Goal: Task Accomplishment & Management: Use online tool/utility

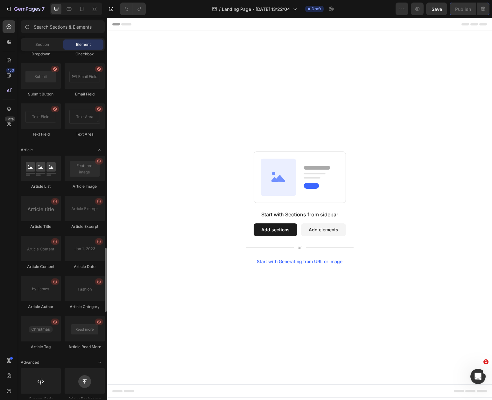
scroll to position [1538, 0]
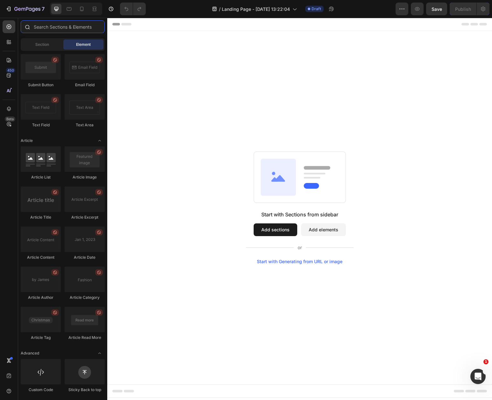
click at [53, 29] on input "text" at bounding box center [63, 26] width 84 height 13
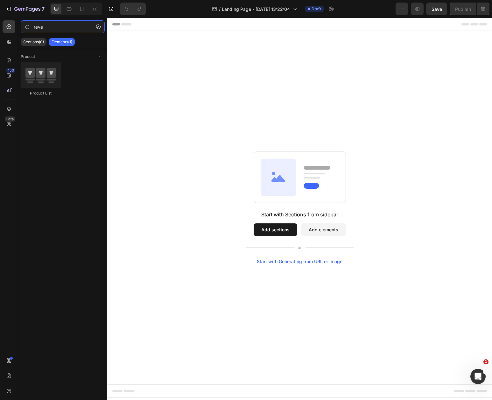
type input "reve"
click at [283, 234] on button "Add sections" at bounding box center [276, 229] width 44 height 13
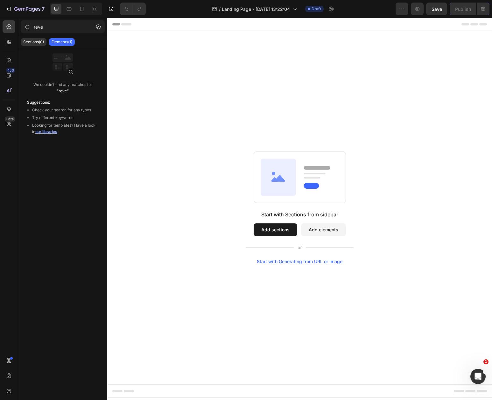
click at [281, 231] on button "Add sections" at bounding box center [276, 229] width 44 height 13
click at [10, 123] on icon at bounding box center [9, 124] width 6 height 6
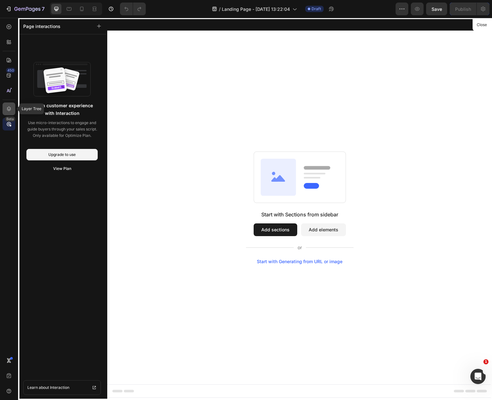
click at [10, 111] on icon at bounding box center [9, 109] width 6 height 6
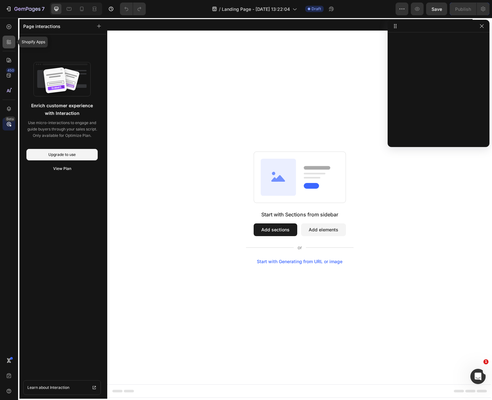
click at [10, 43] on icon at bounding box center [9, 42] width 6 height 6
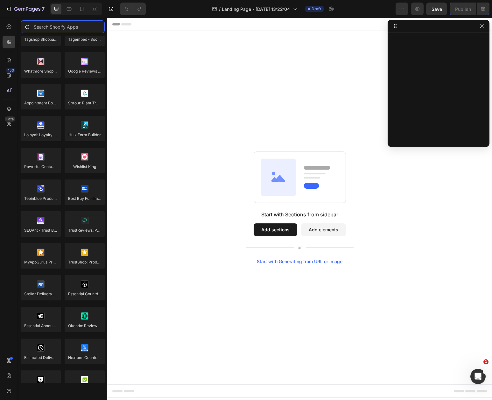
click at [64, 31] on input "text" at bounding box center [63, 26] width 84 height 13
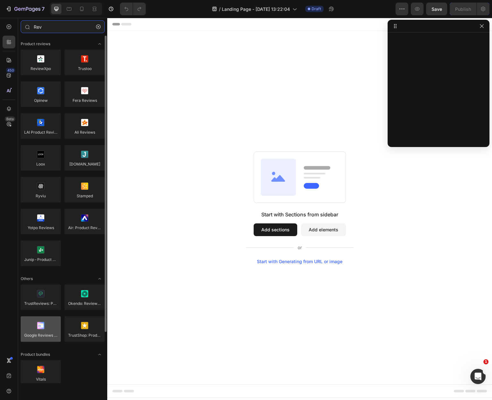
type input "Rev"
click at [46, 328] on div at bounding box center [41, 328] width 40 height 25
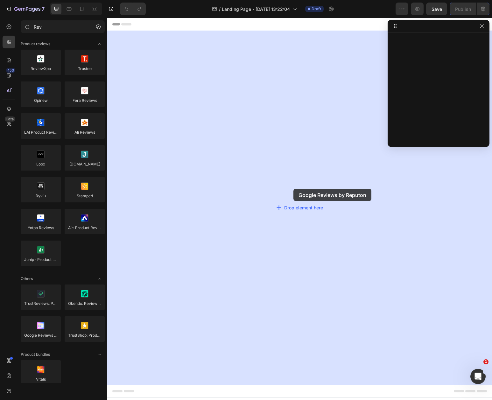
drag, startPoint x: 149, startPoint y: 348, endPoint x: 293, endPoint y: 189, distance: 214.7
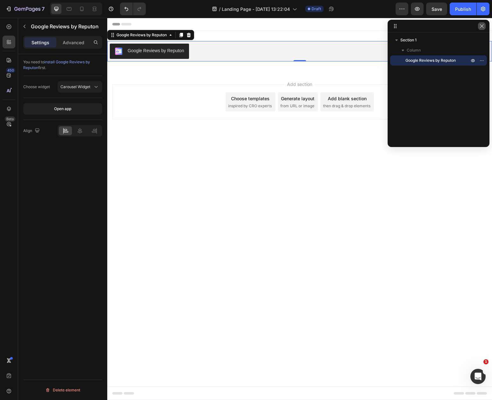
click at [479, 29] on button "button" at bounding box center [482, 26] width 8 height 8
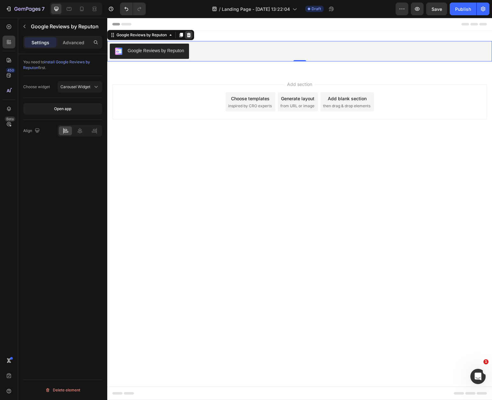
click at [191, 37] on icon at bounding box center [189, 35] width 4 height 4
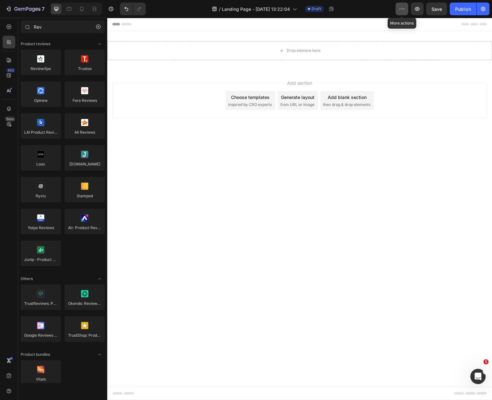
click at [400, 11] on icon "button" at bounding box center [402, 9] width 6 height 6
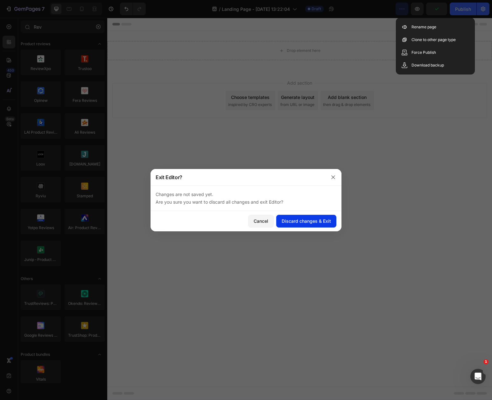
click at [314, 220] on div "Discard changes & Exit" at bounding box center [306, 221] width 49 height 7
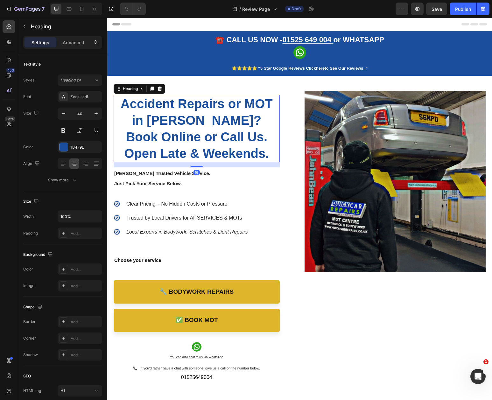
click at [266, 130] on strong "Book Online or Call Us. Open Late & Weekends." at bounding box center [196, 145] width 145 height 31
click at [162, 88] on icon at bounding box center [159, 88] width 5 height 5
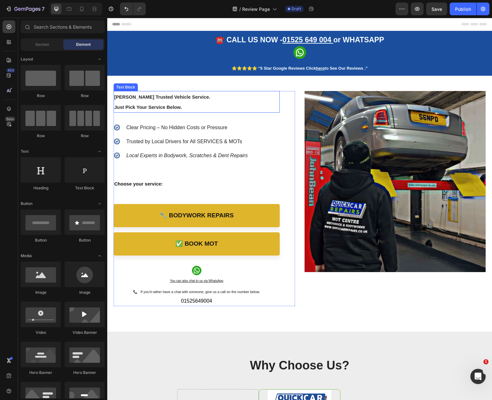
click at [190, 93] on p "Leighton Buzzard’s Trusted Vehicle Service." at bounding box center [196, 97] width 165 height 10
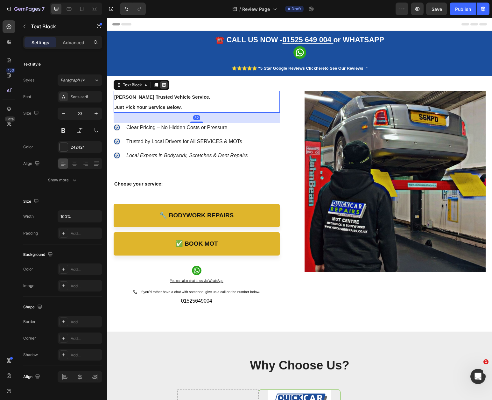
click at [164, 87] on icon at bounding box center [164, 85] width 4 height 4
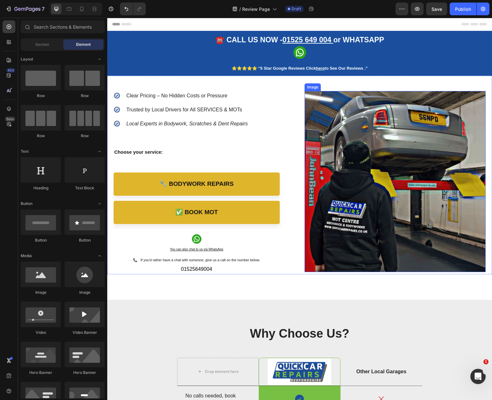
click at [345, 97] on img at bounding box center [394, 181] width 181 height 181
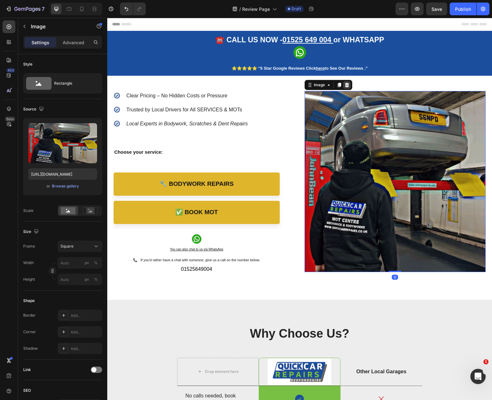
click at [348, 88] on div at bounding box center [347, 85] width 8 height 8
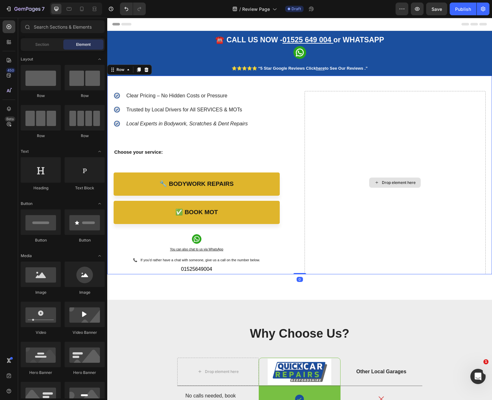
click at [336, 95] on div "Drop element here" at bounding box center [394, 182] width 181 height 183
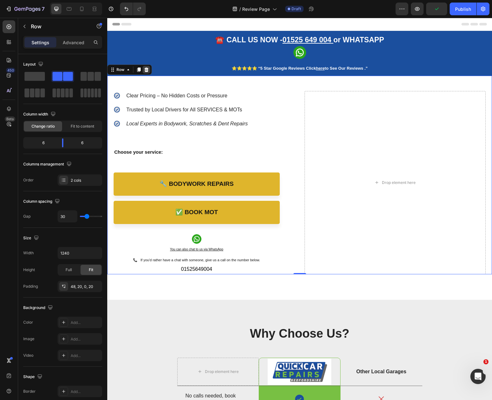
click at [149, 69] on div at bounding box center [147, 70] width 8 height 8
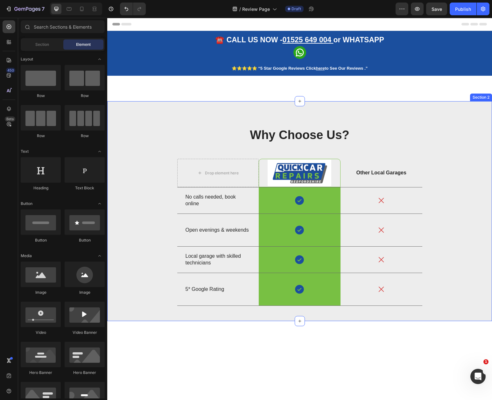
click at [220, 111] on div "Why Choose Us? Heading Drop element here Image Row Other Local Garages Text Blo…" at bounding box center [299, 211] width 385 height 220
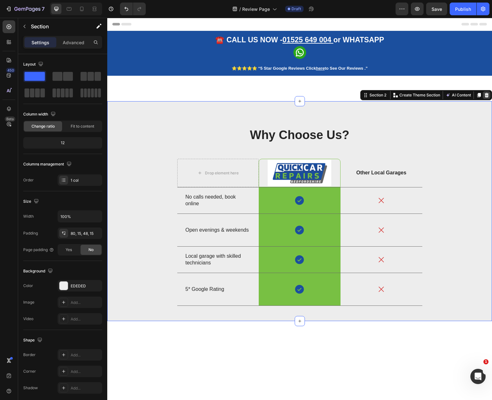
click at [488, 96] on icon at bounding box center [487, 95] width 4 height 4
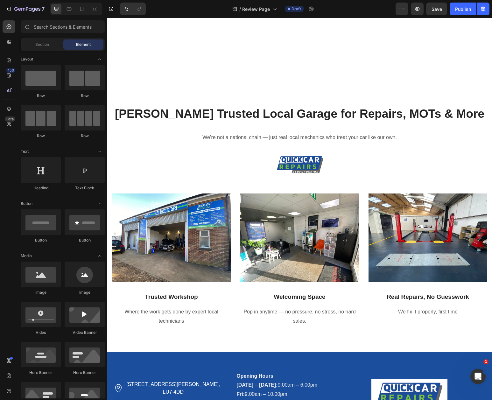
scroll to position [372, 0]
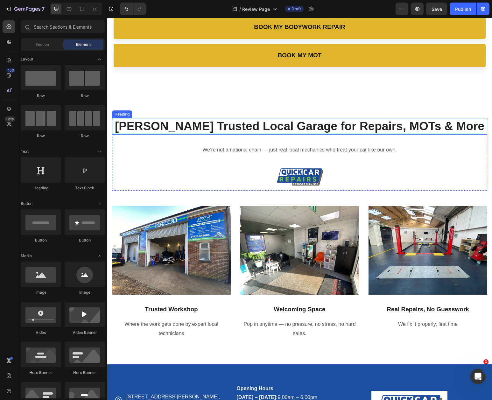
click at [300, 127] on strong "Leighton Buzzard’s Trusted Local Garage for Repairs, MOTs & More" at bounding box center [299, 126] width 369 height 13
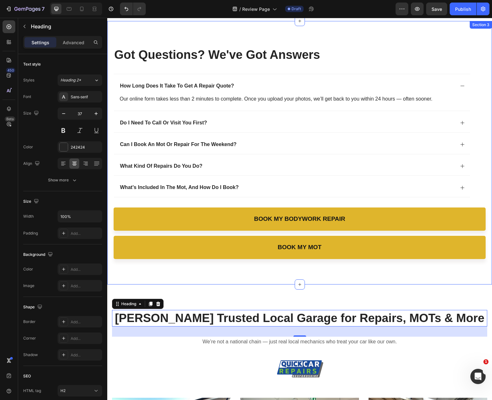
scroll to position [150, 0]
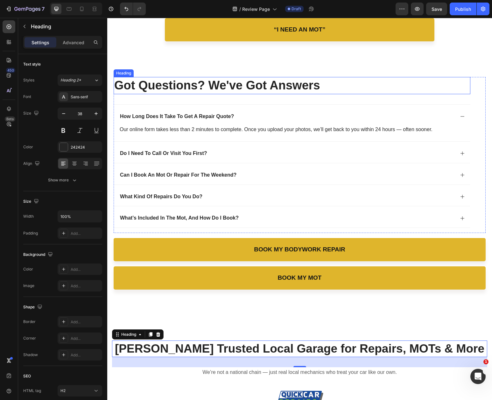
click at [333, 82] on h2 "got questions? we've got answers" at bounding box center [292, 85] width 357 height 17
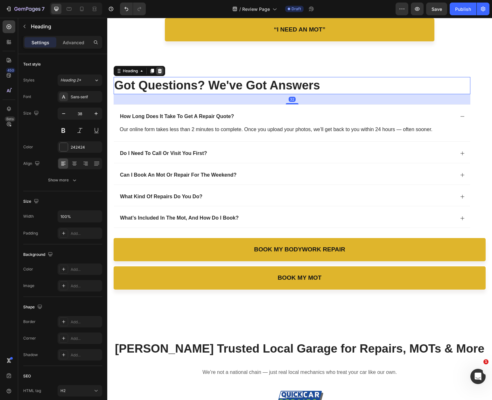
click at [162, 72] on icon at bounding box center [159, 70] width 5 height 5
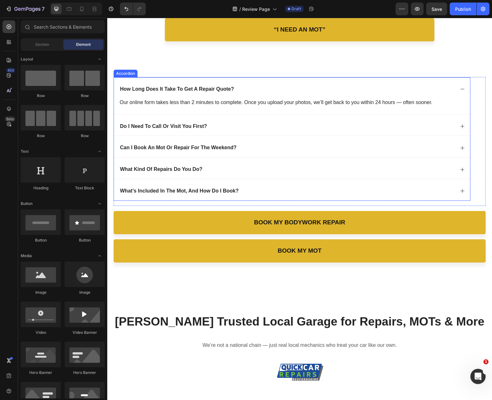
click at [192, 78] on div "how long does it take to get a repair quote?" at bounding box center [292, 87] width 356 height 21
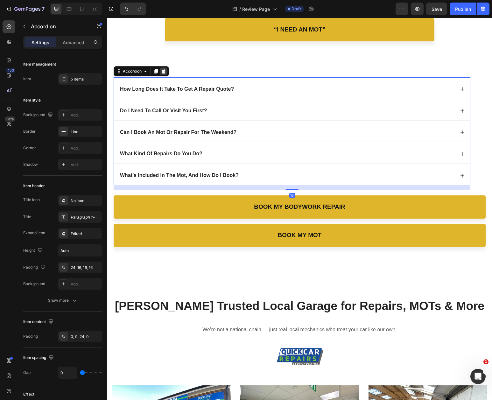
click at [164, 70] on icon at bounding box center [164, 71] width 4 height 4
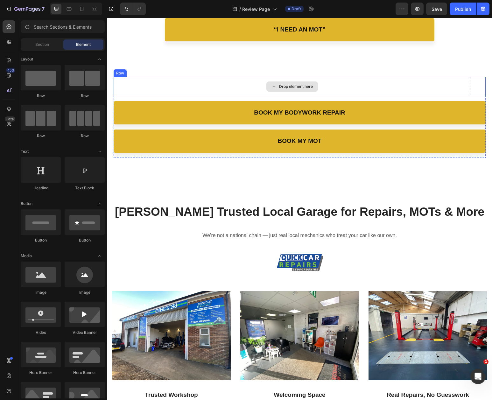
click at [239, 83] on div "Drop element here" at bounding box center [292, 86] width 357 height 19
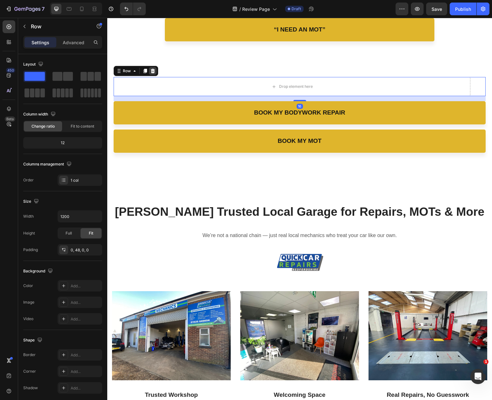
click at [154, 71] on icon at bounding box center [153, 71] width 4 height 4
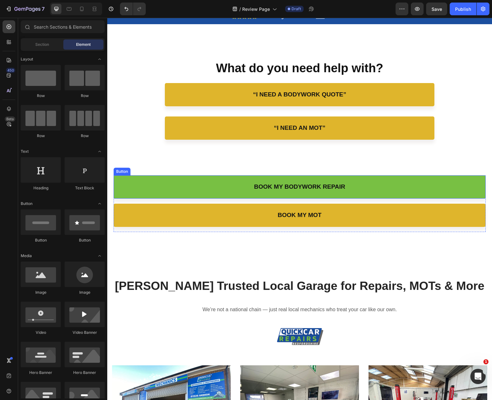
scroll to position [50, 0]
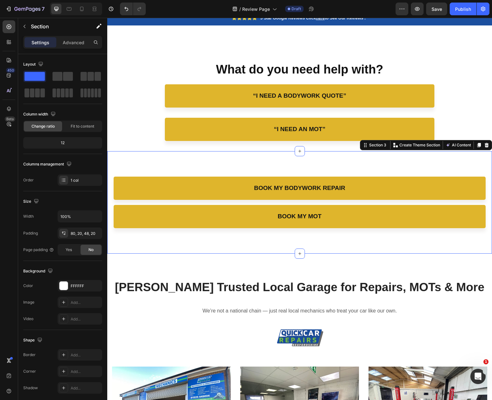
click at [261, 166] on div "Book my bodywork repair Button book my mot Button Row Section 3 You can create …" at bounding box center [299, 202] width 385 height 102
click at [488, 146] on icon at bounding box center [486, 145] width 5 height 5
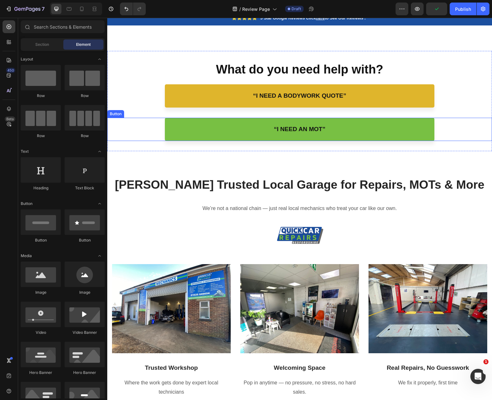
scroll to position [0, 0]
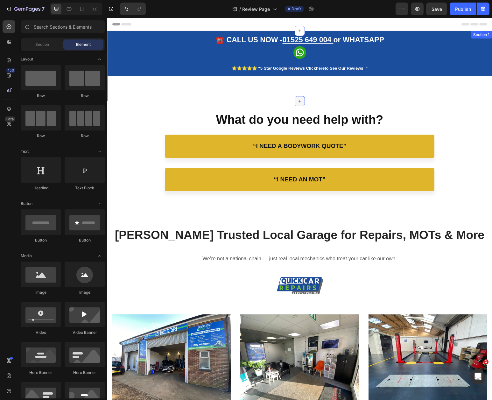
click at [299, 103] on icon at bounding box center [299, 101] width 5 height 5
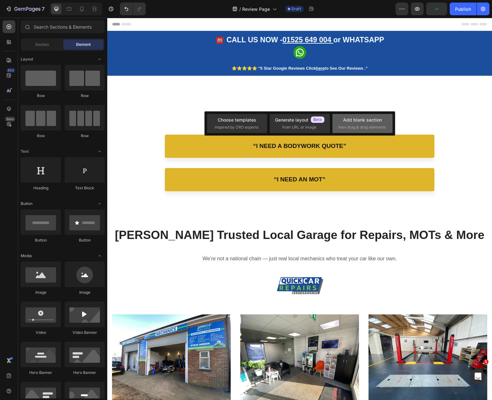
click at [351, 122] on div "Add blank section" at bounding box center [362, 119] width 39 height 7
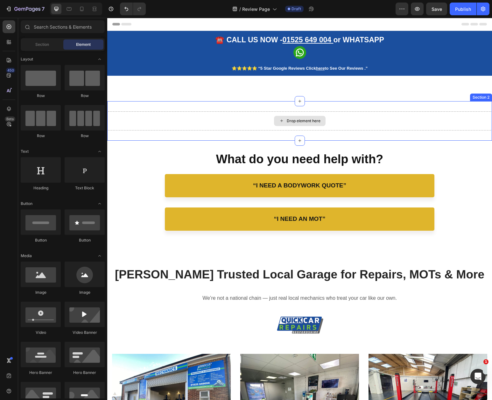
click at [304, 121] on div "Drop element here" at bounding box center [304, 120] width 34 height 5
click at [281, 122] on icon at bounding box center [281, 120] width 5 height 5
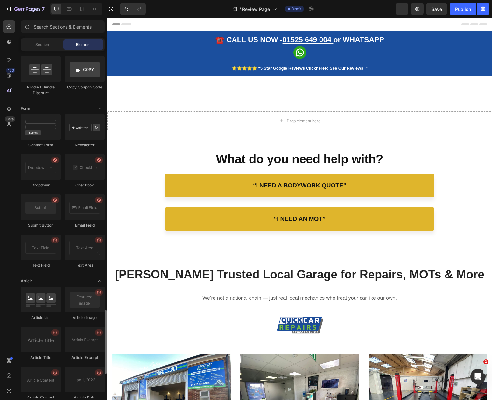
scroll to position [1538, 0]
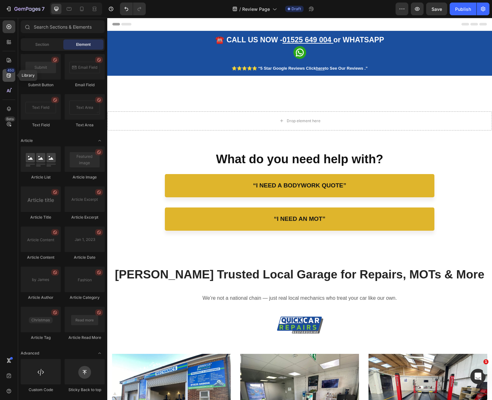
click at [11, 71] on div "450" at bounding box center [10, 70] width 9 height 5
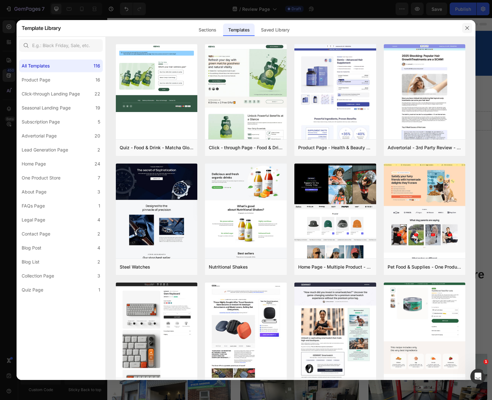
click at [465, 31] on button "button" at bounding box center [467, 28] width 10 height 10
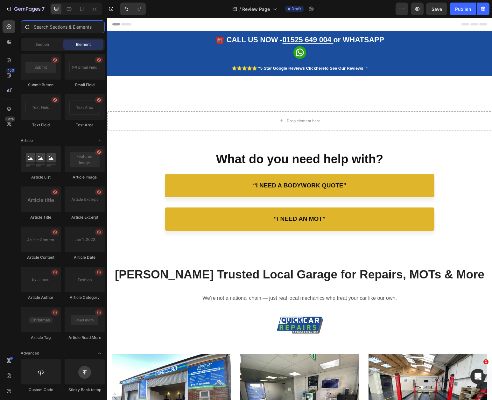
click at [64, 31] on input "text" at bounding box center [63, 26] width 84 height 13
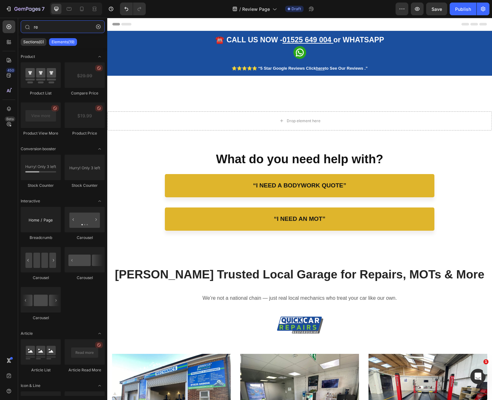
type input "r"
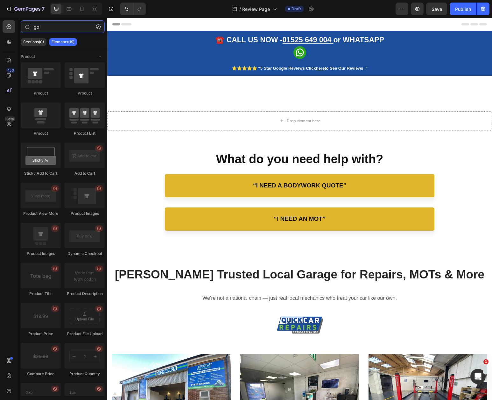
type input "g"
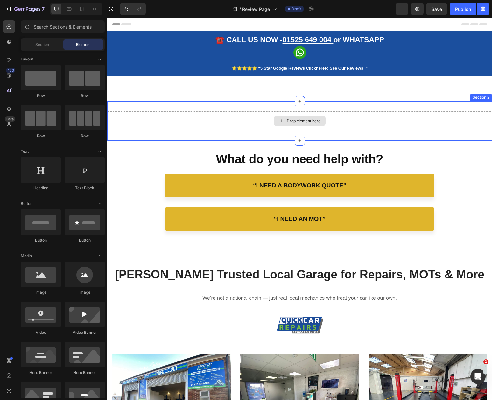
click at [289, 122] on div "Drop element here" at bounding box center [304, 120] width 34 height 5
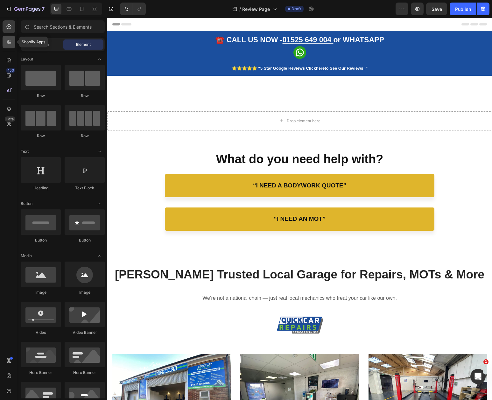
click at [12, 45] on div at bounding box center [9, 42] width 13 height 13
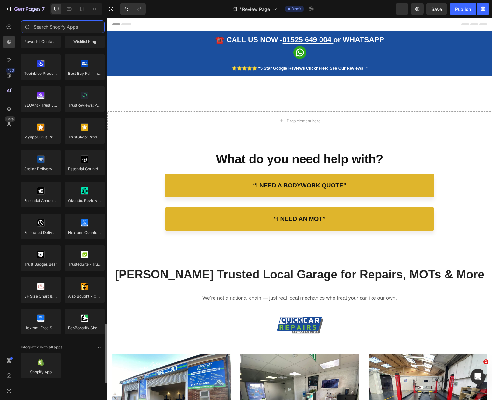
scroll to position [1664, 0]
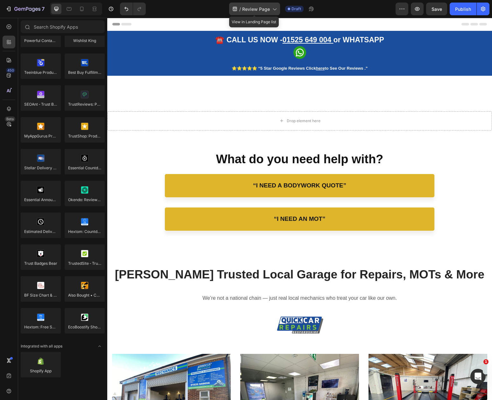
click at [273, 10] on icon at bounding box center [274, 9] width 6 height 6
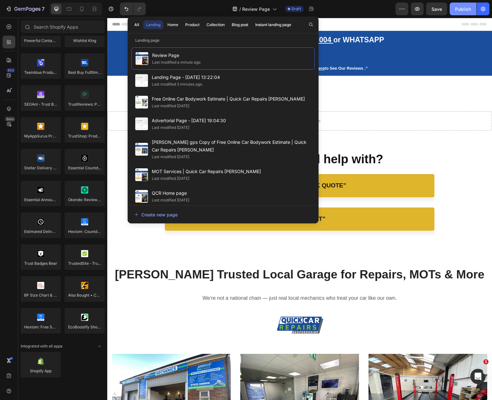
click at [464, 11] on div "Publish" at bounding box center [463, 9] width 16 height 7
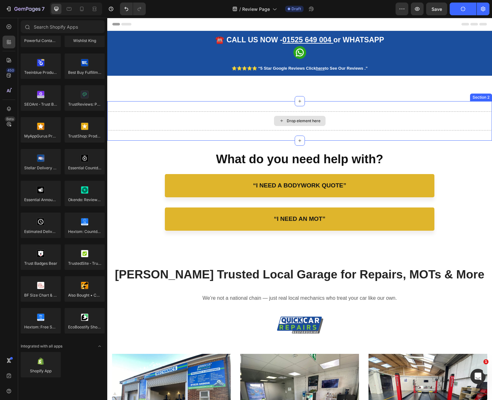
click at [345, 115] on div "Drop element here" at bounding box center [299, 120] width 385 height 19
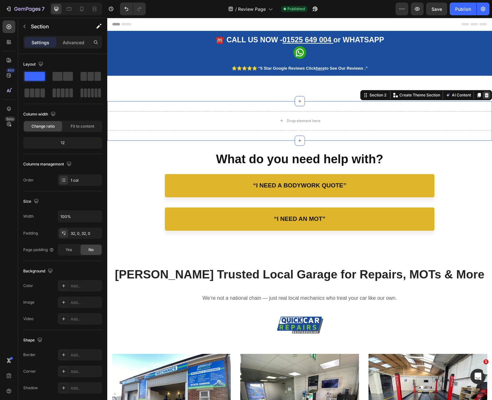
click at [488, 95] on icon at bounding box center [486, 95] width 5 height 5
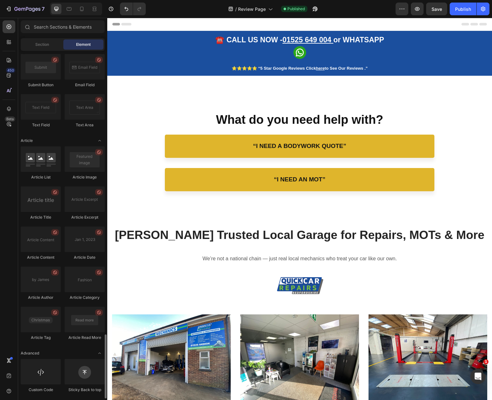
scroll to position [1538, 0]
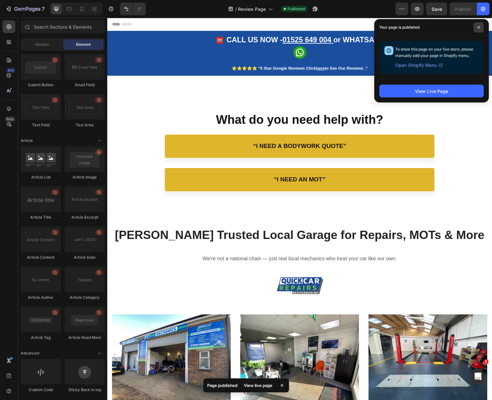
click at [479, 28] on icon at bounding box center [478, 27] width 3 height 3
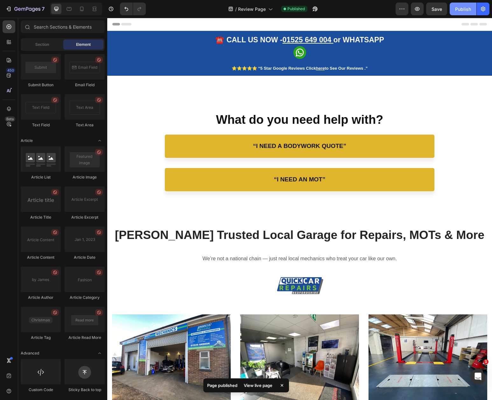
click at [467, 13] on button "Publish" at bounding box center [463, 9] width 27 height 13
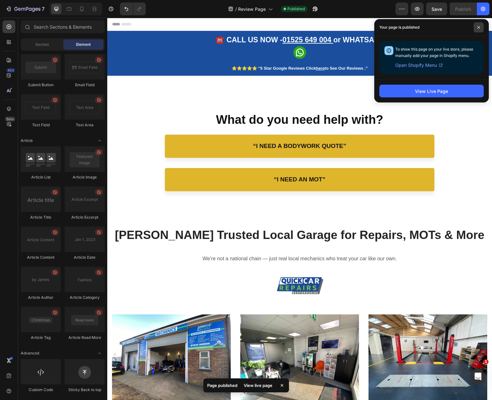
click at [479, 29] on span at bounding box center [478, 27] width 10 height 10
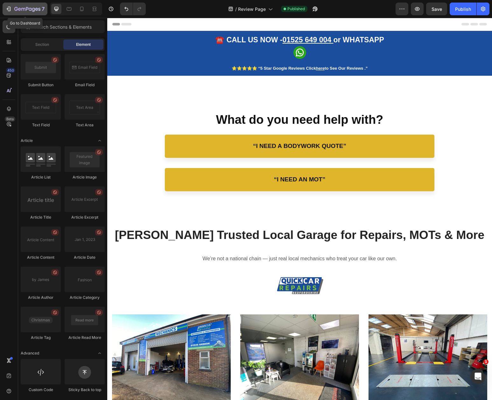
click at [10, 12] on icon "button" at bounding box center [8, 9] width 6 height 6
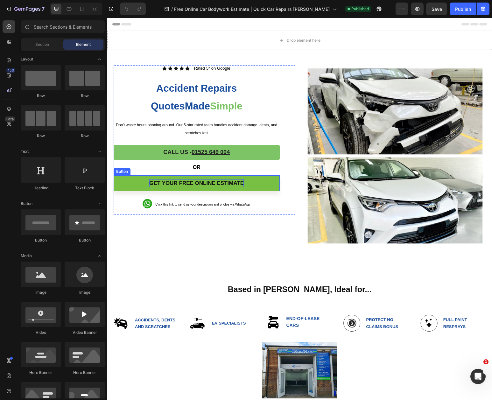
click at [156, 184] on span "GET your FREE ONLINE ESTIMATE" at bounding box center [196, 183] width 94 height 6
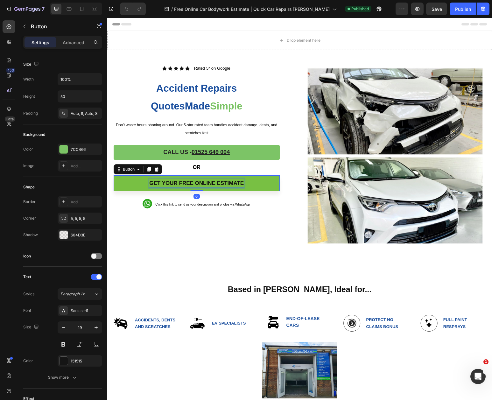
click at [150, 182] on span "GET your FREE ONLINE ESTIMATE" at bounding box center [196, 183] width 94 height 6
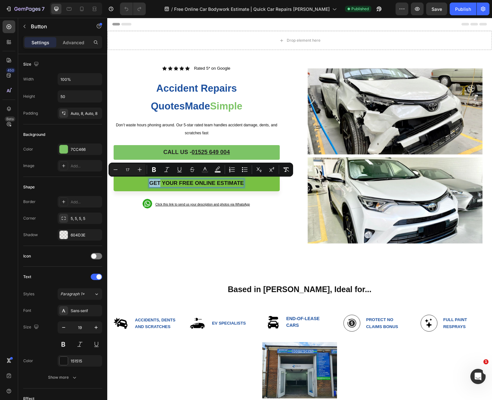
click at [150, 182] on span "GET your FREE ONLINE ESTIMATE" at bounding box center [196, 183] width 94 height 6
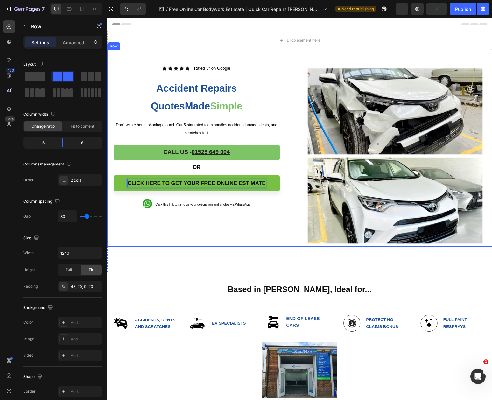
click at [234, 242] on div "Icon Icon Icon Icon Icon Icon List Rated 5* on Google Text Block Row Accident R…" at bounding box center [204, 155] width 181 height 181
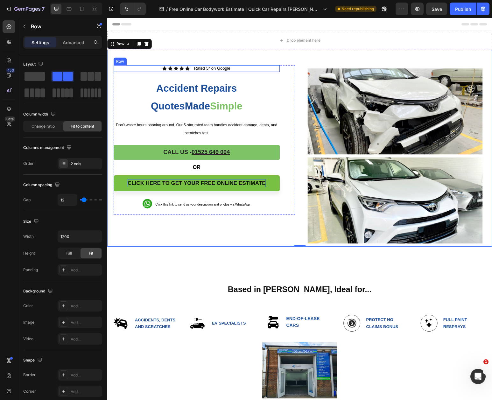
click at [189, 70] on div "Icon Icon Icon Icon Icon Icon List Rated 5* on Google Text Block Row" at bounding box center [197, 68] width 166 height 7
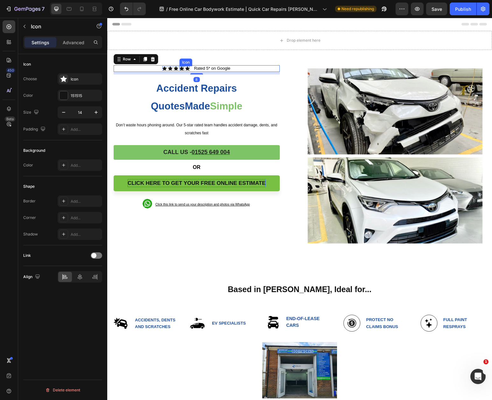
click at [182, 68] on div "Icon" at bounding box center [181, 68] width 4 height 4
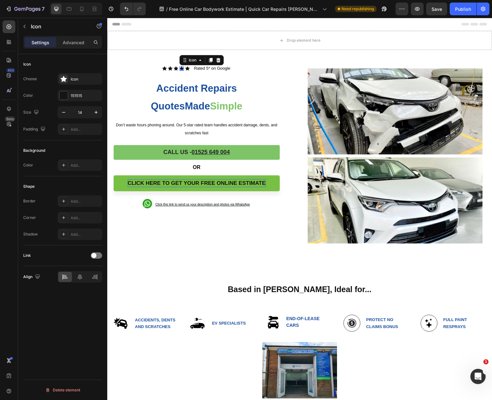
click at [182, 68] on div "0" at bounding box center [181, 70] width 6 height 5
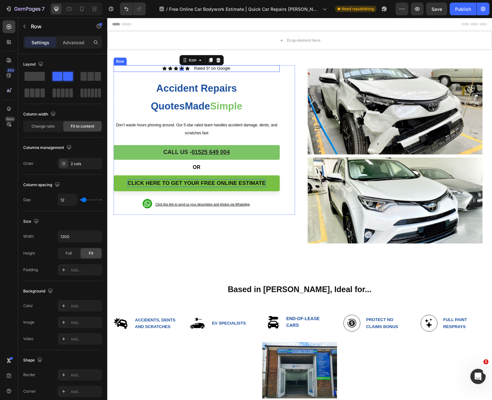
click at [161, 70] on div "Icon Icon Icon Icon 0 Icon Icon List Rated 5* on Google Text Block Row" at bounding box center [197, 68] width 166 height 7
click at [73, 45] on p "Advanced" at bounding box center [74, 42] width 22 height 7
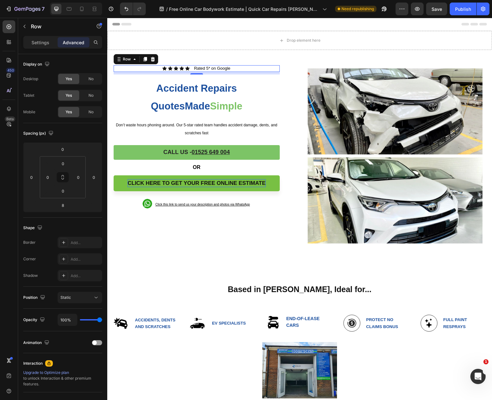
click at [193, 68] on div "Icon Icon Icon Icon Icon Icon List Rated 5* on Google Text Block Row 8" at bounding box center [197, 68] width 166 height 7
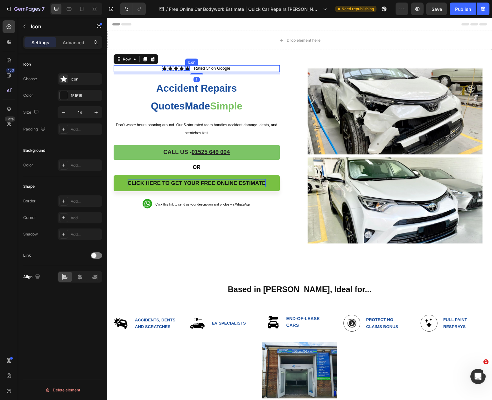
click at [187, 69] on icon at bounding box center [187, 68] width 4 height 4
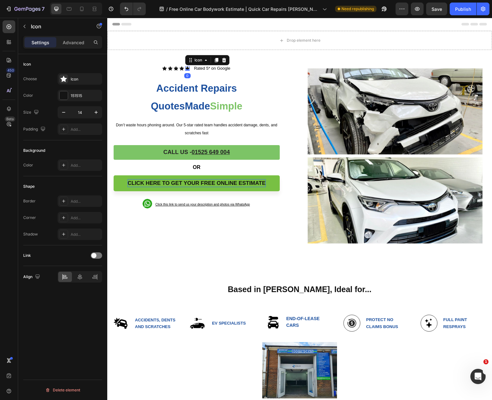
click at [187, 69] on icon at bounding box center [187, 68] width 4 height 4
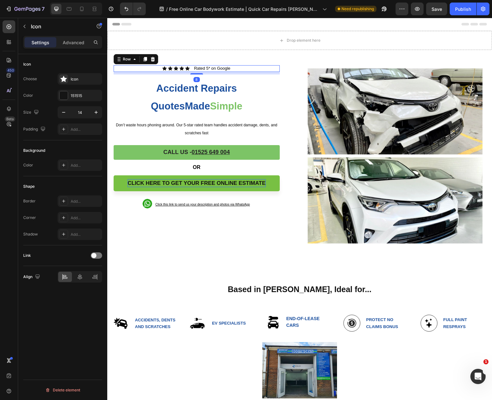
click at [239, 69] on div "Icon Icon Icon Icon Icon Icon List Rated 5* on Google Text Block Row 8" at bounding box center [197, 68] width 166 height 7
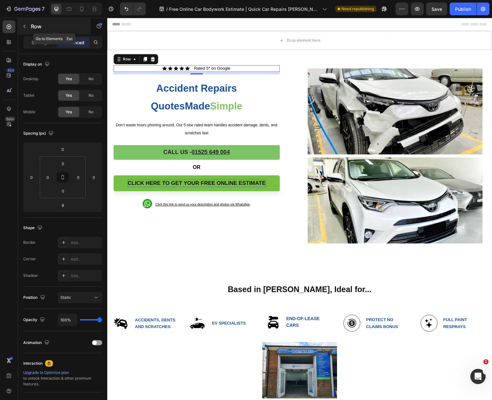
click at [23, 27] on icon "button" at bounding box center [24, 26] width 5 height 5
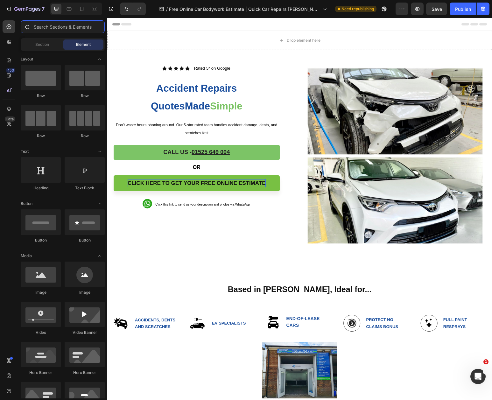
click at [45, 27] on input "text" at bounding box center [63, 26] width 84 height 13
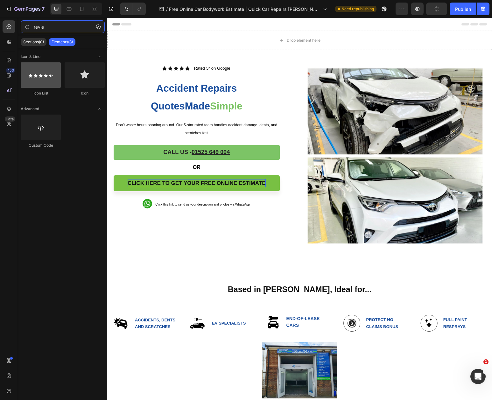
type input "revie"
click at [56, 78] on div at bounding box center [41, 74] width 40 height 25
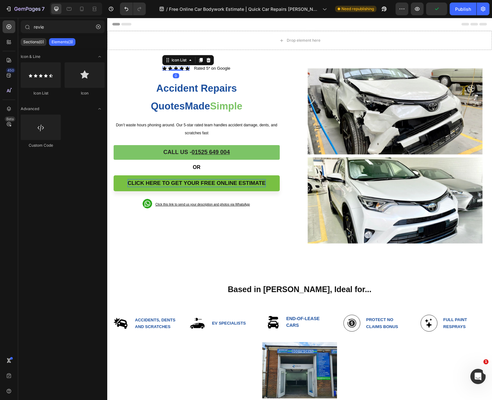
click at [173, 68] on div "Icon Icon Icon Icon Icon" at bounding box center [175, 68] width 27 height 4
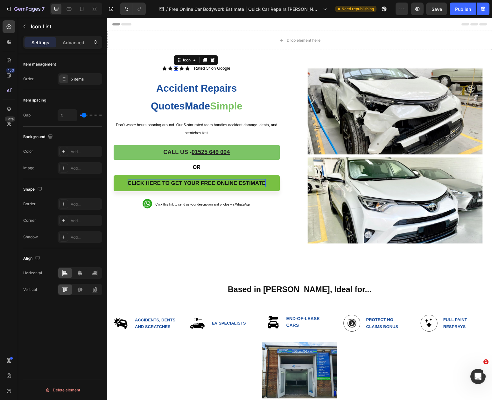
click at [177, 68] on div "Icon 0" at bounding box center [176, 68] width 4 height 4
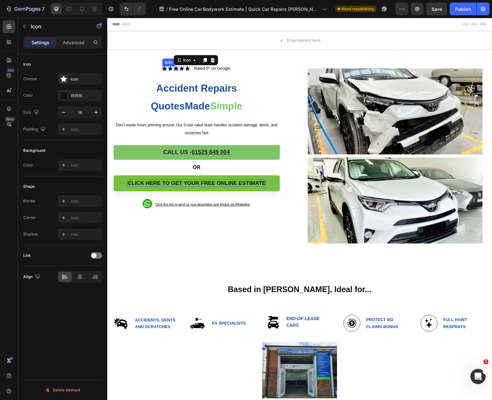
click at [165, 68] on div "Icon" at bounding box center [164, 68] width 4 height 4
click at [172, 69] on div "Icon" at bounding box center [170, 68] width 4 height 4
click at [164, 69] on div "Icon 0" at bounding box center [164, 68] width 4 height 4
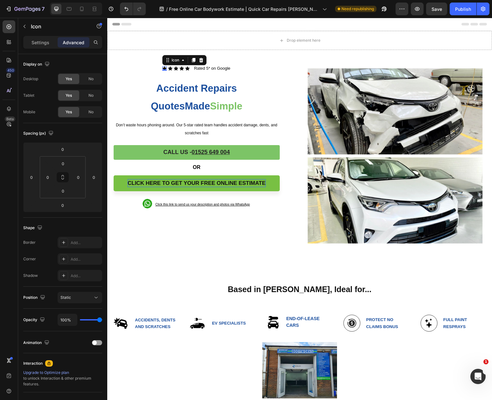
click at [75, 43] on p "Advanced" at bounding box center [74, 42] width 22 height 7
click at [42, 47] on div "Settings" at bounding box center [40, 42] width 32 height 10
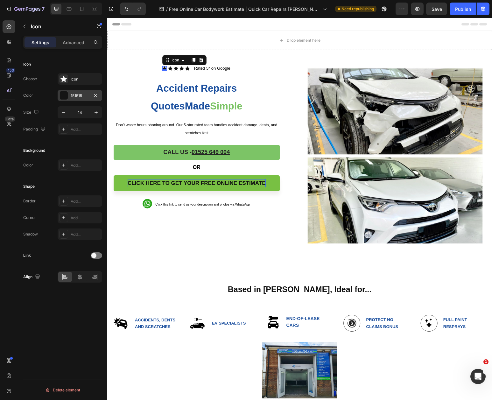
click at [67, 95] on div at bounding box center [63, 95] width 8 height 8
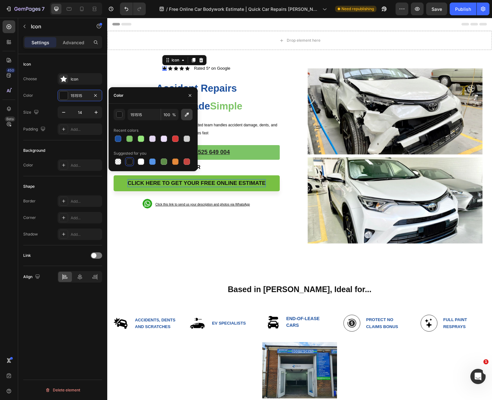
click at [187, 116] on icon "button" at bounding box center [187, 114] width 6 height 6
click at [178, 161] on div at bounding box center [175, 161] width 6 height 6
click at [119, 114] on div "button" at bounding box center [119, 115] width 6 height 6
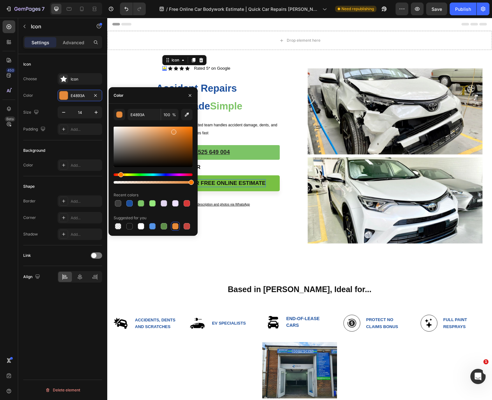
click at [126, 175] on div "Hue" at bounding box center [153, 174] width 79 height 3
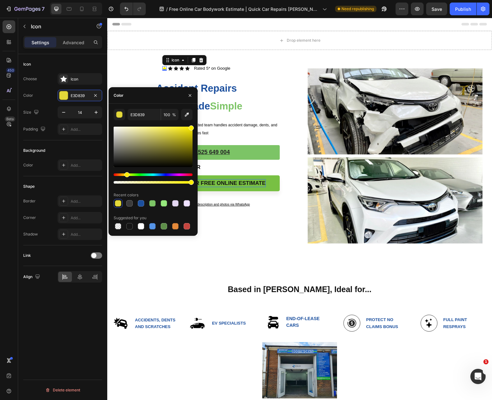
drag, startPoint x: 164, startPoint y: 141, endPoint x: 197, endPoint y: 122, distance: 37.9
click at [197, 122] on div "E3D839 100 % Recent colors Suggested for you" at bounding box center [152, 170] width 89 height 122
type input "FFEE00"
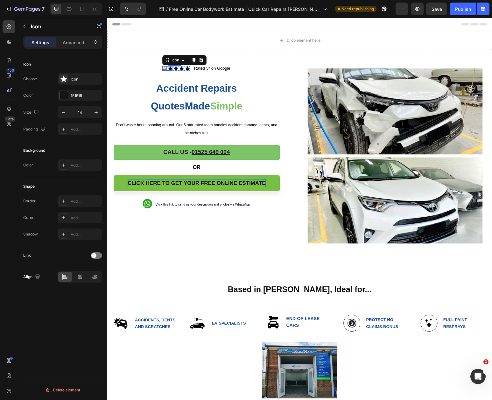
click at [170, 70] on div "Icon" at bounding box center [170, 68] width 4 height 4
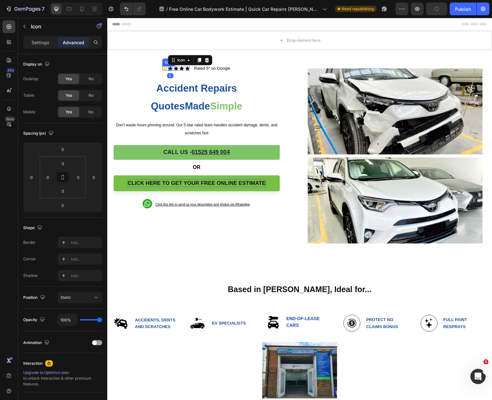
click at [163, 68] on icon at bounding box center [164, 68] width 4 height 4
click at [165, 68] on icon at bounding box center [164, 68] width 4 height 4
click at [42, 47] on div "Settings" at bounding box center [40, 42] width 32 height 10
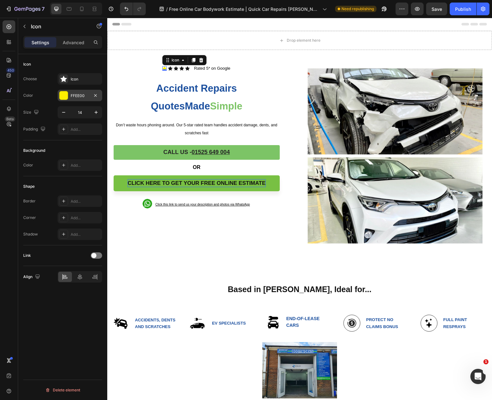
click at [65, 95] on div at bounding box center [63, 95] width 8 height 8
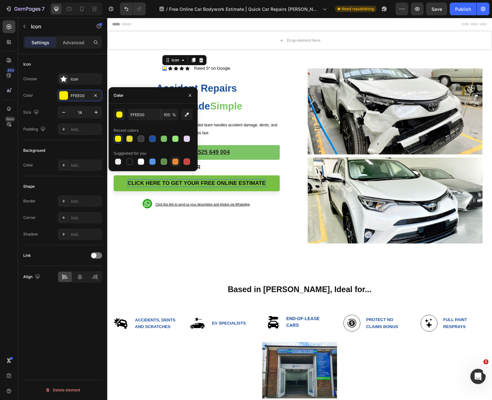
click at [175, 161] on div at bounding box center [175, 161] width 6 height 6
type input "E4893A"
click at [170, 69] on icon at bounding box center [170, 68] width 4 height 4
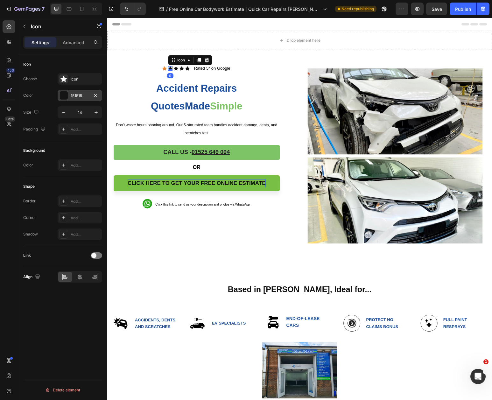
click at [64, 98] on div at bounding box center [63, 95] width 8 height 8
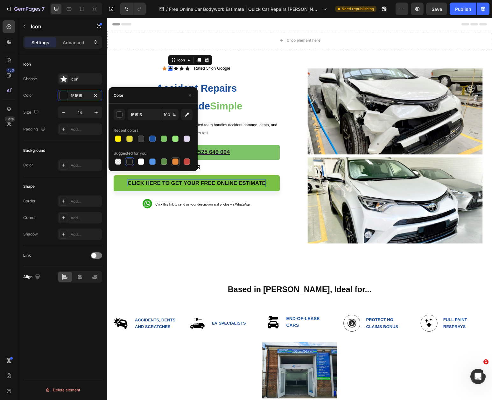
click at [177, 163] on div at bounding box center [175, 161] width 6 height 6
type input "E4893A"
click at [176, 69] on div "Icon" at bounding box center [176, 68] width 4 height 4
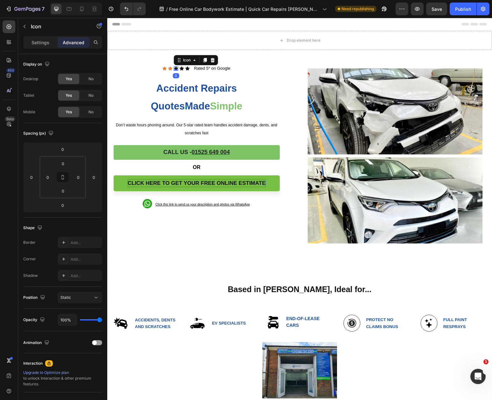
click at [177, 67] on icon at bounding box center [176, 68] width 4 height 4
click at [48, 44] on p "Settings" at bounding box center [40, 42] width 18 height 7
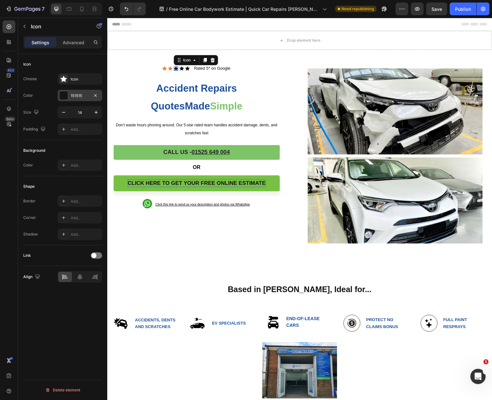
click at [64, 98] on div at bounding box center [63, 95] width 8 height 8
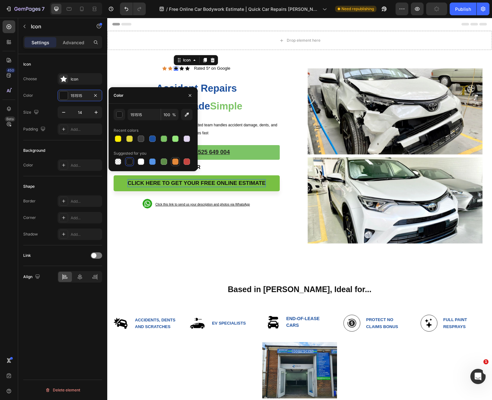
click at [175, 163] on div at bounding box center [175, 161] width 6 height 6
type input "E4893A"
click at [181, 69] on icon at bounding box center [181, 68] width 4 height 4
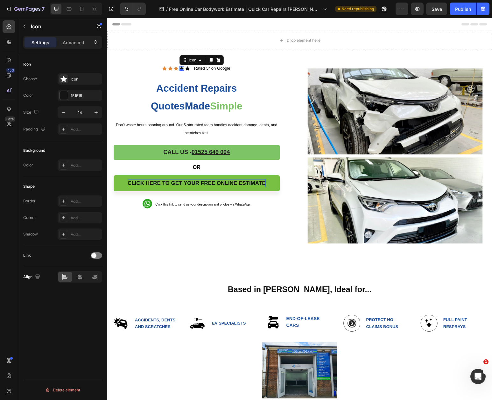
click at [41, 45] on p "Settings" at bounding box center [40, 42] width 18 height 7
click at [65, 95] on div at bounding box center [63, 95] width 8 height 8
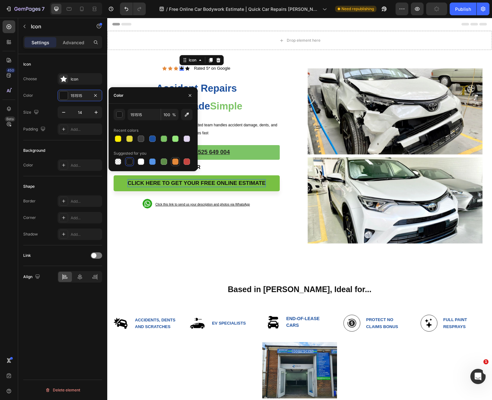
click at [178, 162] on div at bounding box center [175, 161] width 6 height 6
type input "E4893A"
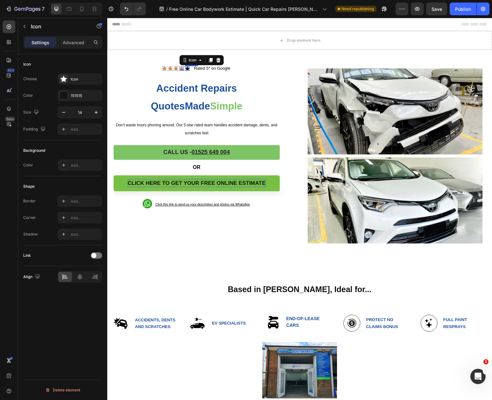
click at [187, 69] on icon at bounding box center [187, 68] width 4 height 4
click at [67, 95] on div at bounding box center [63, 95] width 8 height 8
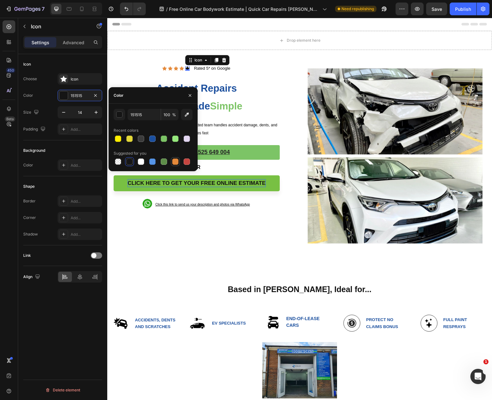
click at [173, 161] on div at bounding box center [175, 161] width 6 height 6
type input "E4893A"
click at [271, 68] on div "Icon Icon Icon Icon Icon 0 Icon List Rated 5* on Google Text Block Row" at bounding box center [197, 68] width 166 height 7
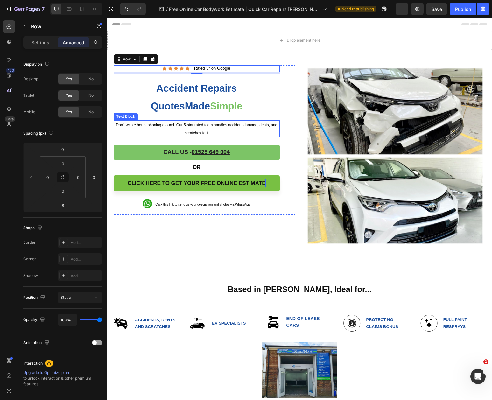
click at [202, 131] on span "Don’t waste hours phoning around. Our 5-star rated team handles accident damage…" at bounding box center [196, 129] width 161 height 12
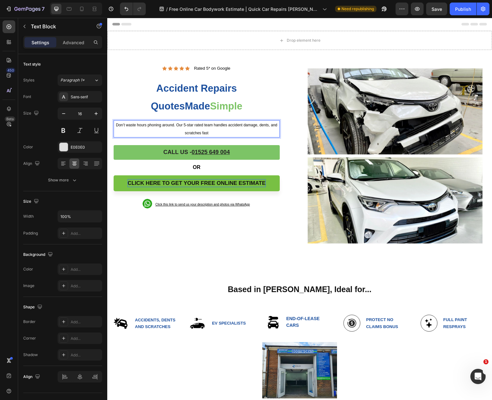
click at [211, 129] on p "Don’t waste hours phoning around. Our 5-star rated team handles accident damage…" at bounding box center [196, 129] width 165 height 16
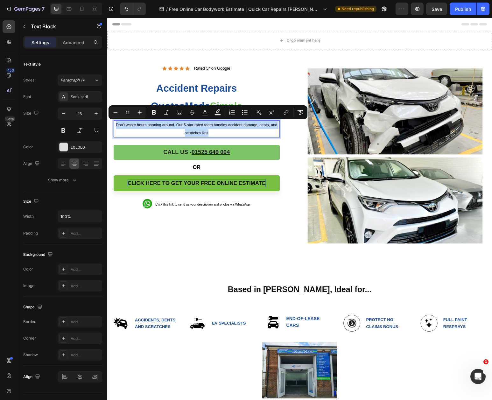
drag, startPoint x: 213, startPoint y: 133, endPoint x: 116, endPoint y: 127, distance: 97.5
click at [116, 127] on p "Don’t waste hours phoning around. Our 5-star rated team handles accident damage…" at bounding box center [196, 129] width 165 height 16
click at [212, 127] on p "Don’t waste hours phoning around. Our 5-star rated team handles accident damage…" at bounding box center [196, 129] width 165 height 16
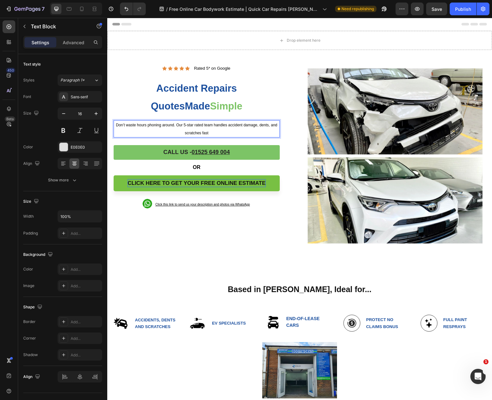
click at [226, 126] on span "Don’t waste hours phoning around. Our 5-star rated team handles accident damage…" at bounding box center [196, 129] width 161 height 12
click at [216, 134] on p "Don’t waste hours phoning around. Our 5-star rated team handles accident damage…" at bounding box center [196, 129] width 165 height 16
click at [227, 125] on span "Don’t waste hours phoning around. Our 5-star rated team handles accident damage…" at bounding box center [196, 129] width 161 height 12
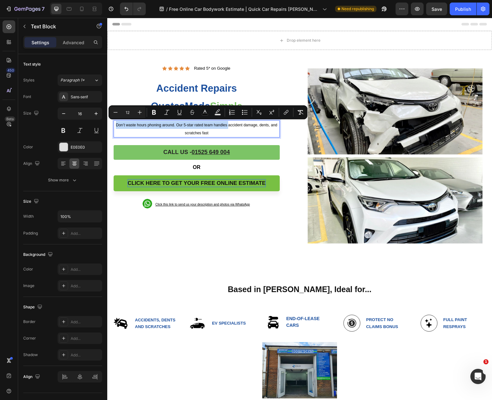
drag, startPoint x: 228, startPoint y: 125, endPoint x: 117, endPoint y: 125, distance: 111.0
click at [117, 125] on span "Don’t waste hours phoning around. Our 5-star rated team handles accident damage…" at bounding box center [196, 129] width 161 height 12
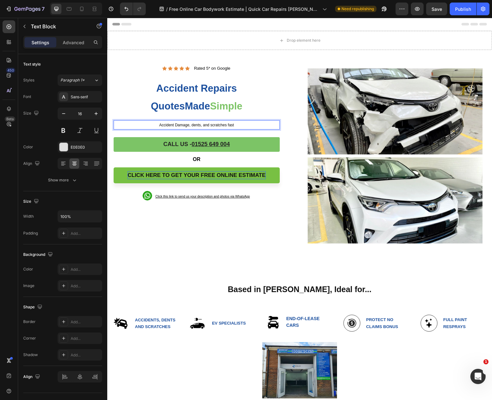
click at [194, 124] on span "Accident Damage, dents, and scratches fast" at bounding box center [196, 125] width 75 height 4
click at [215, 124] on span "Accident Damage, Dents, and scratches fast" at bounding box center [196, 125] width 75 height 4
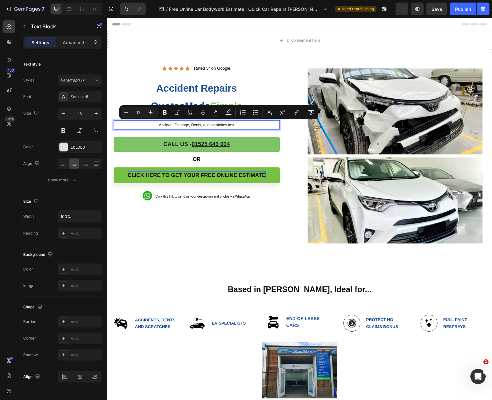
click at [203, 125] on span "Accident Damage, Dents, and scratches fast" at bounding box center [196, 125] width 75 height 4
drag, startPoint x: 204, startPoint y: 124, endPoint x: 209, endPoint y: 124, distance: 5.7
click at [209, 124] on span "Accident Damage, Dents, and scratches fast" at bounding box center [196, 125] width 75 height 4
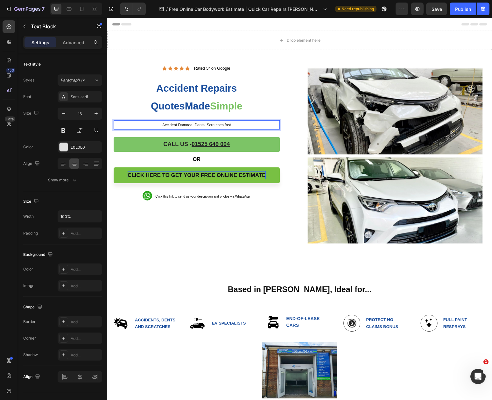
click at [232, 123] on p "Accident Damage, Dents, Scratches fast" at bounding box center [196, 125] width 165 height 8
click at [229, 124] on span "Accident Damage, Dents, Scratches fast" at bounding box center [196, 125] width 68 height 4
click at [274, 124] on p "Accident Damage, Dents, Scratches, Resprays Repaired Fast. We guarantee all our…" at bounding box center [196, 125] width 165 height 8
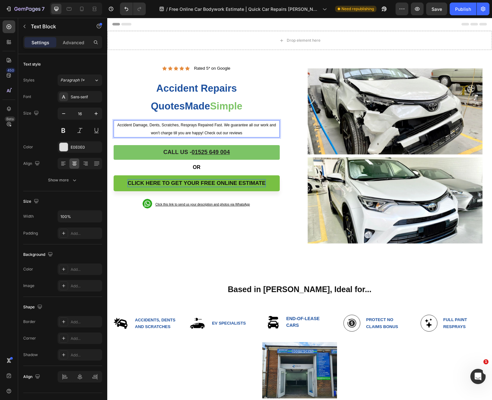
click at [171, 133] on span "Accident Damage, Dents, Scratches, Resprays Repaired Fast. We guarantee all our…" at bounding box center [196, 129] width 159 height 12
click at [227, 133] on span "Accident Damage, Dents, Scratches, Resprays Repaired Fast. We guarantee all our…" at bounding box center [196, 129] width 159 height 12
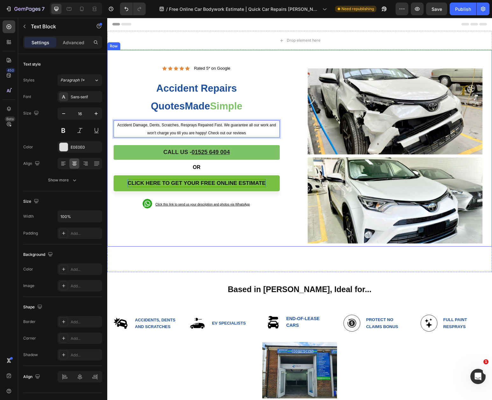
click at [252, 225] on div "Icon Icon Icon Icon Icon Icon List Rated 5* on Google Text Block Row Accident R…" at bounding box center [204, 155] width 181 height 181
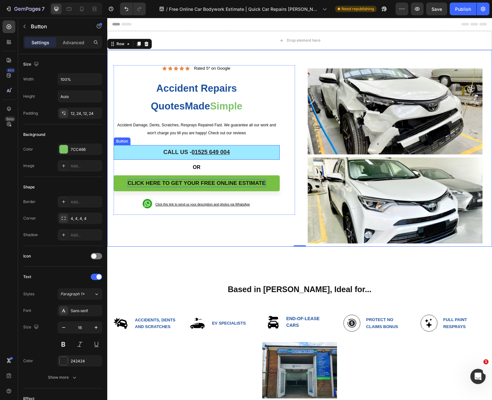
click at [266, 151] on link "CALL US - 01525 649 004" at bounding box center [197, 152] width 166 height 15
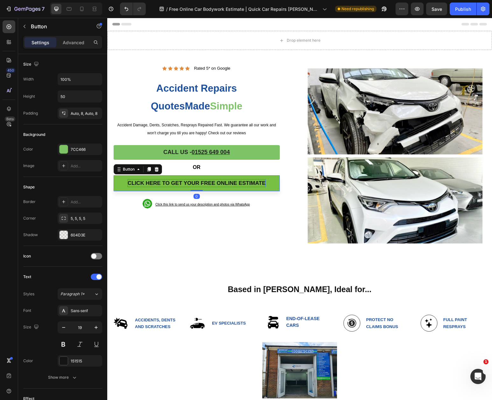
click at [227, 188] on link "CLICK HERE TO GET your FREE ONLINE ESTIMATE" at bounding box center [197, 183] width 166 height 16
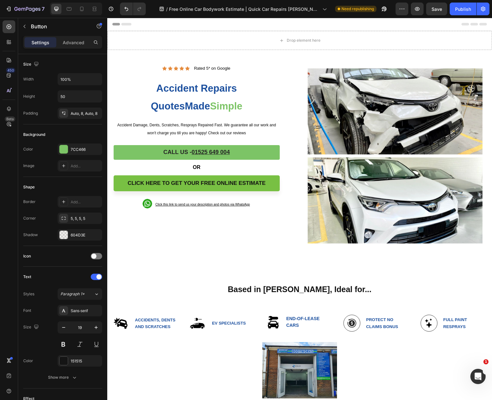
click at [276, 180] on link "CLICK HERE TO GET your FREE ONLINE ESTIMATE" at bounding box center [197, 183] width 166 height 16
click at [264, 179] on p "CLICK HERE TO GET your FREE ONLINE ESTIMATE" at bounding box center [197, 183] width 138 height 8
click at [271, 176] on link "CLICK HERE TO GET your FREE ONLINE ESTIMATE" at bounding box center [197, 183] width 166 height 16
click at [253, 181] on span "CLICK HERE TO GET your FREE ONLINE ESTIMATE" at bounding box center [197, 183] width 138 height 6
click at [269, 177] on link "CLICK HERE TO GET your FREE ONLINE ESTIMATE" at bounding box center [197, 183] width 166 height 16
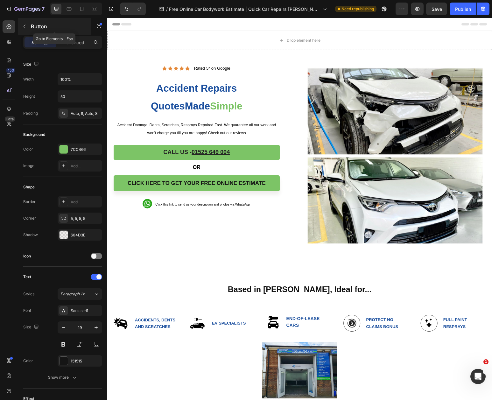
click at [27, 27] on icon "button" at bounding box center [24, 26] width 5 height 5
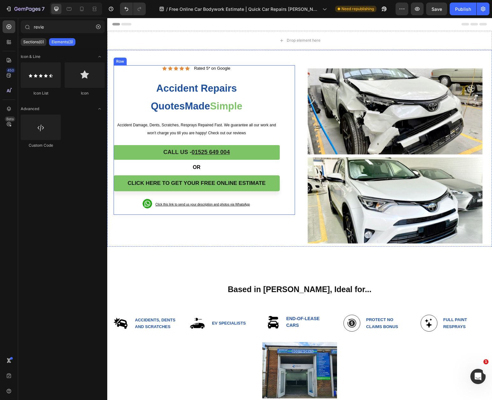
click at [275, 160] on div "CALL US - 01525 649 004 Button" at bounding box center [197, 153] width 166 height 17
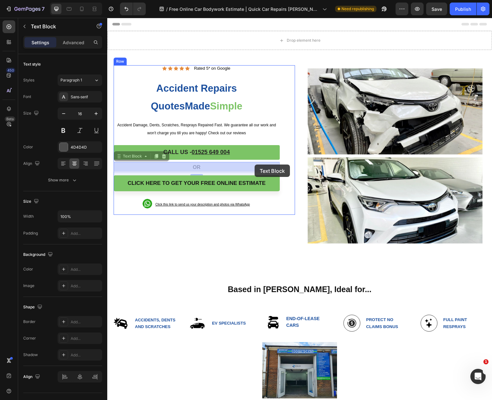
drag, startPoint x: 276, startPoint y: 163, endPoint x: 255, endPoint y: 164, distance: 22.0
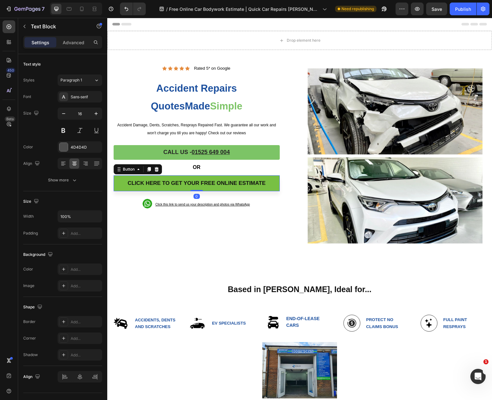
click at [273, 186] on link "CLICK HERE TO GET your FREE ONLINE ESTIMATE" at bounding box center [197, 183] width 166 height 16
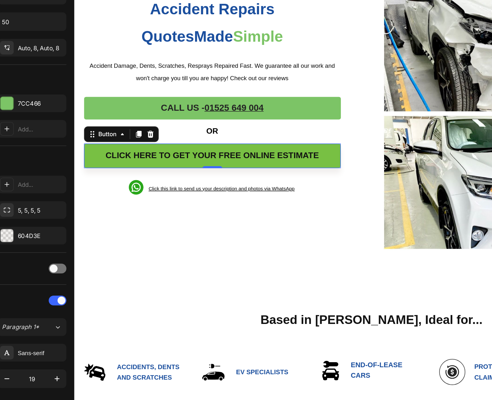
click at [179, 59] on link "CLICK HERE TO GET your FREE ONLINE ESTIMATE" at bounding box center [163, 66] width 166 height 16
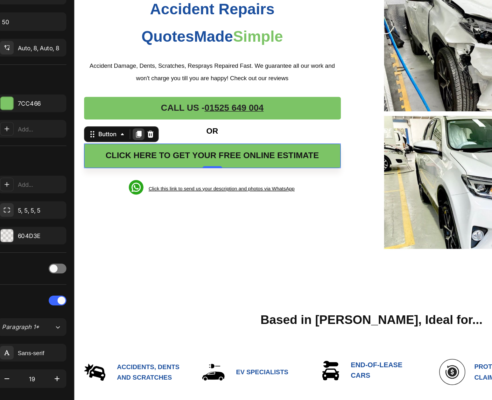
click at [115, 50] on icon at bounding box center [115, 51] width 5 height 5
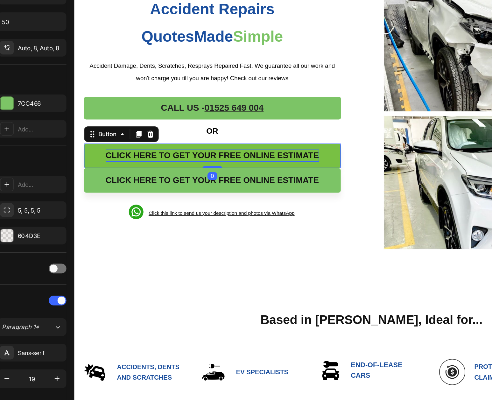
click at [162, 68] on p "CLICK HERE TO GET your FREE ONLINE ESTIMATE" at bounding box center [163, 66] width 138 height 8
click at [164, 71] on link "CLICK HERE TO GET your FREE ONLINE ESTIMATE" at bounding box center [163, 66] width 166 height 16
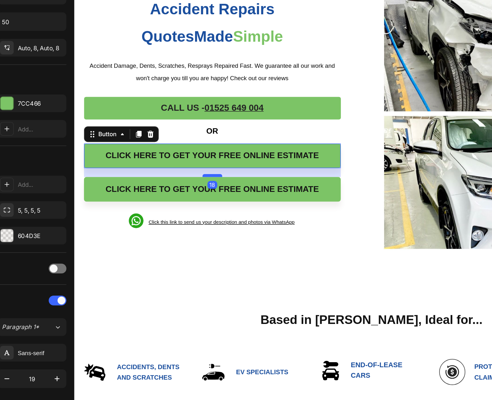
drag, startPoint x: 164, startPoint y: 71, endPoint x: 164, endPoint y: 77, distance: 5.7
click at [164, 78] on div at bounding box center [163, 79] width 13 height 2
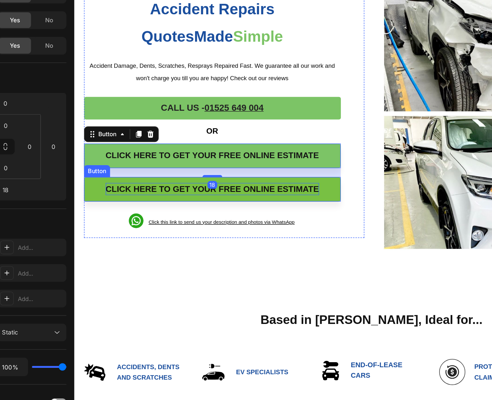
click at [138, 86] on span "CLICK HERE TO GET your FREE ONLINE ESTIMATE" at bounding box center [163, 87] width 138 height 6
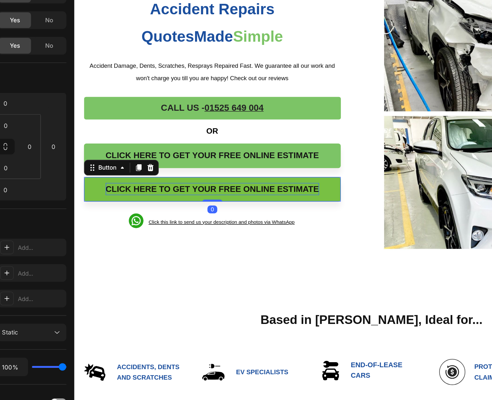
click at [138, 86] on span "CLICK HERE TO GET your FREE ONLINE ESTIMATE" at bounding box center [163, 87] width 138 height 6
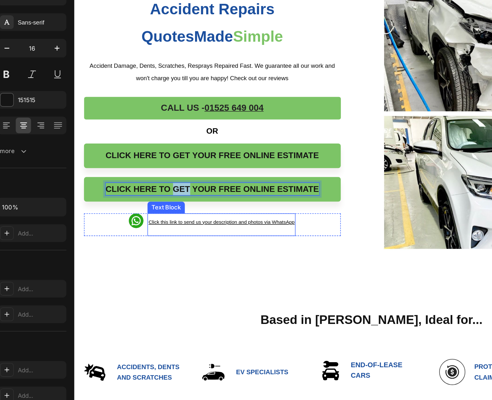
click at [211, 112] on p "Click this link to send us your description and photos via WhatsAp p" at bounding box center [169, 109] width 94 height 10
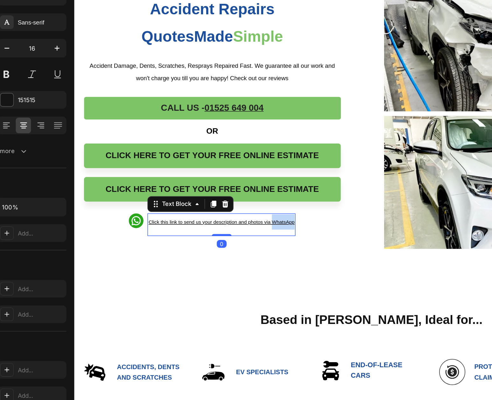
click at [211, 112] on p "Click this link to send us your description and photos via WhatsAp p" at bounding box center [169, 109] width 94 height 10
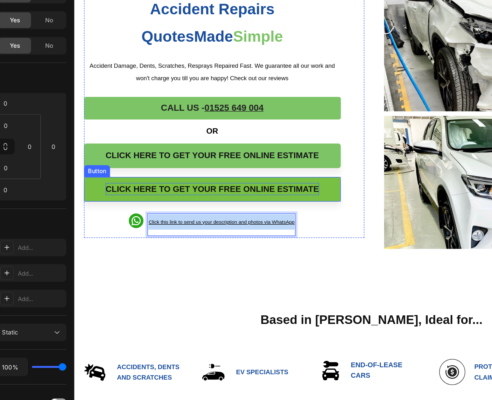
click at [199, 85] on span "CLICK HERE TO GET your FREE ONLINE ESTIMATE" at bounding box center [163, 87] width 138 height 6
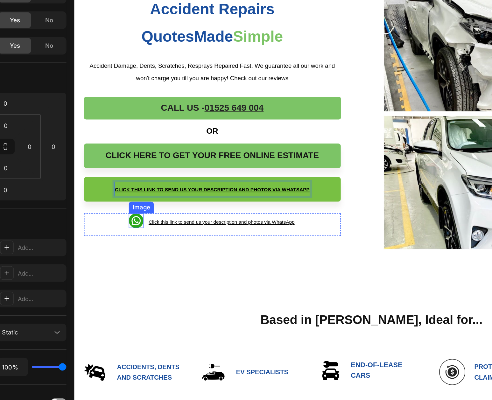
click at [113, 106] on img at bounding box center [114, 108] width 10 height 10
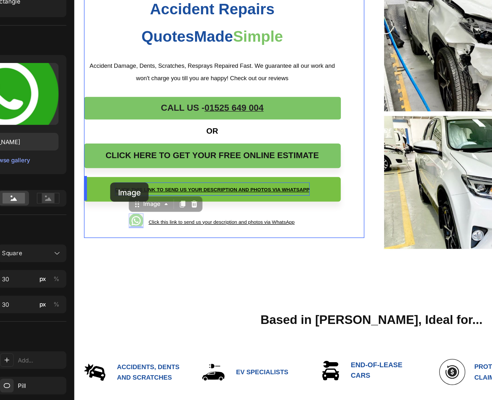
drag, startPoint x: 113, startPoint y: 96, endPoint x: 97, endPoint y: 83, distance: 21.5
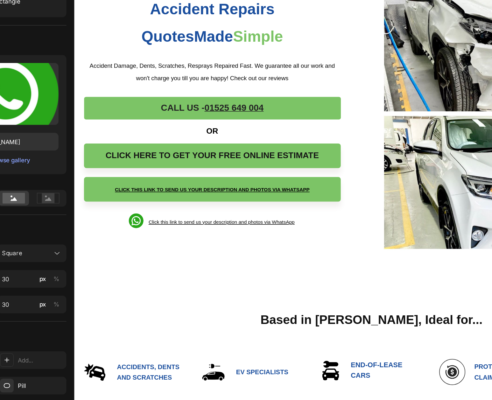
click at [114, 106] on img at bounding box center [114, 108] width 10 height 10
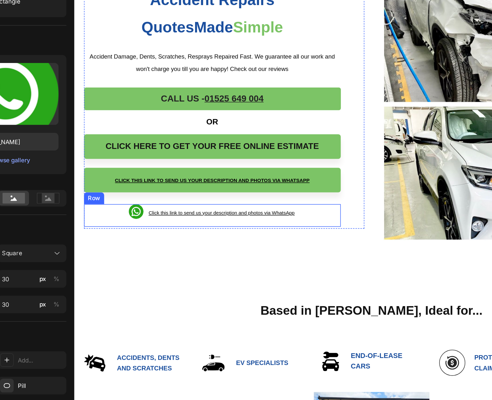
scroll to position [16, 0]
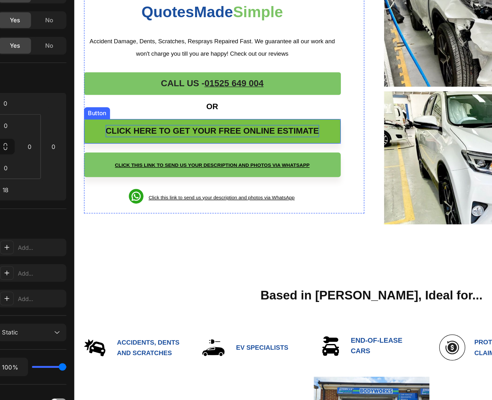
click at [193, 51] on span "CLICK HERE TO GET your FREE ONLINE ESTIMATE" at bounding box center [163, 50] width 138 height 6
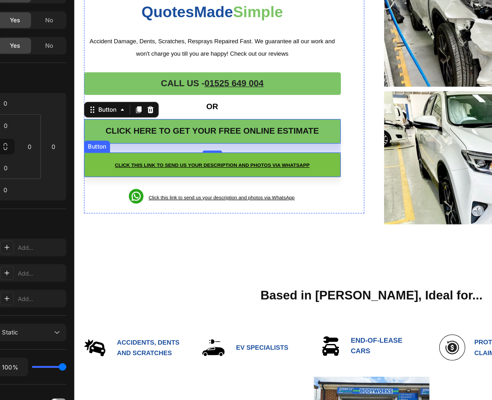
click at [228, 71] on link "Click this link to send us your description and photos via WhatsApp" at bounding box center [163, 72] width 166 height 16
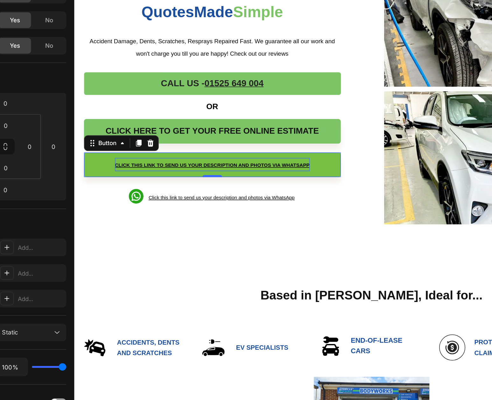
click at [101, 70] on u "Click this link to send us your description and photos via WhatsApp" at bounding box center [164, 71] width 126 height 3
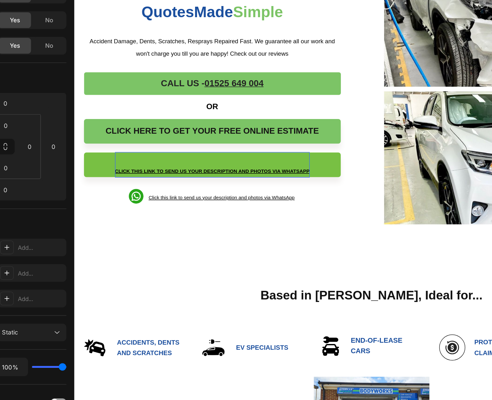
scroll to position [12, 0]
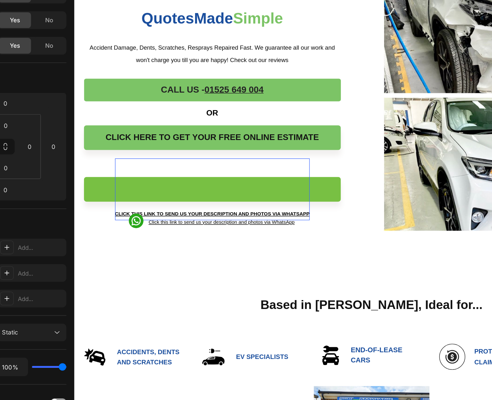
click at [113, 84] on p "Click this link to send us your description and photos via WhatsApp" at bounding box center [164, 87] width 126 height 40
click at [93, 83] on link "⁠⁠⁠⁠⁠⁠⁠ Click this link to send us your description and photos via WhatsApp" at bounding box center [163, 88] width 166 height 16
click at [136, 84] on p "⁠⁠⁠⁠⁠⁠⁠ Click this link to send us your description and photos via WhatsApp" at bounding box center [164, 87] width 126 height 40
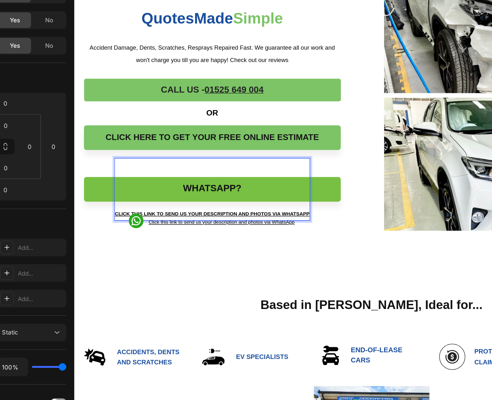
click at [135, 97] on p "⁠⁠⁠⁠⁠⁠⁠Whatsapp? Click this link to send us your description and photos via Wha…" at bounding box center [164, 87] width 126 height 40
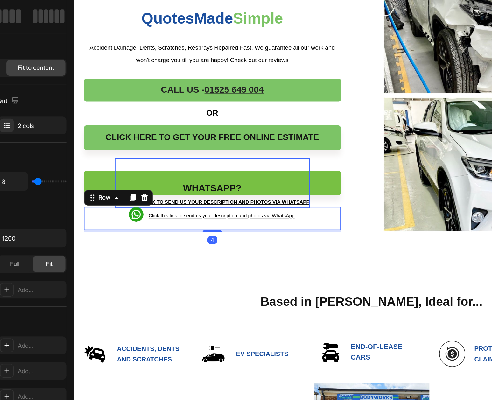
click at [222, 109] on div "Image Click this link to send us your description and photos via WhatsAp p Text…" at bounding box center [163, 106] width 166 height 15
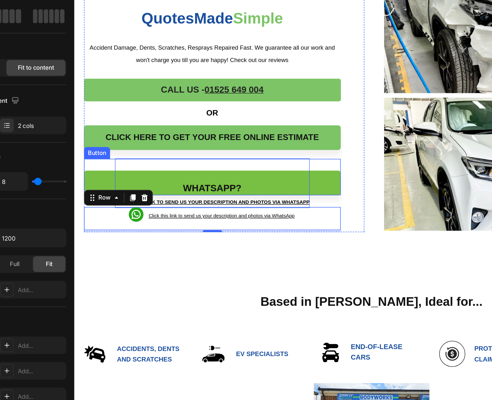
click at [190, 83] on p "Whatsapp? Click this link to send us your description and photos via WhatsApp" at bounding box center [164, 83] width 126 height 32
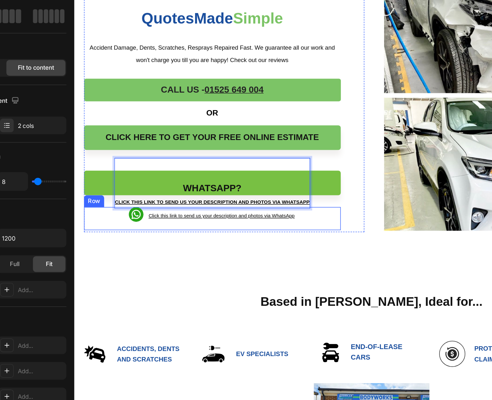
click at [221, 108] on div "Image Click this link to send us your description and photos via WhatsAp p Text…" at bounding box center [163, 106] width 166 height 15
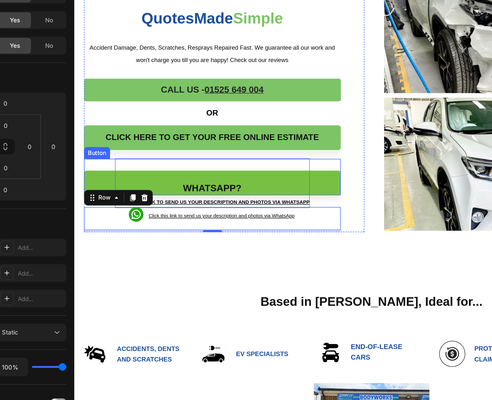
click at [234, 86] on link "Whatsapp? Click this link to send us your description and photos via WhatsApp" at bounding box center [163, 83] width 166 height 16
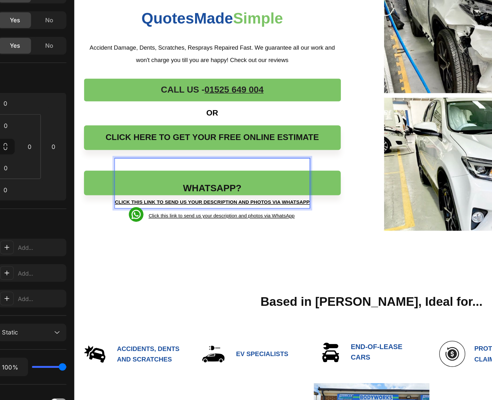
click at [225, 94] on u "Click this link to send us your description and photos via WhatsApp" at bounding box center [164, 95] width 126 height 3
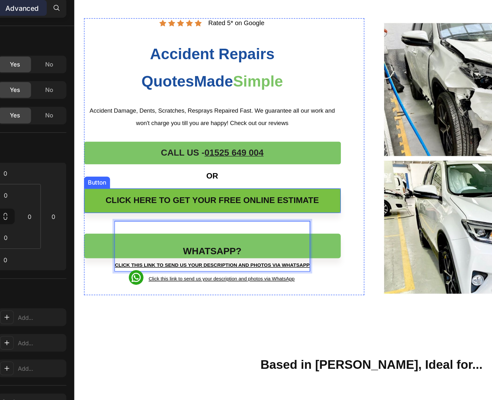
scroll to position [19, 0]
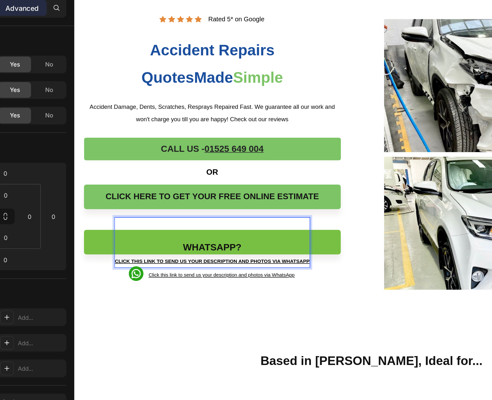
click at [154, 143] on p "Whatsapp? Click this link to send us your description and photos via WhatsApp" at bounding box center [164, 146] width 126 height 32
click at [142, 147] on p "⁠⁠⁠⁠⁠⁠⁠ Whatsapp? Click this link to send us your description and photos via Wh…" at bounding box center [164, 146] width 126 height 32
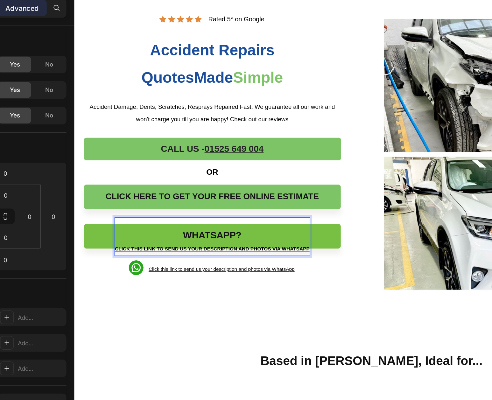
click at [137, 149] on u "Click this link to send us your description and photos via WhatsApp" at bounding box center [164, 150] width 126 height 3
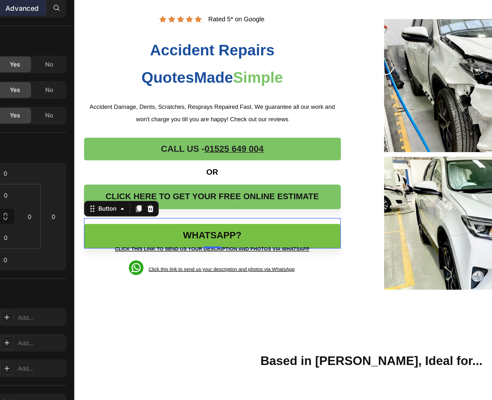
click at [84, 144] on link "Whatsapp? Click this link to send us your description and photos via WhatsApp" at bounding box center [163, 142] width 166 height 16
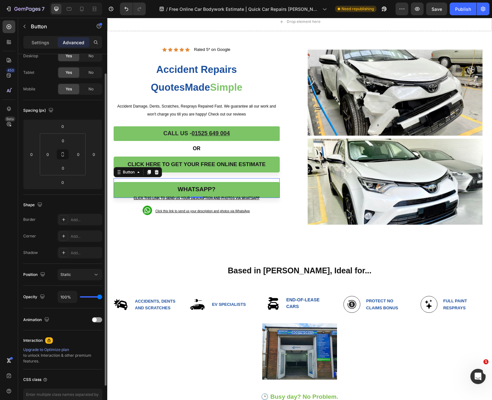
scroll to position [0, 0]
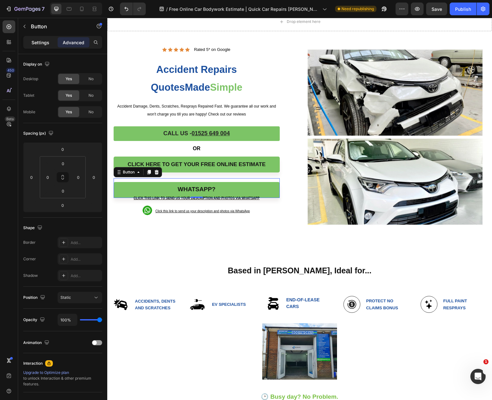
click at [43, 45] on p "Settings" at bounding box center [40, 42] width 18 height 7
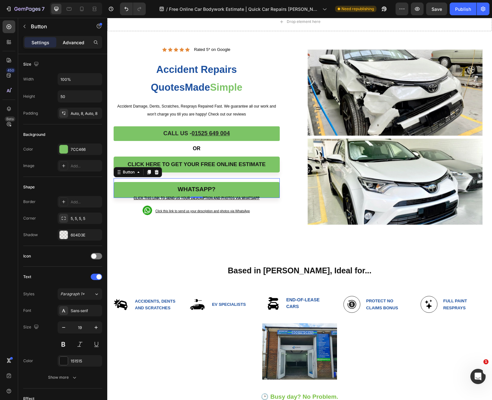
click at [73, 41] on p "Advanced" at bounding box center [74, 42] width 22 height 7
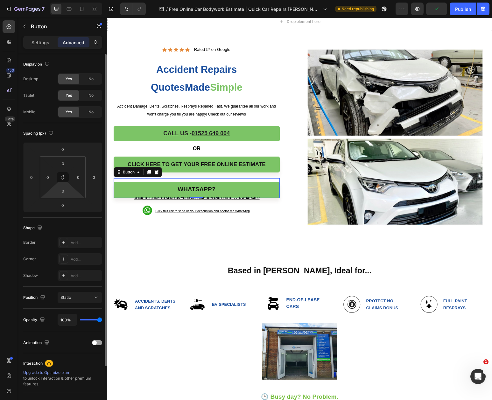
click at [67, 0] on html "7 Version history / Free Online Car Bodywork Estimate | Quick Car Repairs Leigh…" at bounding box center [246, 0] width 492 height 0
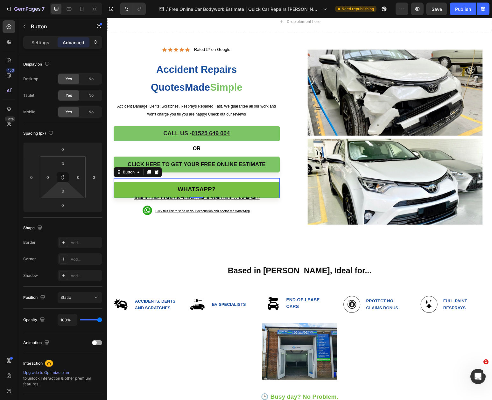
click at [275, 188] on link "Whatsapp? Click this link to send us your description and photos via WhatsApp" at bounding box center [197, 190] width 166 height 16
click at [270, 193] on link "Whatsapp? Click this link to send us your description and photos via WhatsApp" at bounding box center [197, 190] width 166 height 16
click at [269, 190] on link "Whatsapp? Click this link to send us your description and photos via WhatsApp" at bounding box center [197, 190] width 166 height 16
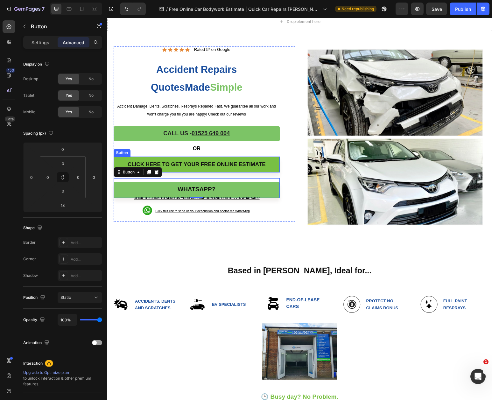
click at [270, 159] on link "CLICK HERE TO GET your FREE ONLINE ESTIMATE" at bounding box center [197, 165] width 166 height 16
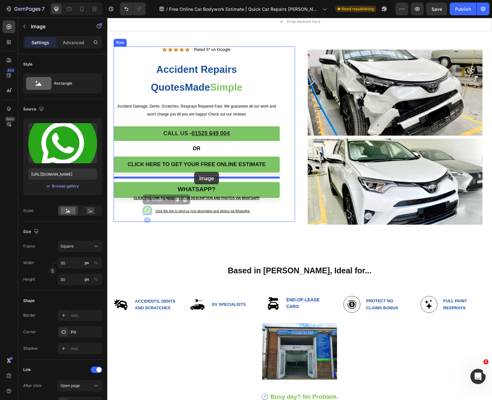
drag, startPoint x: 145, startPoint y: 206, endPoint x: 194, endPoint y: 172, distance: 59.8
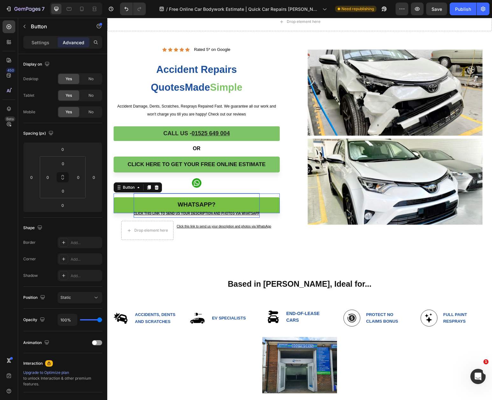
click at [238, 207] on p "Whatsapp? Click this link to send us your description and photos via WhatsApp" at bounding box center [197, 205] width 126 height 24
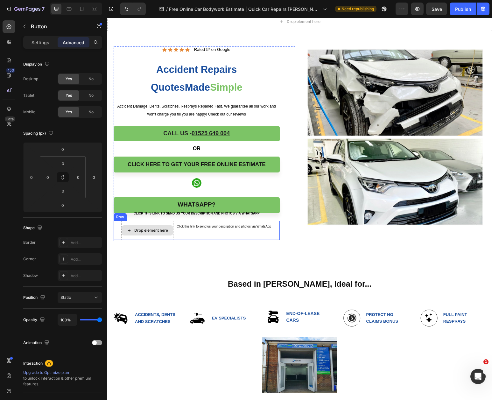
click at [159, 229] on div "Drop element here" at bounding box center [151, 230] width 34 height 5
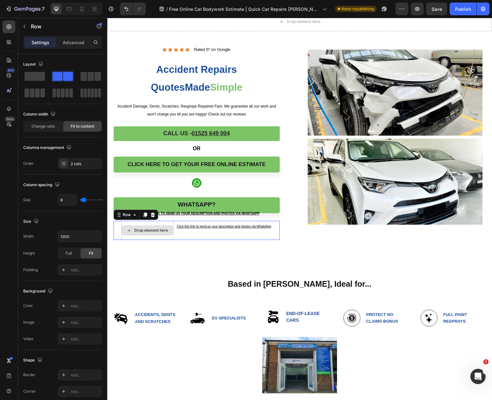
click at [138, 221] on div "Drop element here" at bounding box center [147, 230] width 52 height 19
click at [153, 216] on div at bounding box center [153, 215] width 8 height 8
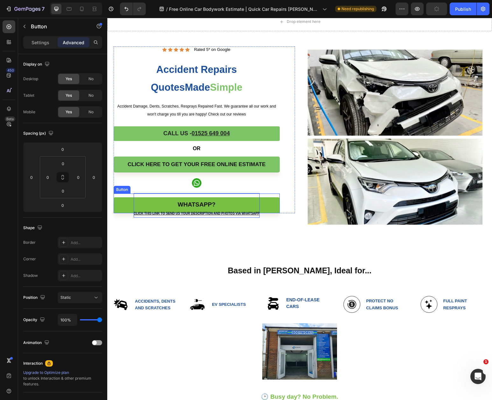
click at [158, 201] on p "Whatsapp? Click this link to send us your description and photos via WhatsApp" at bounding box center [197, 205] width 126 height 24
click at [122, 206] on link "Whatsapp? Click this link to send us your description and photos via WhatsApp" at bounding box center [197, 205] width 166 height 16
click at [125, 204] on link "Whatsapp? Click this link to send us your description and photos via WhatsApp" at bounding box center [197, 205] width 166 height 16
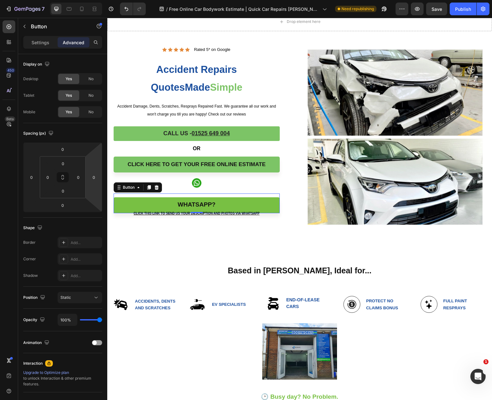
click at [274, 203] on link "Whatsapp? Click this link to send us your description and photos via WhatsApp" at bounding box center [197, 205] width 166 height 16
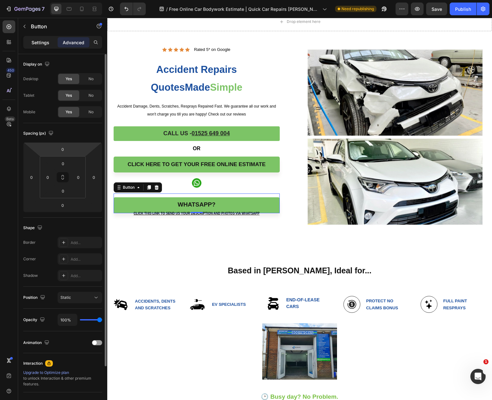
click at [37, 42] on p "Settings" at bounding box center [40, 42] width 18 height 7
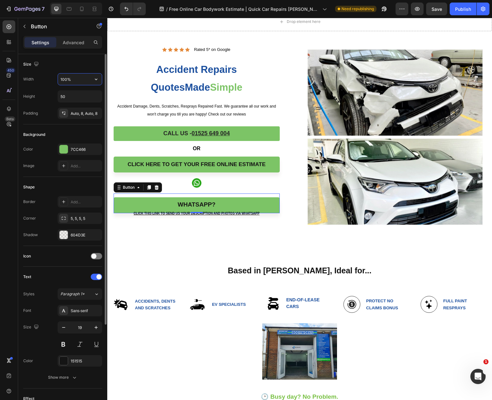
click at [80, 78] on input "100%" at bounding box center [80, 78] width 44 height 11
type input "120%"
click at [70, 95] on input "50" at bounding box center [80, 96] width 44 height 11
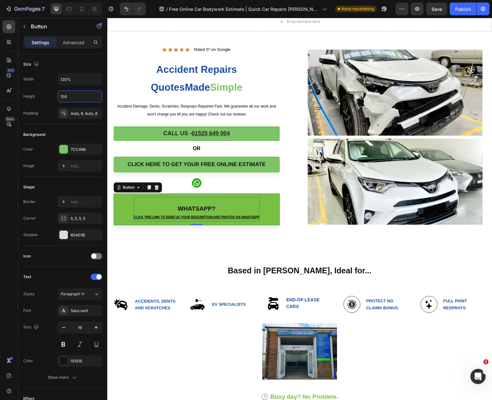
type input "100"
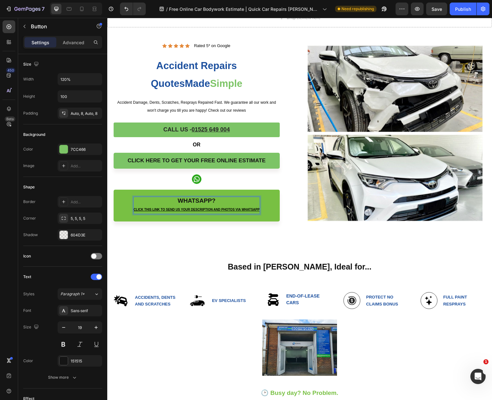
click at [219, 206] on p "Whatsapp? Click this link to send us your description and photos via WhatsApp" at bounding box center [197, 205] width 126 height 17
click at [259, 212] on p "Whatsapp? Click this link to send us your description and photos via WhatsApp" at bounding box center [197, 205] width 126 height 17
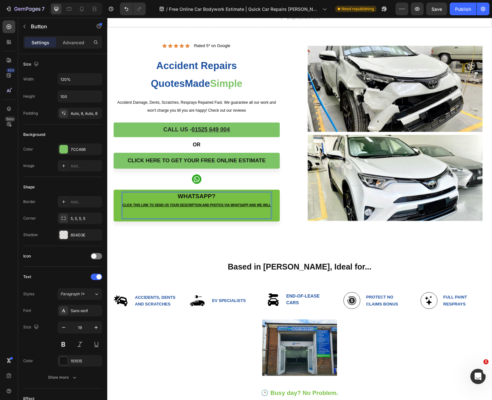
scroll to position [18, 0]
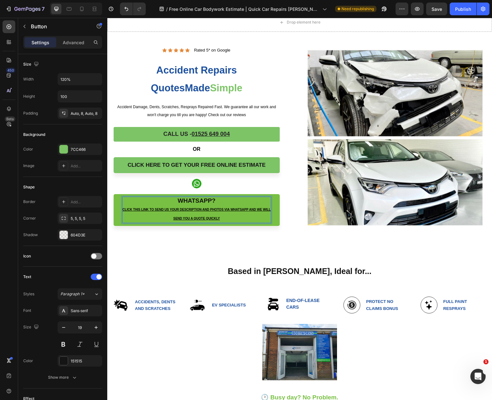
click at [224, 220] on p "Whatsapp? Click this link to send us your description and photos via WhatsApp a…" at bounding box center [196, 209] width 148 height 25
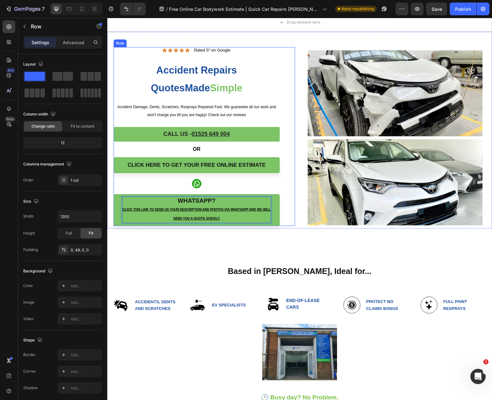
click at [253, 188] on div "Icon Icon Icon Icon Icon Icon List Rated 5* on Google Text Block Row Accident R…" at bounding box center [197, 136] width 166 height 179
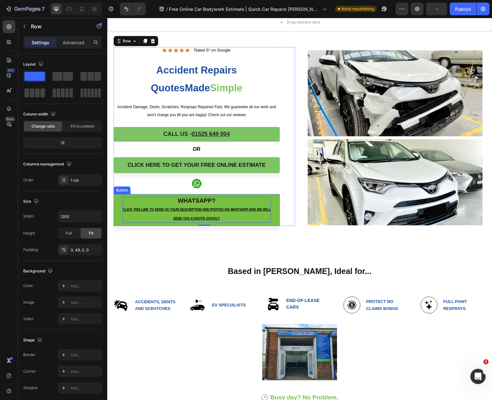
click at [211, 199] on p "Whatsapp? Click this link to send us your description and photos via WhatsApp a…" at bounding box center [196, 209] width 148 height 25
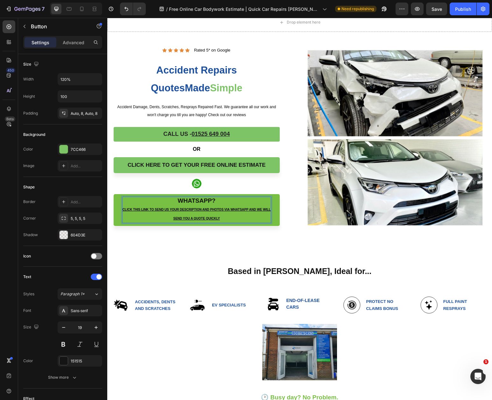
click at [212, 201] on p "Whatsapp? Click this link to send us your description and photos via WhatsApp a…" at bounding box center [196, 209] width 148 height 25
click at [233, 200] on p "Whatsapp QUOTE? Click this link to send us your description and photos via What…" at bounding box center [196, 209] width 148 height 25
click at [223, 218] on p "Whatsapp QUOTE Click this link to send us your description and photos via Whats…" at bounding box center [196, 209] width 148 height 25
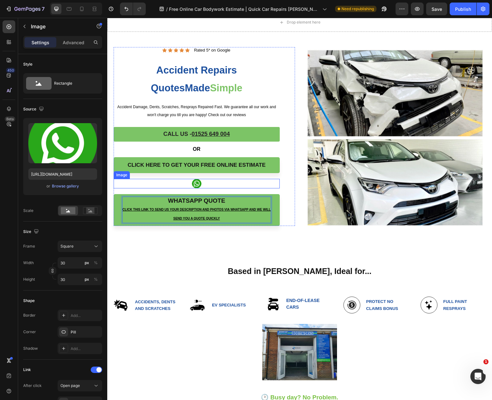
click at [262, 183] on link at bounding box center [197, 184] width 166 height 10
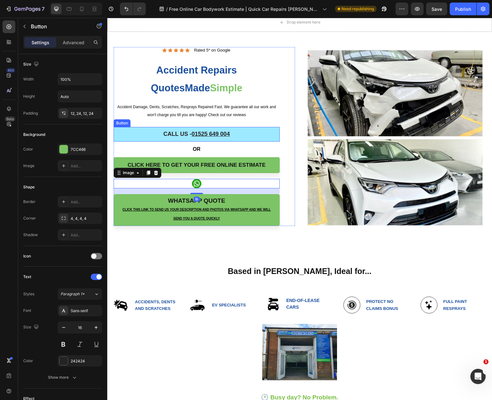
click at [245, 134] on link "CALL US - 01525 649 004" at bounding box center [197, 134] width 166 height 15
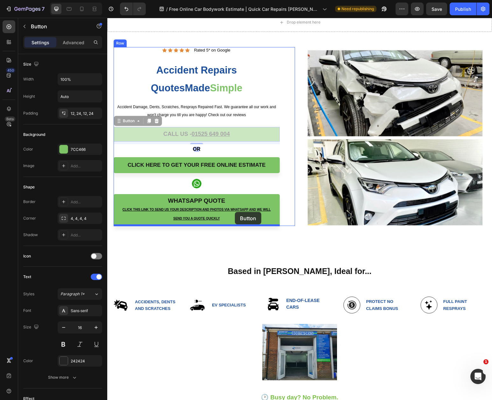
drag, startPoint x: 245, startPoint y: 133, endPoint x: 235, endPoint y: 211, distance: 79.2
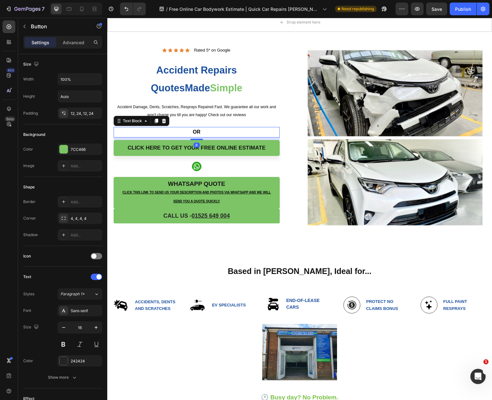
click at [199, 130] on strong "OR" at bounding box center [197, 131] width 8 height 5
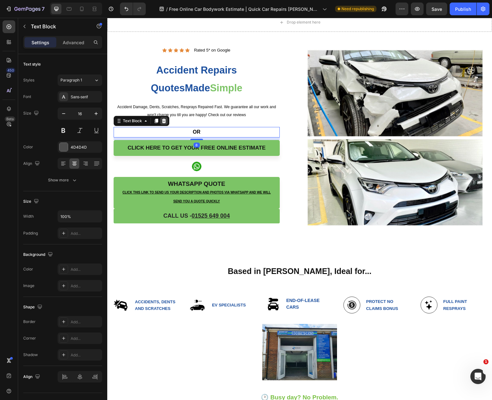
click at [162, 120] on icon at bounding box center [164, 121] width 4 height 4
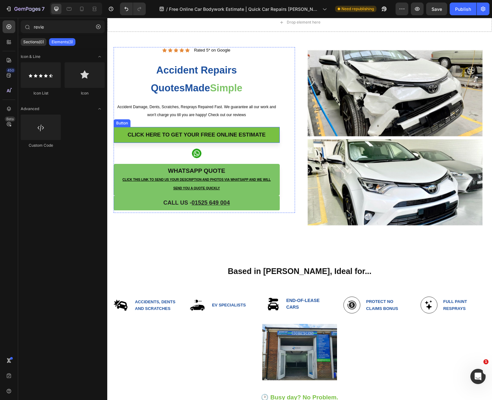
click at [123, 133] on link "CLICK HERE TO GET your FREE ONLINE ESTIMATE" at bounding box center [197, 135] width 166 height 16
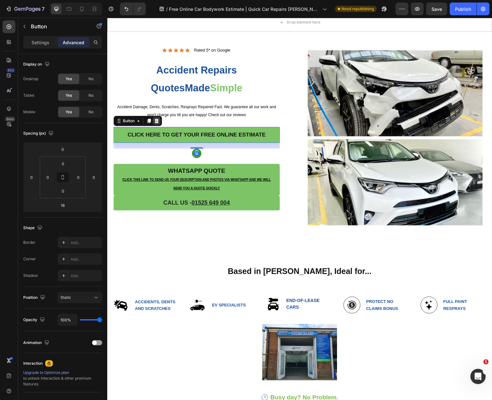
click at [157, 120] on icon at bounding box center [157, 121] width 4 height 4
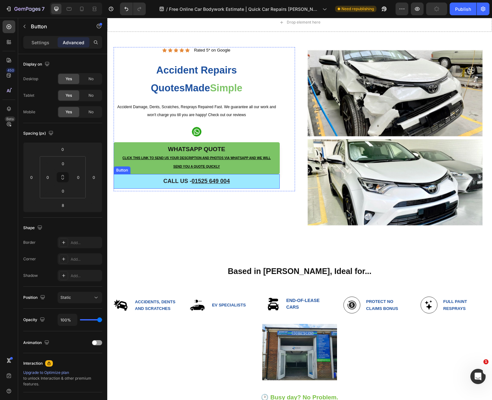
click at [273, 176] on link "CALL US - 01525 649 004" at bounding box center [197, 181] width 166 height 15
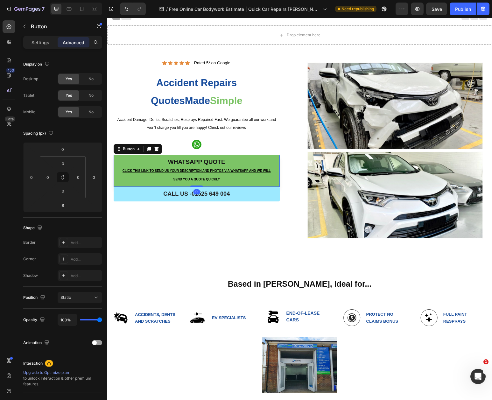
click at [273, 176] on link "Whatsapp QUOTE Click this link to send us your description and photos via Whats…" at bounding box center [197, 171] width 166 height 32
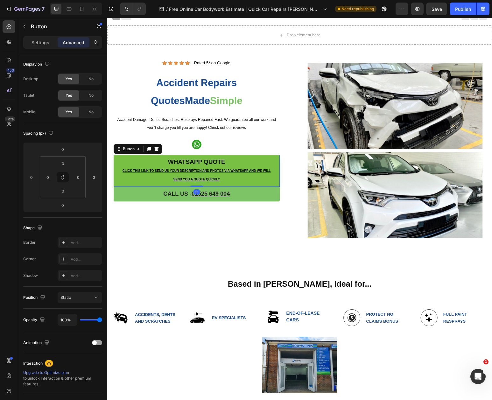
click at [114, 155] on link "Whatsapp QUOTE Click this link to send us your description and photos via Whats…" at bounding box center [197, 171] width 166 height 32
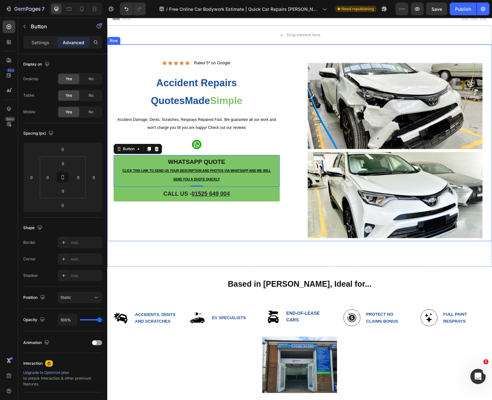
click at [235, 224] on div "Icon Icon Icon Icon Icon Icon List Rated 5* on Google Text Block Row Accident R…" at bounding box center [204, 150] width 181 height 181
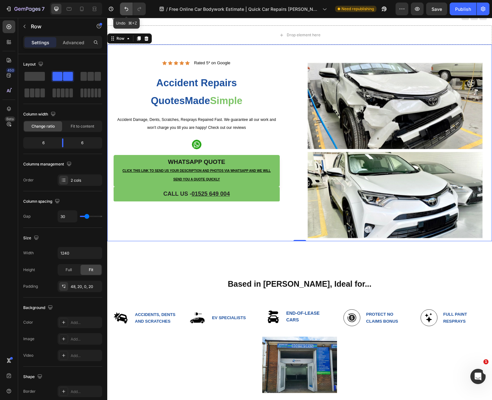
click at [127, 10] on icon "Undo/Redo" at bounding box center [126, 9] width 6 height 6
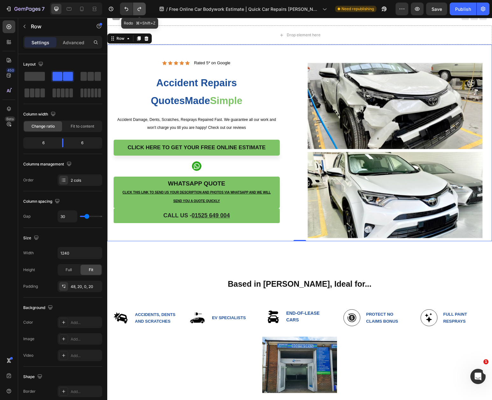
click at [137, 8] on icon "Undo/Redo" at bounding box center [139, 9] width 6 height 6
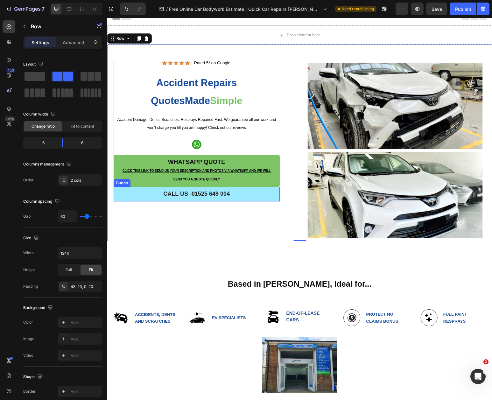
click at [275, 190] on link "CALL US - 01525 649 004" at bounding box center [197, 194] width 166 height 15
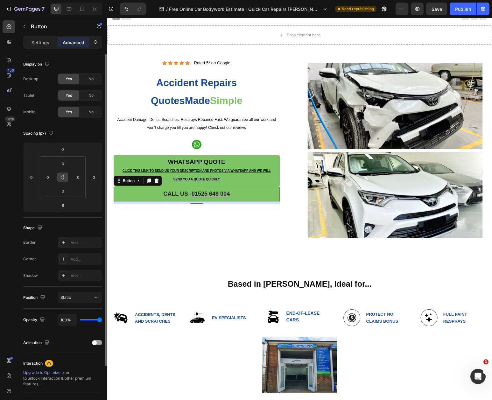
click at [66, 174] on button at bounding box center [63, 177] width 12 height 10
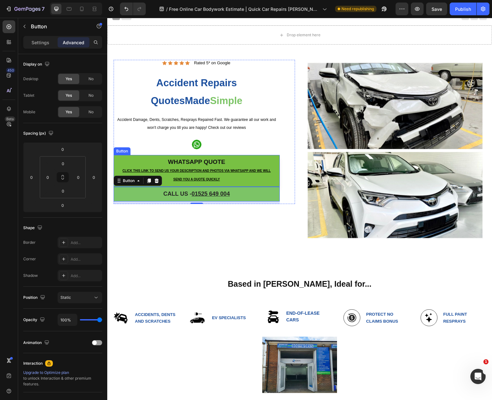
click at [276, 174] on link "Whatsapp QUOTE Click this link to send us your description and photos via Whats…" at bounding box center [197, 171] width 166 height 32
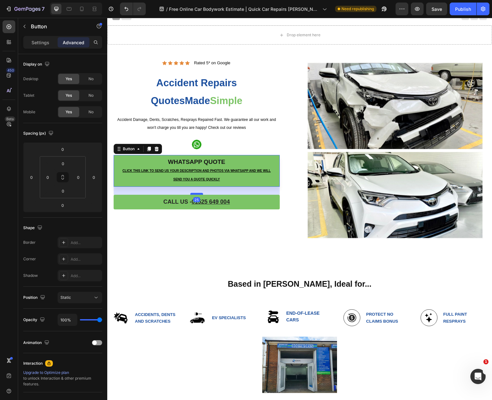
drag, startPoint x: 193, startPoint y: 185, endPoint x: 193, endPoint y: 192, distance: 8.0
click at [193, 193] on div at bounding box center [196, 194] width 13 height 2
click at [201, 187] on div "25" at bounding box center [197, 191] width 166 height 8
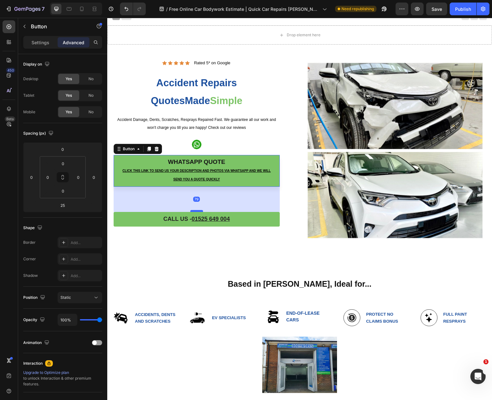
drag, startPoint x: 195, startPoint y: 193, endPoint x: 197, endPoint y: 210, distance: 17.3
click at [197, 210] on div at bounding box center [196, 211] width 13 height 2
type input "79"
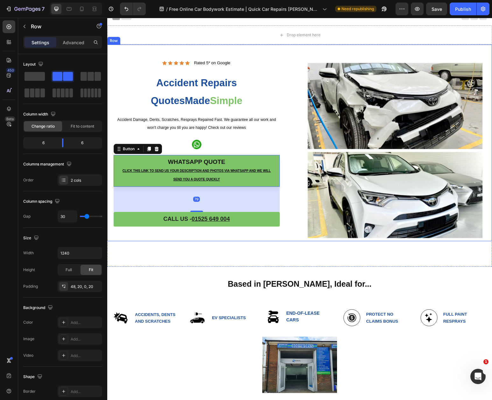
click at [294, 238] on div "Icon Icon Icon Icon Icon Icon List Rated 5* on Google Text Block Row Accident R…" at bounding box center [204, 150] width 181 height 181
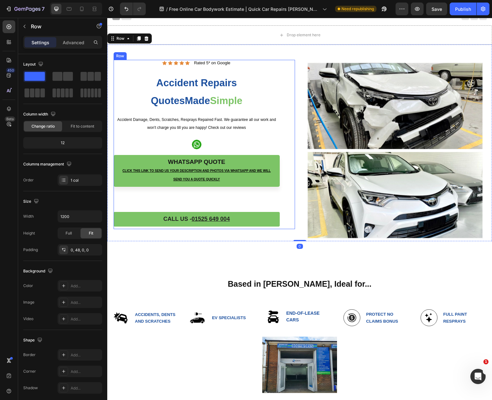
click at [181, 198] on div "Whatsapp QUOTE Click this link to send us your description and photos via Whats…" at bounding box center [197, 183] width 166 height 57
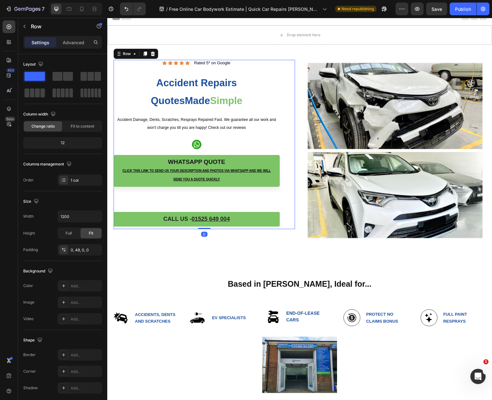
click at [196, 199] on div "Whatsapp QUOTE Click this link to send us your description and photos via Whats…" at bounding box center [197, 183] width 166 height 57
click at [235, 126] on span "Accident Damage, Dents, Scratches, Resprays Repaired Fast. We guarantee all our…" at bounding box center [196, 123] width 159 height 12
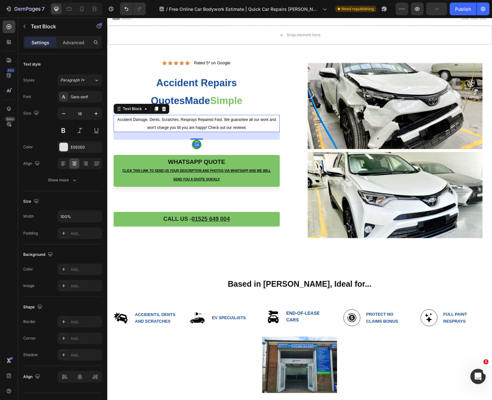
click at [235, 126] on span "Accident Damage, Dents, Scratches, Resprays Repaired Fast. We guarantee all our…" at bounding box center [196, 123] width 159 height 12
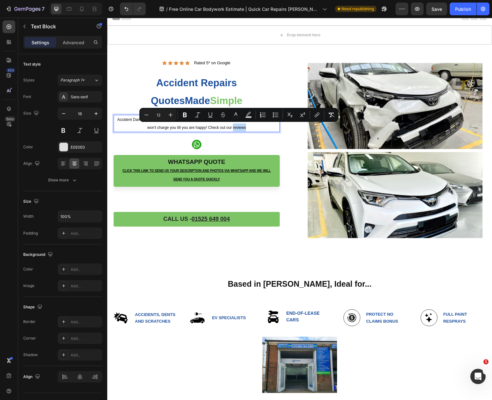
click at [229, 133] on div "Icon Icon Icon Icon Icon Icon List Rated 5* on Google Text Block Row Accident R…" at bounding box center [197, 144] width 166 height 169
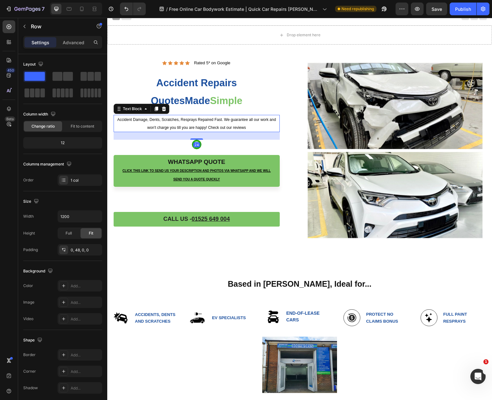
click at [203, 115] on p "Accident Damage, Dents, Scratches, Resprays Repaired Fast. We guarantee all our…" at bounding box center [196, 123] width 165 height 16
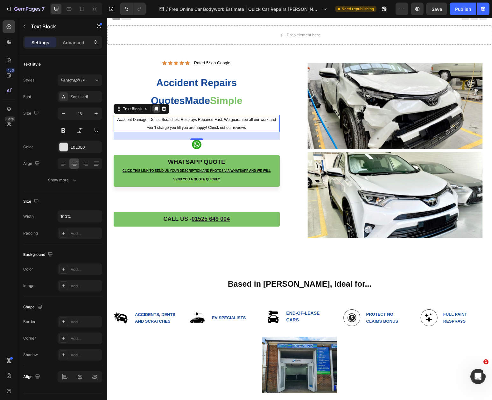
click at [156, 108] on icon at bounding box center [156, 109] width 3 height 4
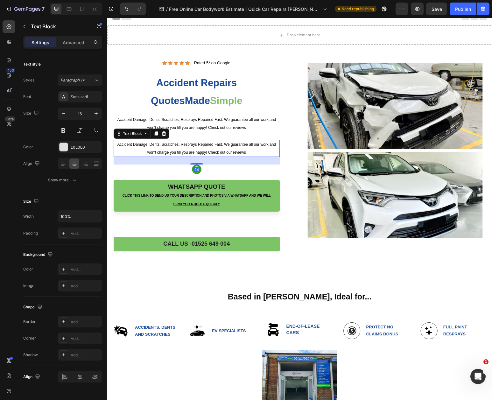
click at [173, 144] on span "Accident Damage, Dents, Scratches, Resprays Repaired Fast. We guarantee all our…" at bounding box center [196, 148] width 159 height 12
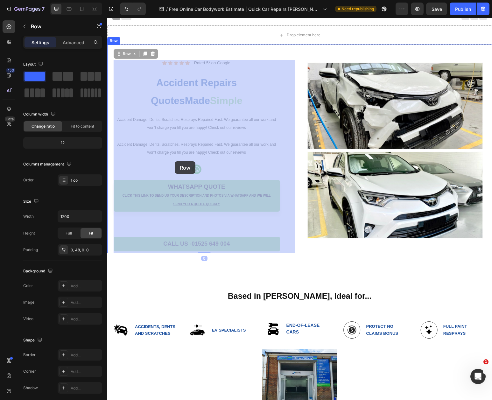
drag, startPoint x: 176, startPoint y: 138, endPoint x: 175, endPoint y: 161, distance: 22.6
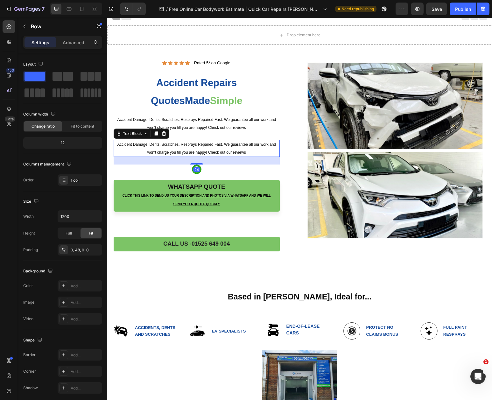
click at [179, 146] on p "Accident Damage, Dents, Scratches, Resprays Repaired Fast. We guarantee all our…" at bounding box center [196, 148] width 165 height 16
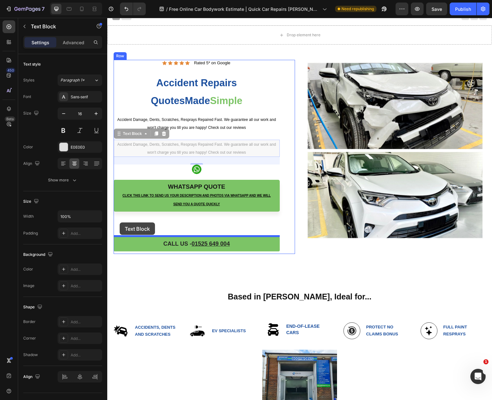
drag, startPoint x: 119, startPoint y: 134, endPoint x: 120, endPoint y: 222, distance: 88.8
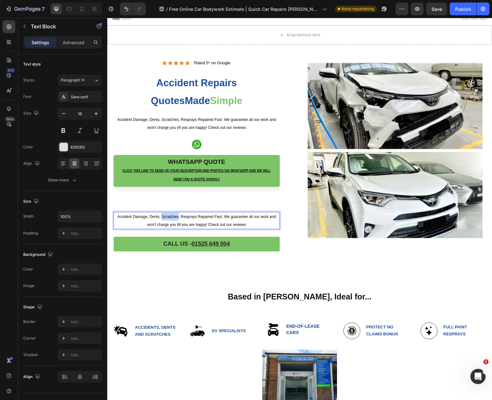
click at [169, 217] on span "Accident Damage, Dents, Scratches, Resprays Repaired Fast. We guarantee all our…" at bounding box center [196, 220] width 159 height 12
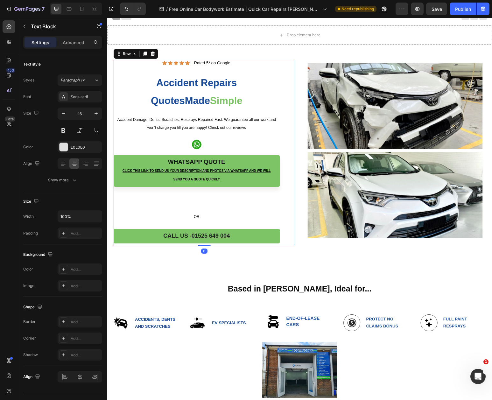
click at [204, 211] on div "Whatsapp QUOTE Click this link to send us your description and photos via Whats…" at bounding box center [197, 183] width 166 height 57
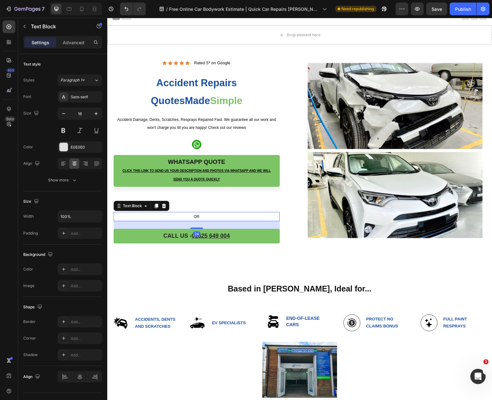
click at [203, 217] on p "OR" at bounding box center [196, 217] width 165 height 8
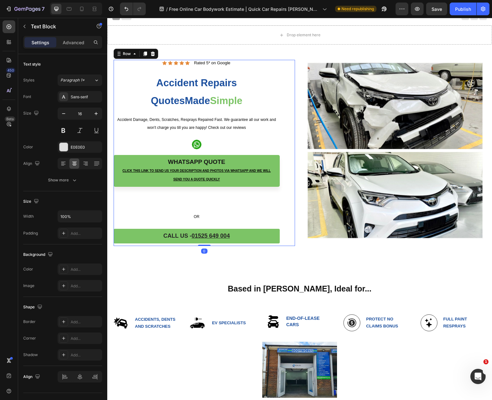
click at [205, 199] on div "Whatsapp QUOTE Click this link to send us your description and photos via Whats…" at bounding box center [197, 183] width 166 height 57
click at [195, 217] on span "OR" at bounding box center [197, 216] width 6 height 4
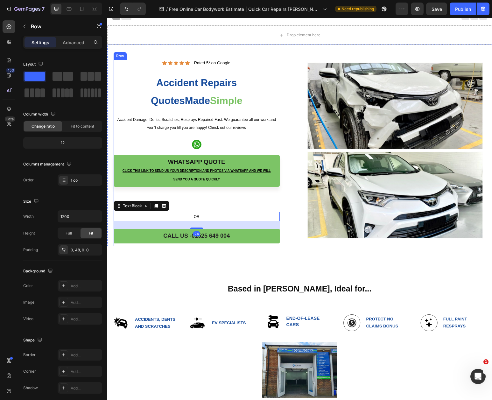
click at [204, 205] on div "Whatsapp QUOTE Click this link to send us your description and photos via Whats…" at bounding box center [197, 183] width 166 height 57
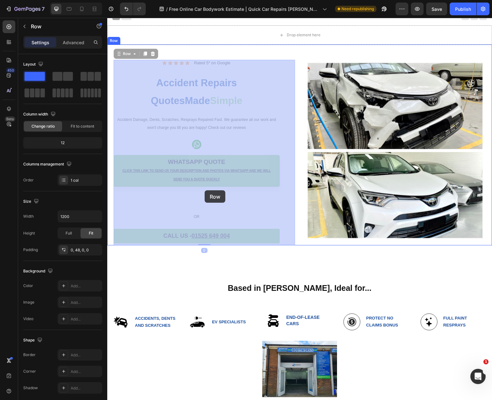
drag, startPoint x: 204, startPoint y: 205, endPoint x: 204, endPoint y: 200, distance: 4.8
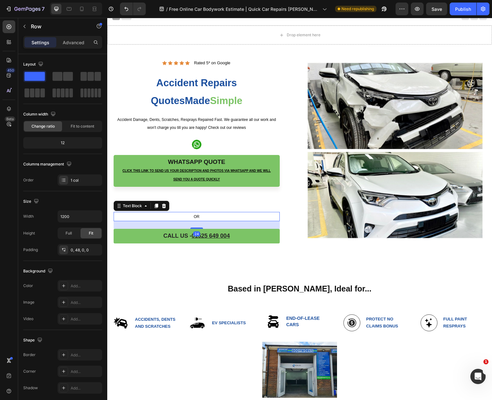
click at [226, 220] on p "OR" at bounding box center [196, 217] width 165 height 8
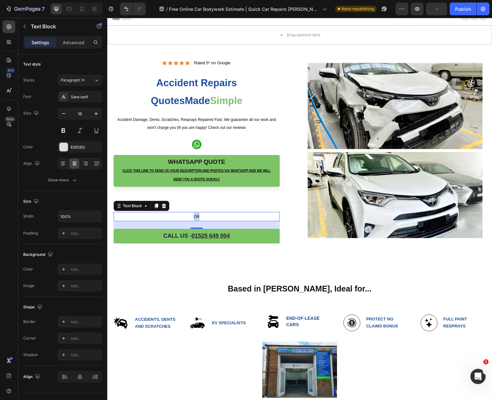
click at [195, 217] on span "OR" at bounding box center [197, 216] width 6 height 4
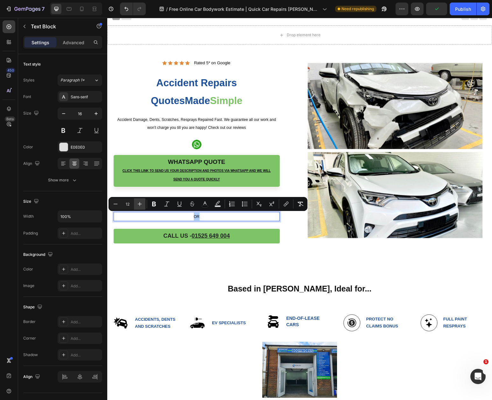
click at [140, 204] on icon "Editor contextual toolbar" at bounding box center [140, 204] width 4 height 4
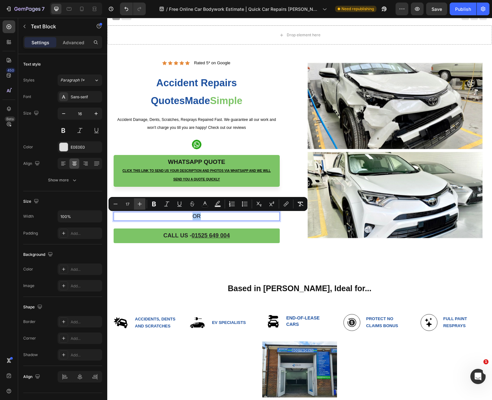
click at [140, 204] on icon "Editor contextual toolbar" at bounding box center [140, 204] width 4 height 4
type input "20"
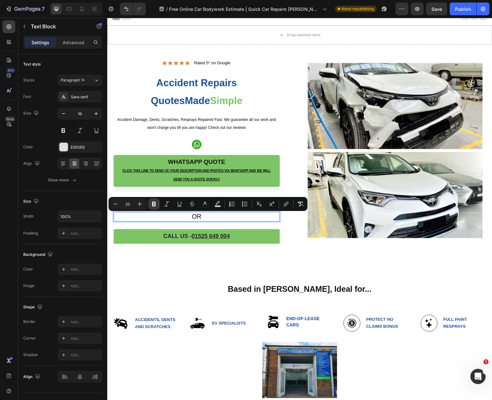
click at [157, 203] on icon "Editor contextual toolbar" at bounding box center [154, 204] width 6 height 6
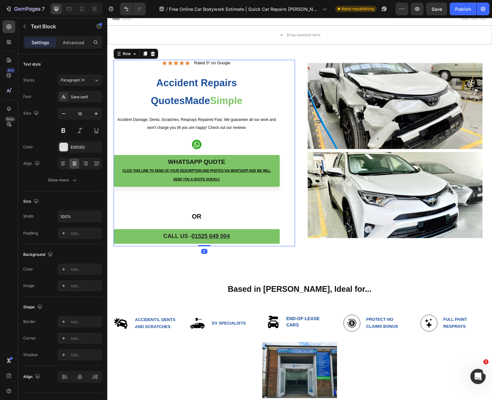
click at [179, 203] on div "Whatsapp QUOTE Click this link to send us your description and photos via Whats…" at bounding box center [197, 183] width 166 height 57
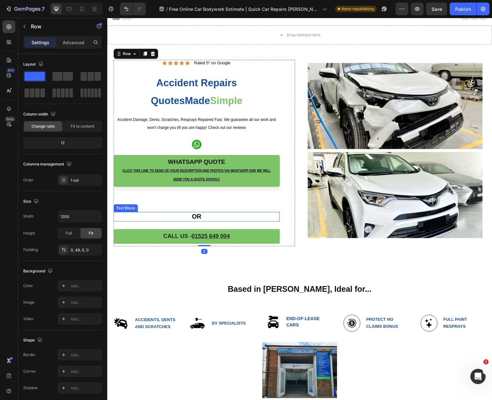
click at [202, 213] on p "OR" at bounding box center [196, 217] width 165 height 8
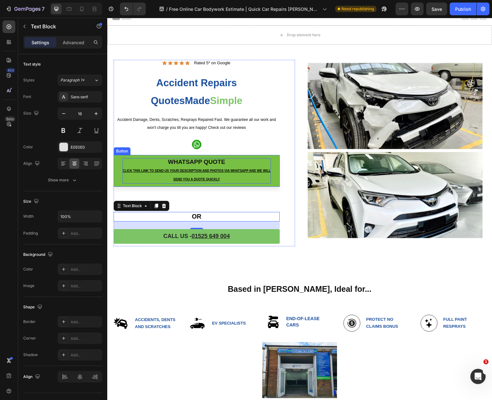
click at [241, 177] on p "Whatsapp QUOTE Click this link to send us your description and photos via Whats…" at bounding box center [196, 170] width 148 height 25
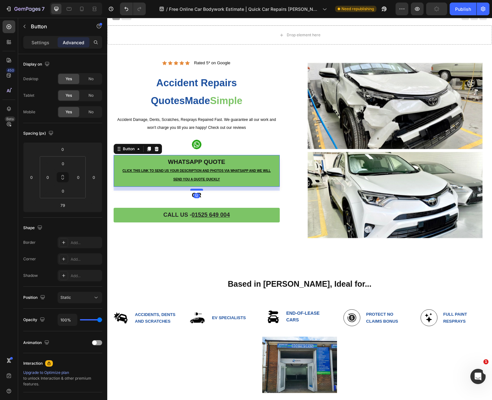
drag, startPoint x: 194, startPoint y: 211, endPoint x: 193, endPoint y: 189, distance: 21.3
click at [193, 189] on div at bounding box center [196, 190] width 13 height 2
type input "12"
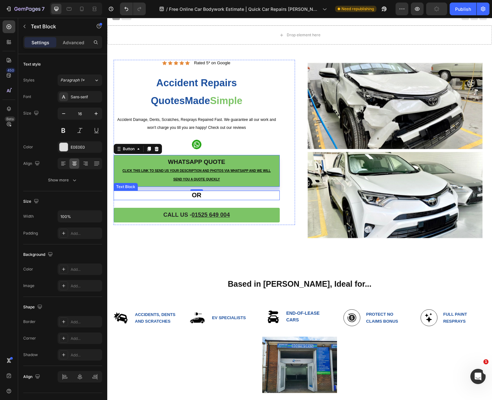
click at [183, 197] on p "OR" at bounding box center [196, 195] width 165 height 8
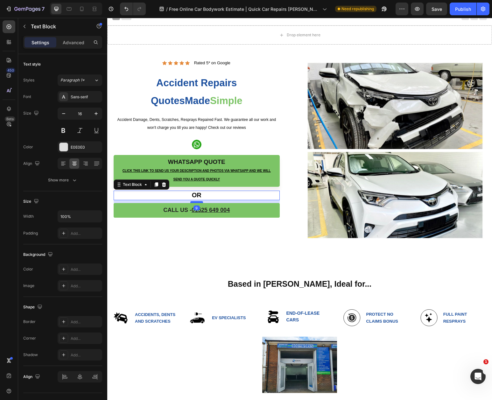
drag, startPoint x: 194, startPoint y: 205, endPoint x: 193, endPoint y: 200, distance: 4.8
click at [193, 201] on div at bounding box center [196, 202] width 13 height 2
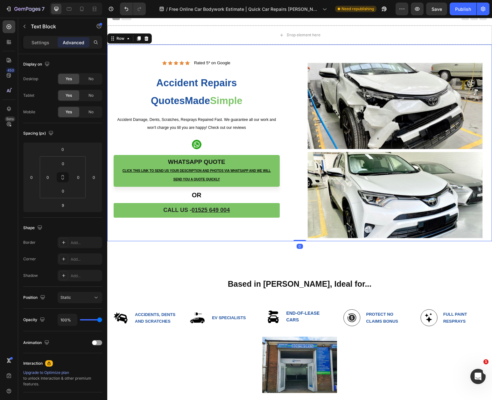
click at [233, 227] on div "Icon Icon Icon Icon Icon Icon List Rated 5* on Google Text Block Row Accident R…" at bounding box center [204, 150] width 181 height 181
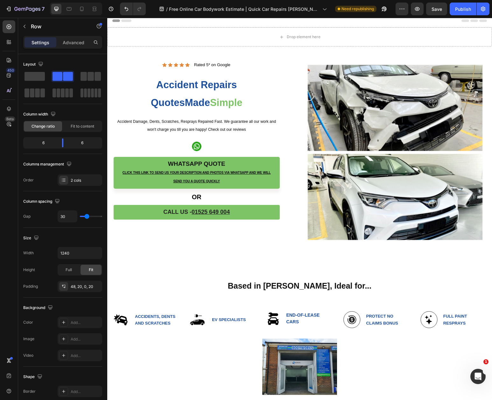
scroll to position [0, 0]
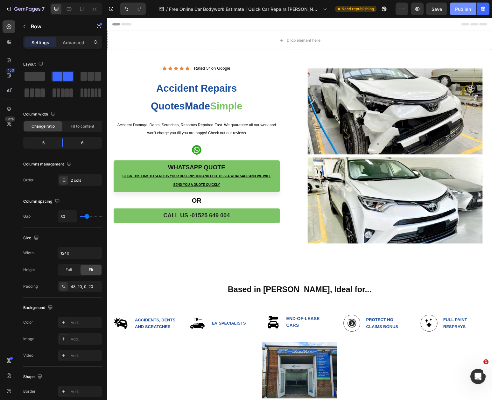
click at [460, 13] on button "Publish" at bounding box center [463, 9] width 27 height 13
click at [82, 7] on icon at bounding box center [81, 9] width 3 height 4
type input "0"
type input "100%"
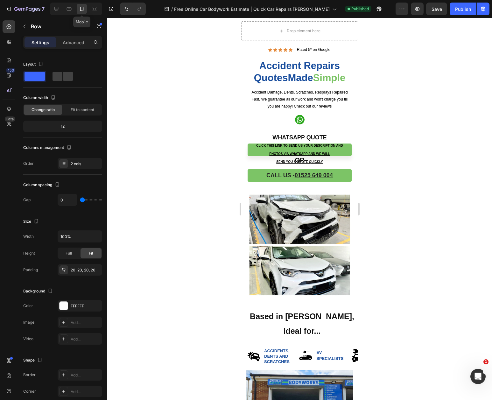
scroll to position [10, 0]
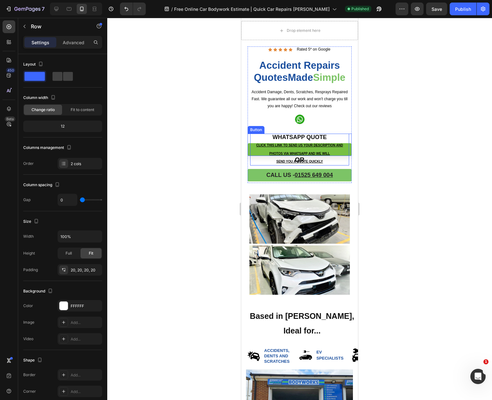
click at [317, 146] on u "Click this link to send us your description and photos via WhatsApp and we will" at bounding box center [299, 148] width 87 height 11
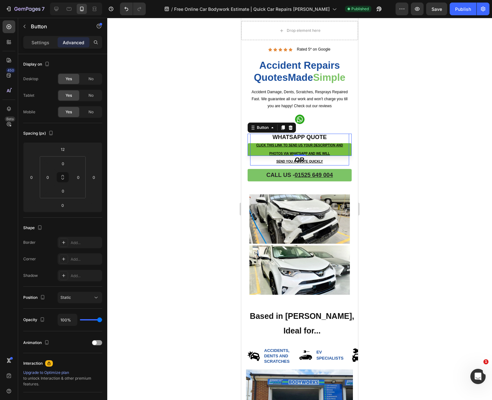
click at [264, 150] on p "Whatsapp QUOTE Click this link to send us your description and photos via Whats…" at bounding box center [299, 150] width 99 height 32
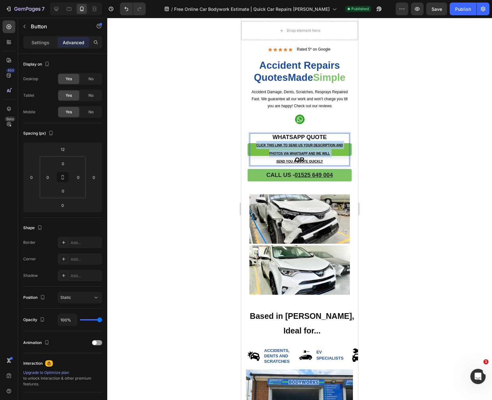
click at [264, 150] on p "Whatsapp QUOTE Click this link to send us your description and photos via Whats…" at bounding box center [299, 150] width 99 height 32
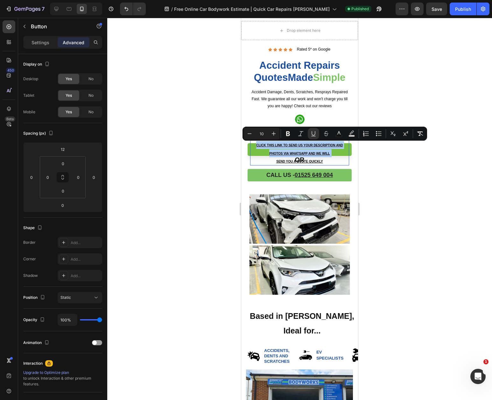
click at [224, 154] on div at bounding box center [299, 209] width 385 height 382
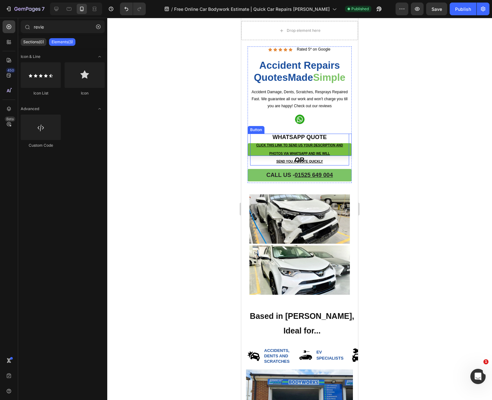
click at [249, 149] on link "Whatsapp QUOTE Click this link to send us your description and photos via Whats…" at bounding box center [300, 149] width 104 height 13
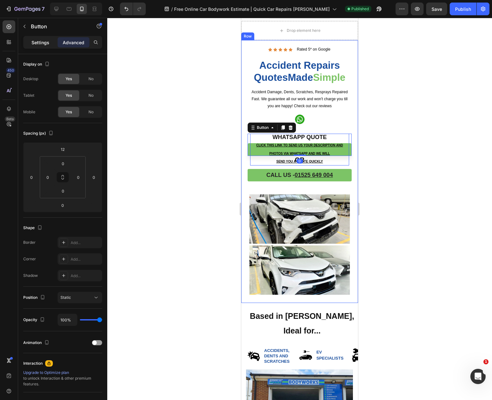
click at [35, 45] on p "Settings" at bounding box center [40, 42] width 18 height 7
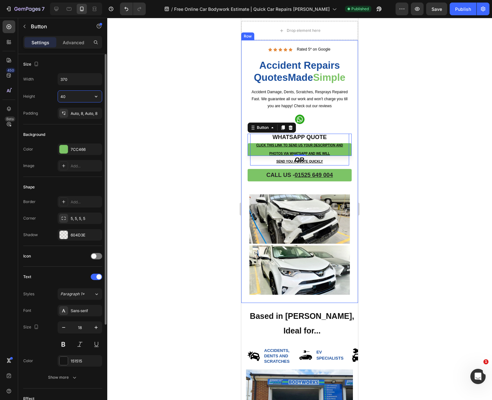
click at [74, 94] on input "40" at bounding box center [80, 96] width 44 height 11
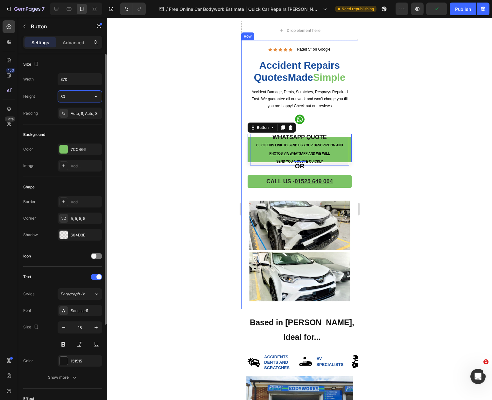
type input "8"
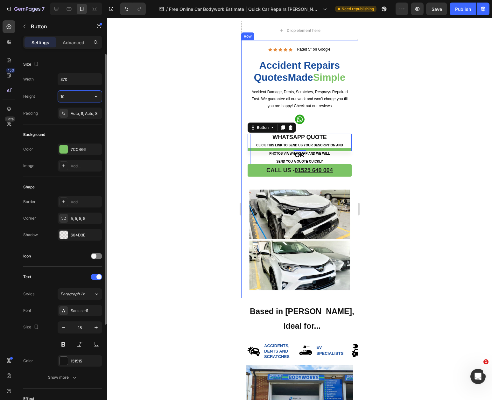
type input "100"
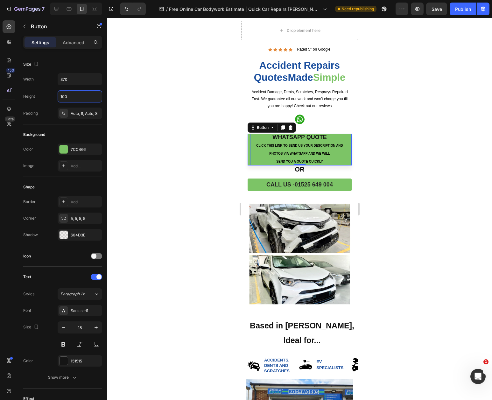
click at [209, 138] on div at bounding box center [299, 209] width 385 height 382
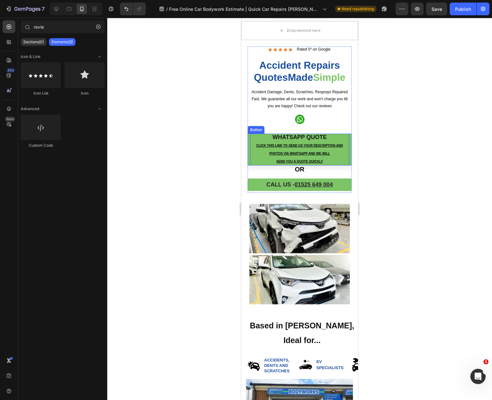
click at [326, 160] on p "Whatsapp QUOTE Click this link to send us your description and photos via Whats…" at bounding box center [299, 150] width 99 height 32
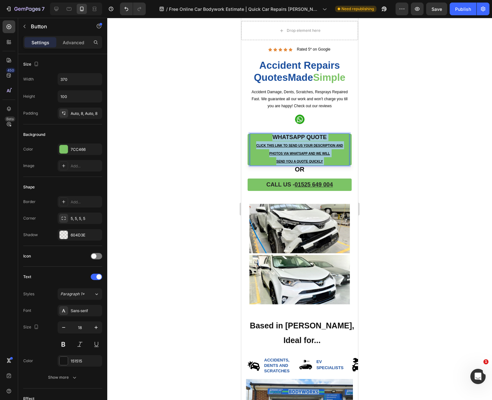
drag, startPoint x: 330, startPoint y: 161, endPoint x: 256, endPoint y: 146, distance: 74.7
click at [256, 146] on p "Whatsapp QUOTE Click this link to send us your description and photos via Whats…" at bounding box center [299, 150] width 99 height 32
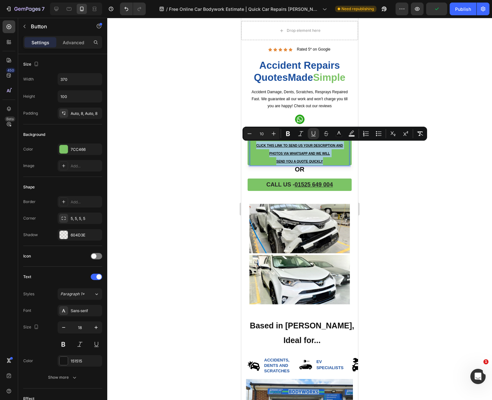
drag, startPoint x: 327, startPoint y: 162, endPoint x: 252, endPoint y: 146, distance: 76.6
click at [252, 146] on p "Whatsapp QUOTE Click this link to send us your description and photos via Whats…" at bounding box center [299, 150] width 99 height 32
click at [250, 136] on icon "Editor contextual toolbar" at bounding box center [249, 133] width 6 height 6
type input "9"
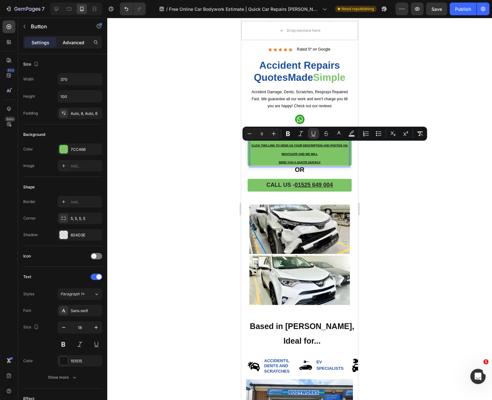
click at [65, 43] on p "Advanced" at bounding box center [74, 42] width 22 height 7
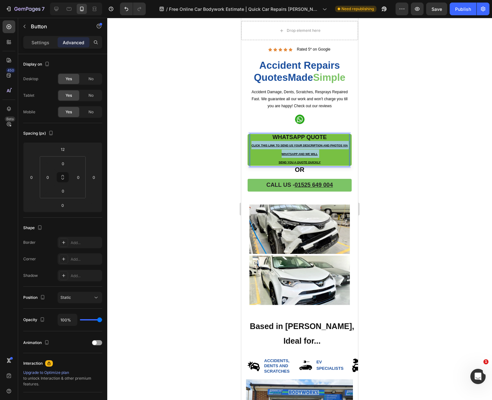
click at [333, 157] on p "Whatsapp QUOTE Click this link to send us your description and photos via Whats…" at bounding box center [299, 150] width 99 height 33
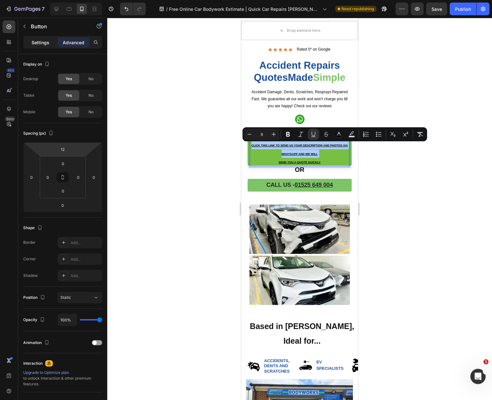
click at [37, 41] on p "Settings" at bounding box center [40, 42] width 18 height 7
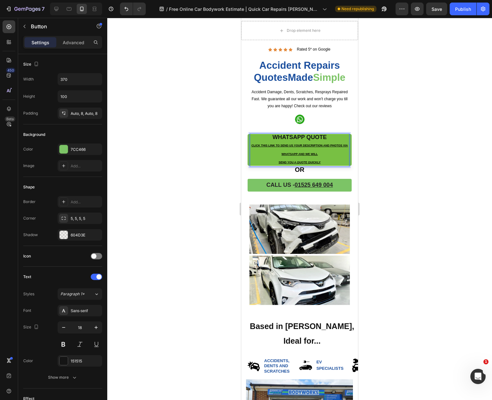
click at [336, 159] on p "Whatsapp QUOTE Click this link to send us your description and photos via Whats…" at bounding box center [299, 150] width 99 height 33
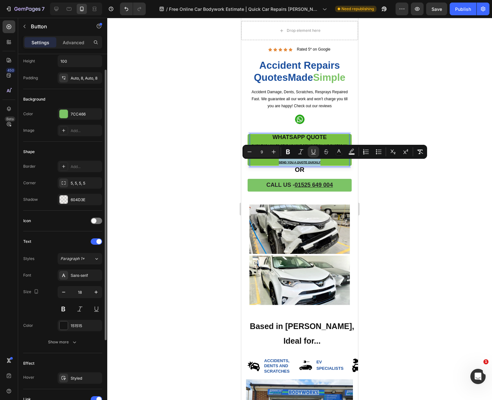
scroll to position [38, 0]
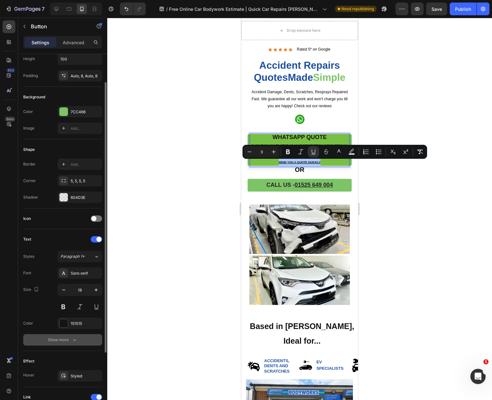
click at [79, 341] on button "Show more" at bounding box center [62, 339] width 79 height 11
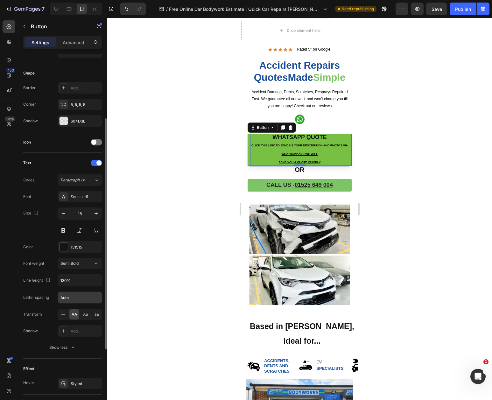
scroll to position [115, 0]
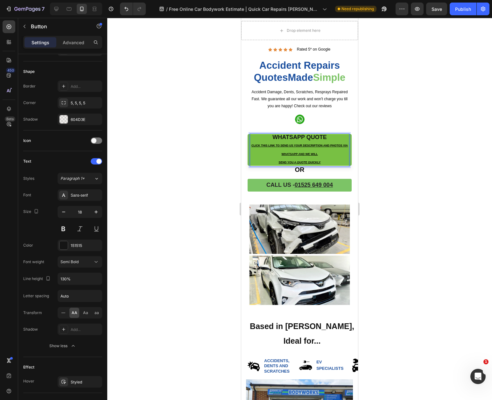
click at [329, 161] on p "Whatsapp QUOTE Click this link to send us your description and photos via Whats…" at bounding box center [299, 150] width 99 height 33
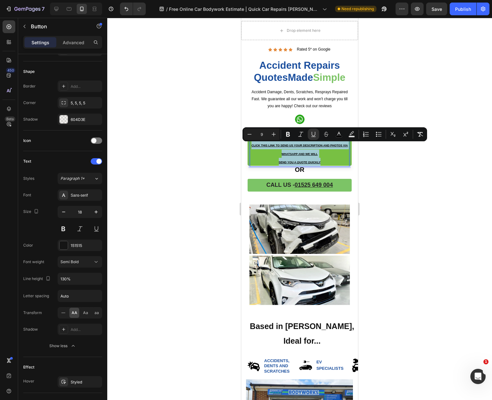
drag, startPoint x: 332, startPoint y: 161, endPoint x: 249, endPoint y: 146, distance: 83.7
click at [249, 146] on link "Whatsapp QUOTE Click this link to send us your description and photos via Whats…" at bounding box center [300, 150] width 104 height 32
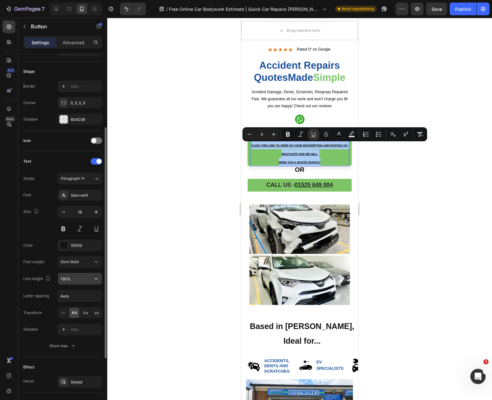
click at [74, 278] on input "130%" at bounding box center [80, 278] width 44 height 11
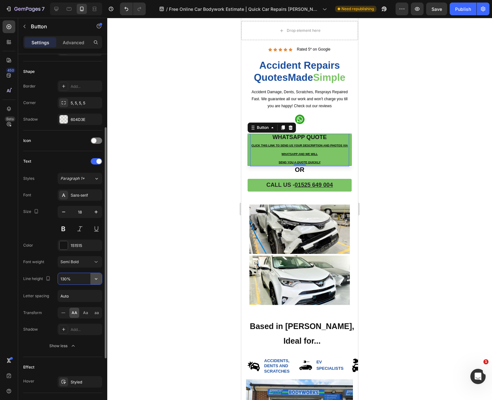
click at [94, 276] on icon "button" at bounding box center [96, 279] width 6 height 6
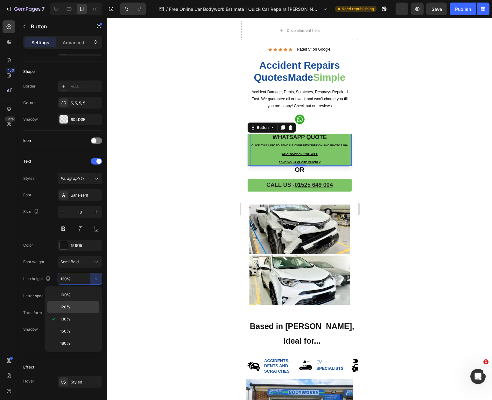
click at [68, 304] on span "120%" at bounding box center [65, 307] width 10 height 6
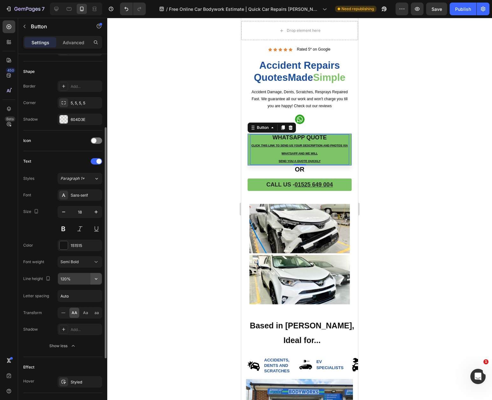
click at [96, 279] on icon "button" at bounding box center [96, 279] width 3 height 2
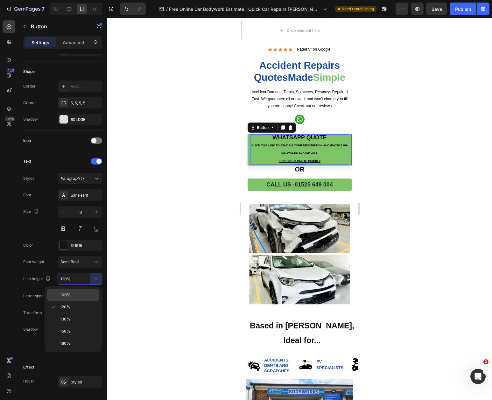
click at [75, 298] on div "100%" at bounding box center [73, 295] width 52 height 12
type input "100%"
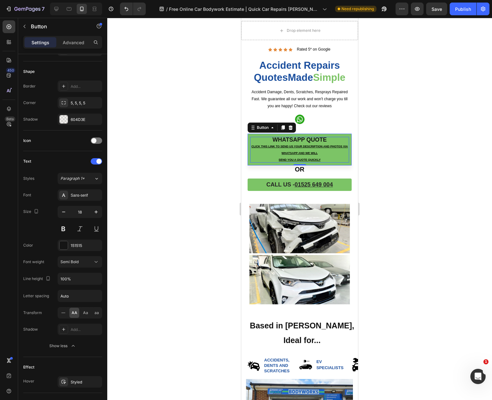
click at [164, 178] on div at bounding box center [299, 209] width 385 height 382
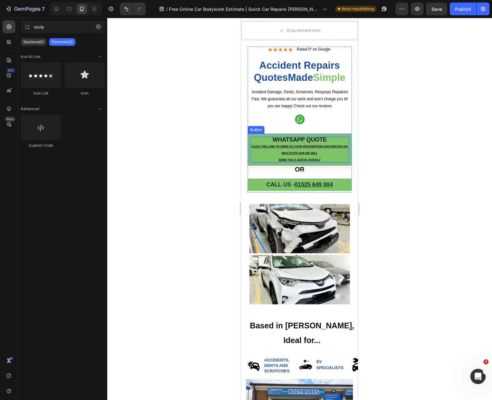
click at [275, 157] on p "Whatsapp QUOTE Click this link to send us your description and photos via Whats…" at bounding box center [299, 150] width 99 height 26
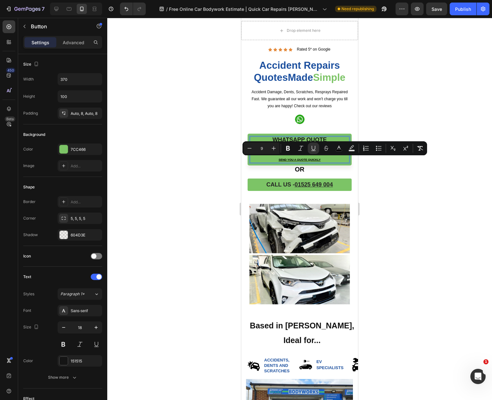
click at [275, 157] on p "Whatsapp QUOTE Click this link to send us your description and photos via Whats…" at bounding box center [299, 150] width 99 height 26
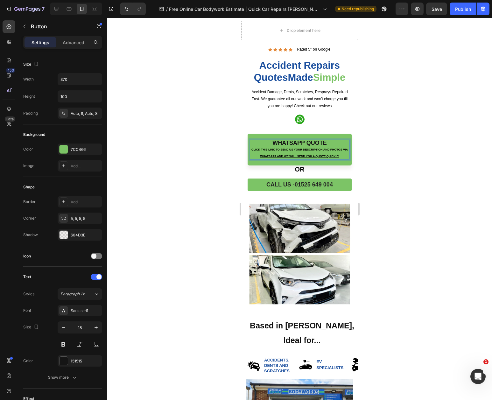
scroll to position [13, 0]
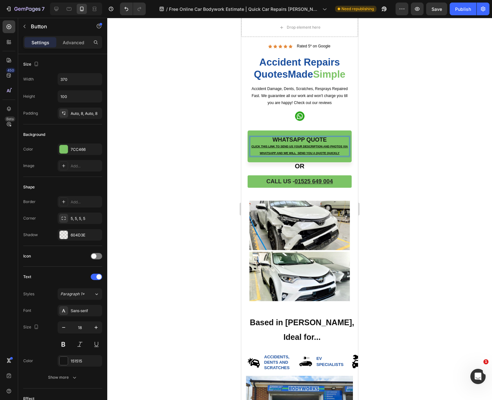
click at [196, 162] on div at bounding box center [299, 209] width 385 height 382
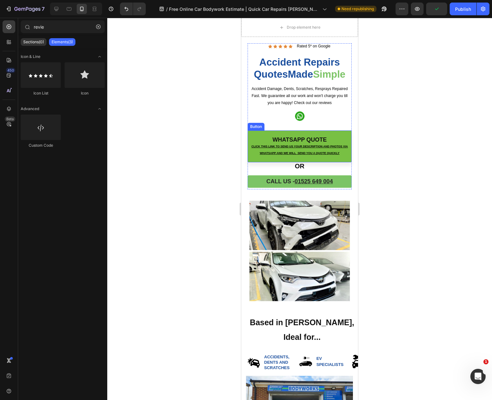
click at [291, 160] on link "Whatsapp QUOTE Click this link to send us your description and photos via Whats…" at bounding box center [300, 146] width 104 height 32
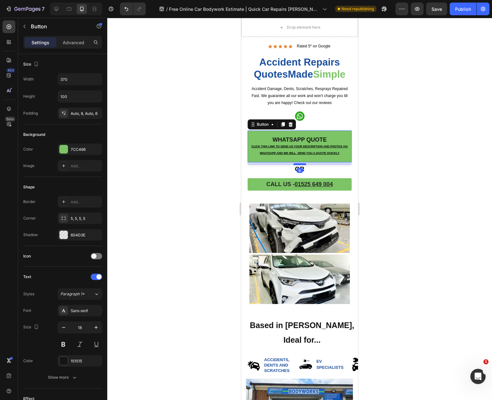
click at [298, 164] on div at bounding box center [299, 164] width 13 height 2
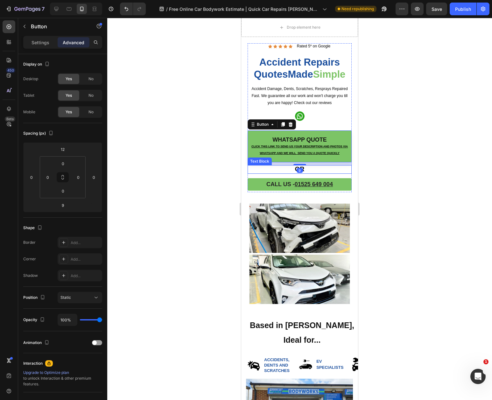
click at [289, 170] on p "OR" at bounding box center [299, 169] width 103 height 7
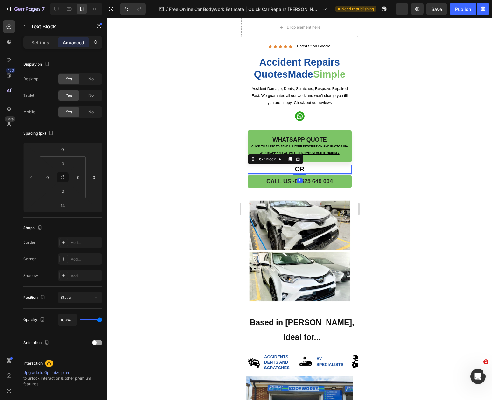
click at [297, 174] on div at bounding box center [299, 174] width 13 height 2
type input "5"
click at [209, 187] on div at bounding box center [299, 209] width 385 height 382
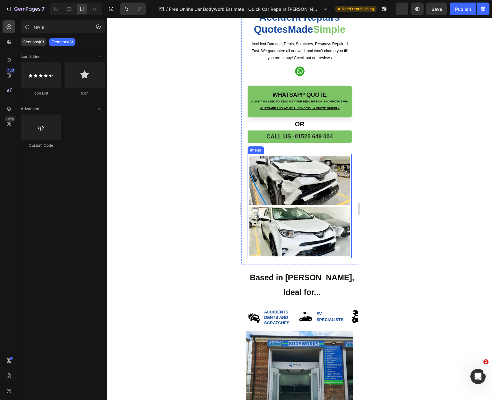
scroll to position [0, 0]
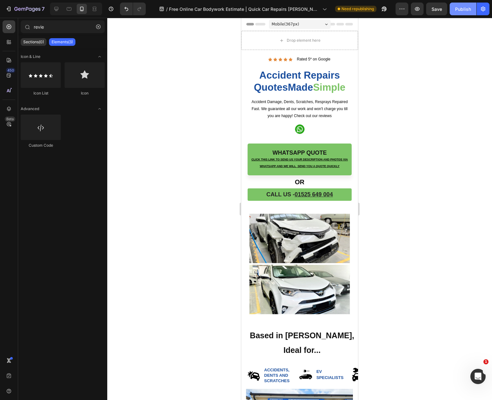
click at [462, 7] on div "Publish" at bounding box center [463, 9] width 16 height 7
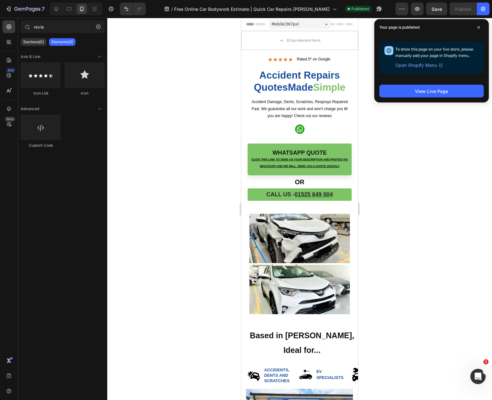
click at [185, 153] on div at bounding box center [299, 209] width 385 height 382
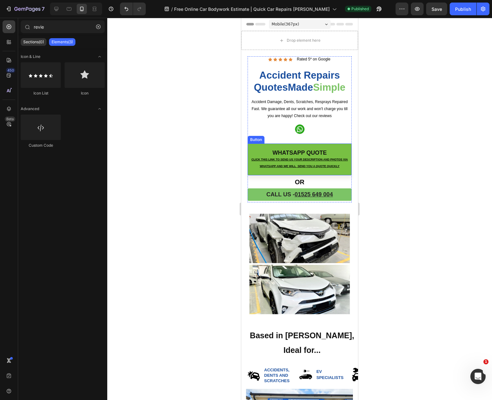
click at [260, 146] on link "Whatsapp QUOTE Click this link to send us your description and photos via Whats…" at bounding box center [300, 159] width 104 height 32
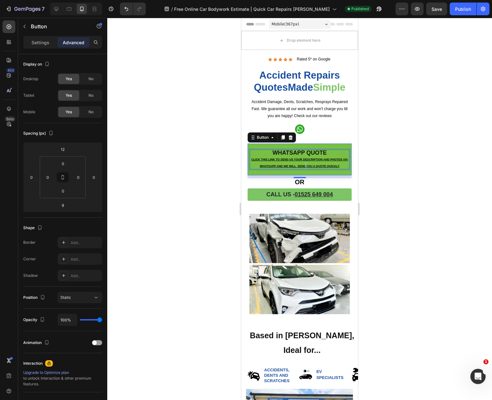
click at [306, 165] on u "Click this link to send us your description and photos via WhatsApp and we will…" at bounding box center [299, 163] width 96 height 10
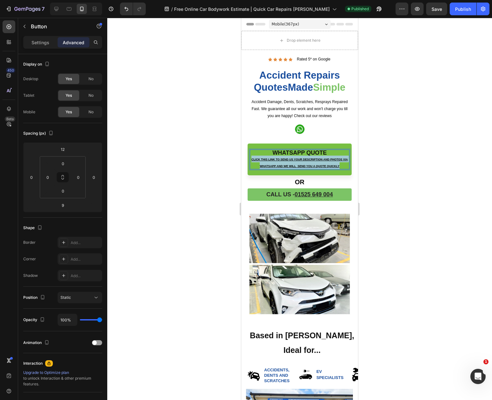
click at [306, 165] on u "Click this link to send us your description and photos via WhatsApp and we will…" at bounding box center [299, 163] width 96 height 10
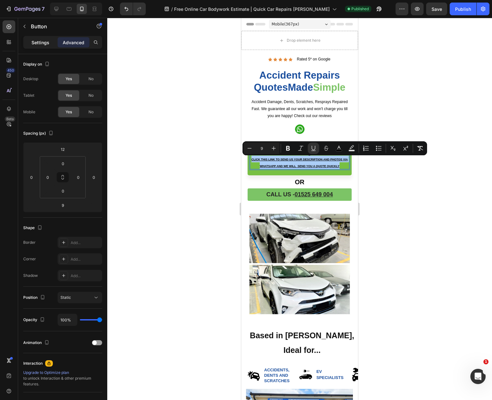
click at [41, 44] on p "Settings" at bounding box center [40, 42] width 18 height 7
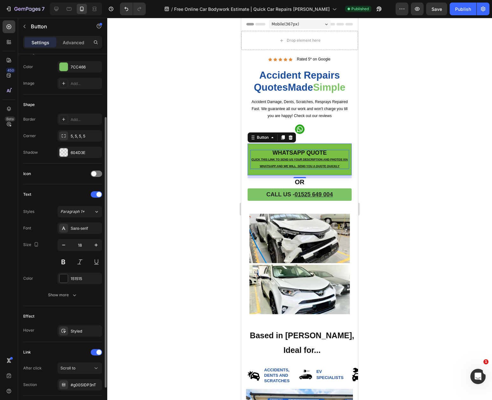
scroll to position [125, 0]
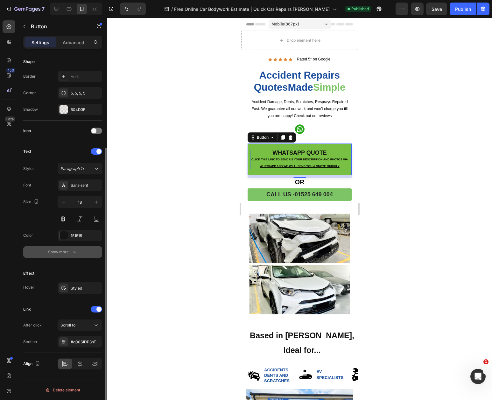
click at [74, 253] on icon "button" at bounding box center [74, 252] width 6 height 6
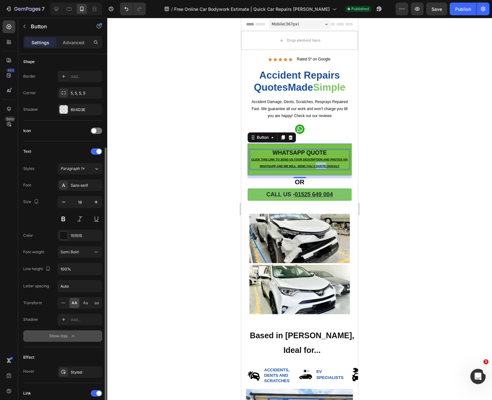
click at [321, 165] on u "Click this link to send us your description and photos via WhatsApp and we will…" at bounding box center [299, 163] width 96 height 10
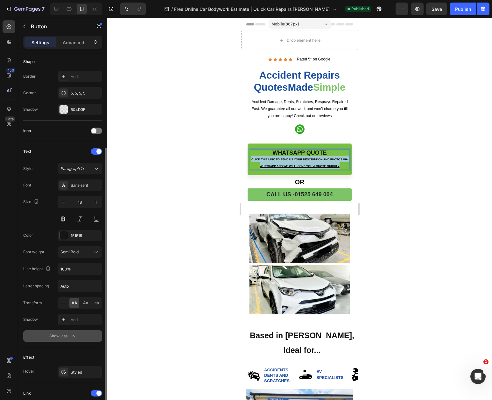
click at [321, 165] on u "Click this link to send us your description and photos via WhatsApp and we will…" at bounding box center [299, 163] width 96 height 10
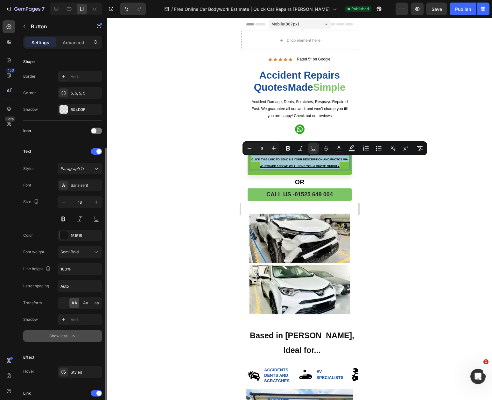
click at [276, 163] on p "Whatsapp QUOTE Click this link to send us your description and photos via Whats…" at bounding box center [299, 159] width 99 height 19
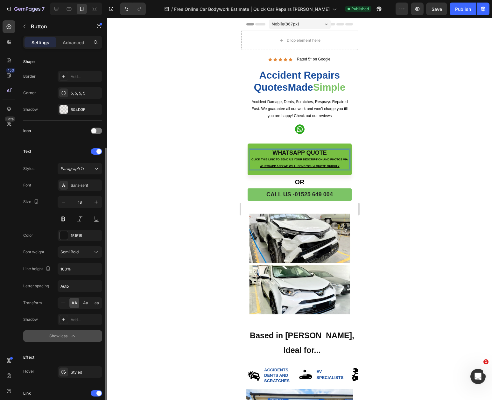
click at [276, 163] on p "Whatsapp QUOTE Click this link to send us your description and photos via Whats…" at bounding box center [299, 159] width 99 height 19
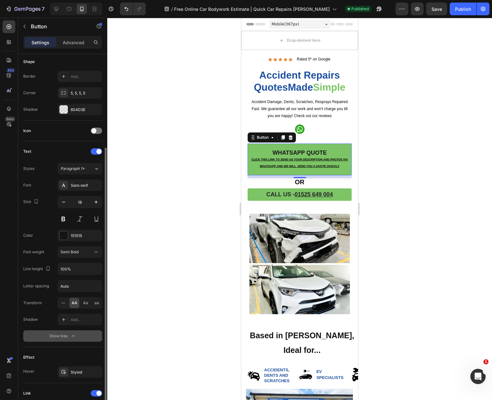
click at [188, 147] on div at bounding box center [299, 209] width 385 height 382
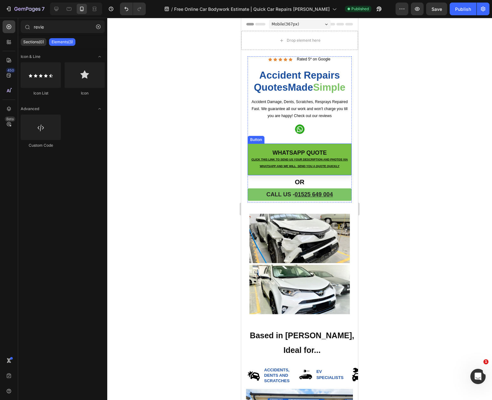
click at [253, 146] on link "Whatsapp QUOTE Click this link to send us your description and photos via Whats…" at bounding box center [300, 159] width 104 height 32
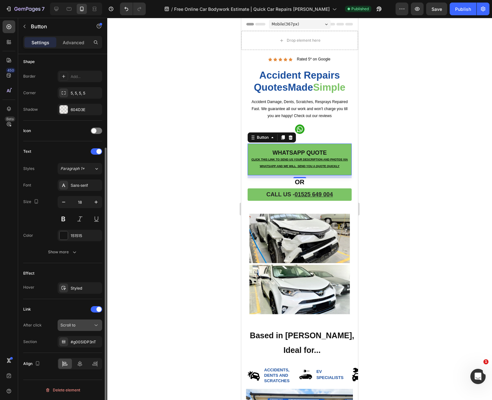
click at [85, 326] on div "Scroll to" at bounding box center [76, 325] width 32 height 6
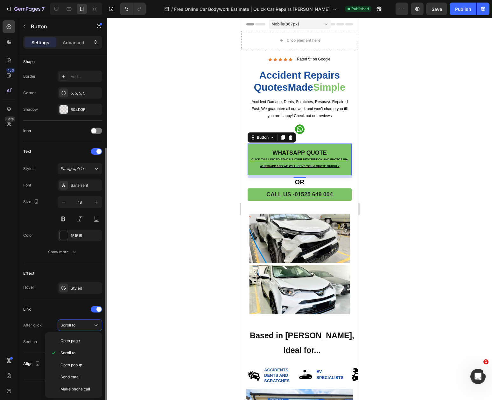
click at [55, 309] on div "Link" at bounding box center [62, 309] width 79 height 10
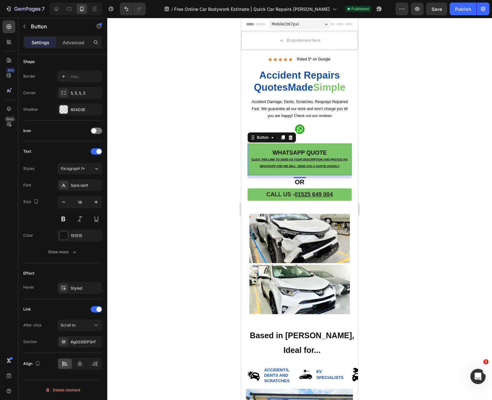
click at [206, 247] on div at bounding box center [299, 209] width 385 height 382
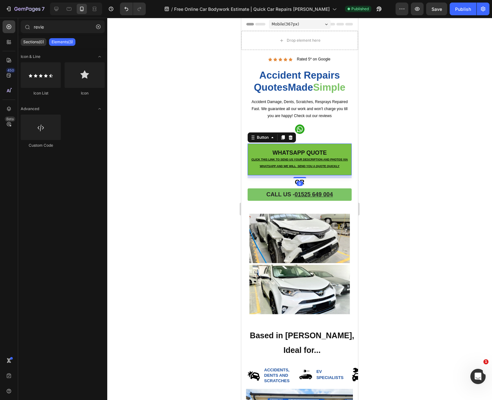
click at [251, 145] on link "Whatsapp QUOTE Click this link to send us your description and photos via Whats…" at bounding box center [300, 159] width 104 height 32
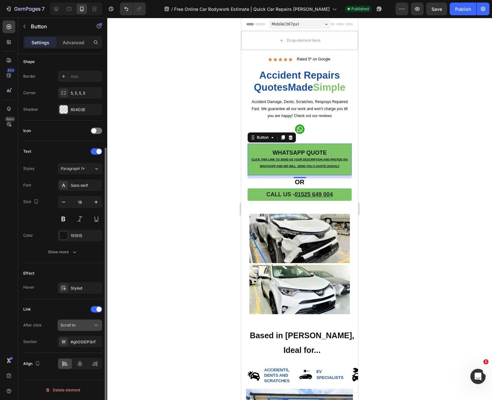
click at [87, 327] on div "Scroll to" at bounding box center [76, 325] width 32 height 6
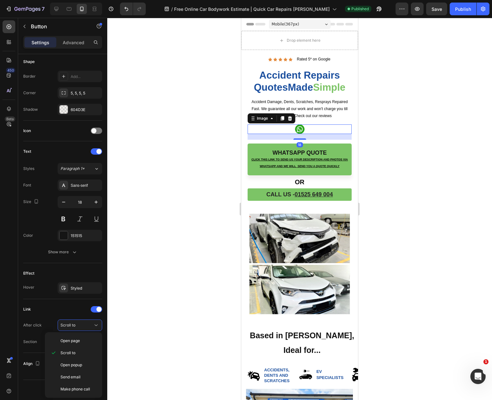
click at [300, 129] on img at bounding box center [300, 129] width 10 height 10
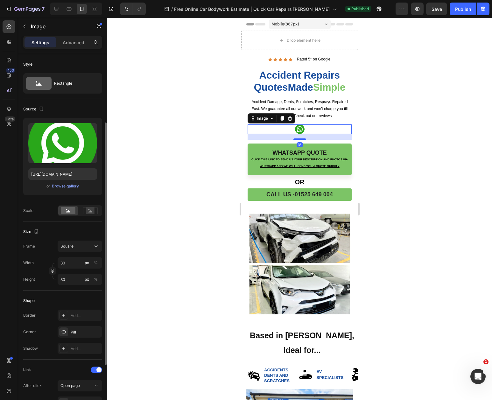
scroll to position [182, 0]
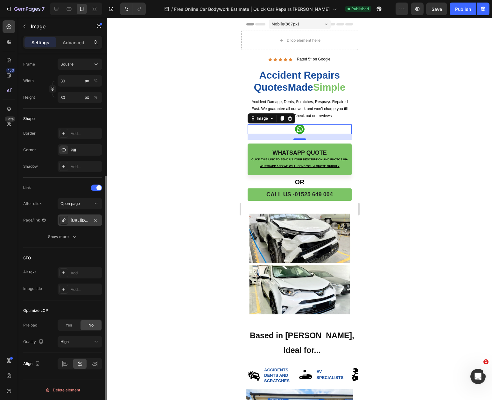
click at [70, 221] on div "https://wa.link/eaft4b" at bounding box center [80, 219] width 45 height 11
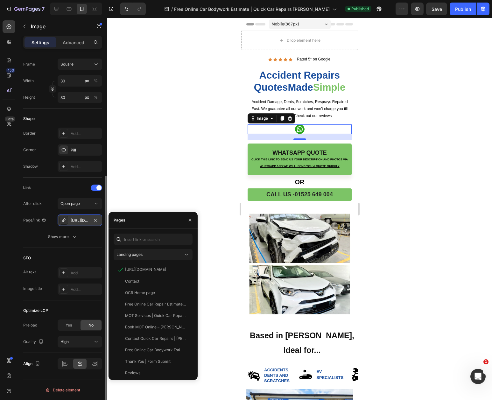
click at [72, 220] on div "https://wa.link/eaft4b" at bounding box center [80, 221] width 18 height 6
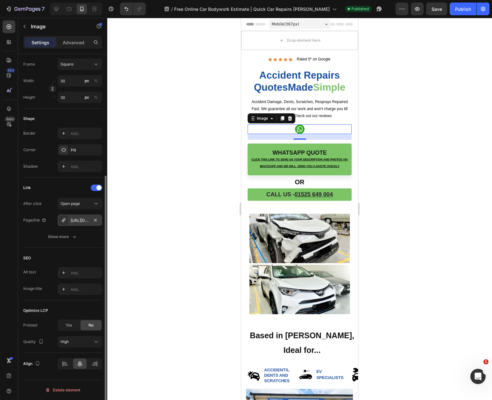
click at [72, 220] on div "https://wa.link/eaft4b" at bounding box center [80, 221] width 18 height 6
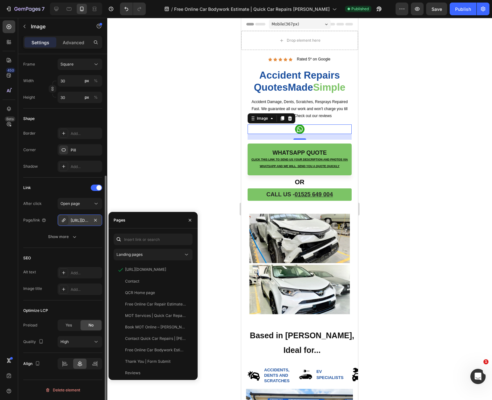
click at [73, 220] on div "https://wa.link/eaft4b" at bounding box center [80, 221] width 18 height 6
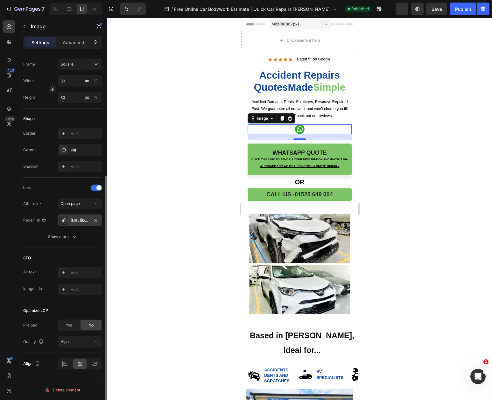
click at [73, 220] on div "https://wa.link/eaft4b" at bounding box center [80, 221] width 18 height 6
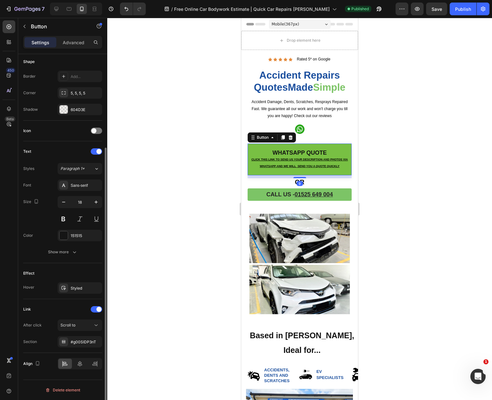
click at [261, 174] on link "Whatsapp QUOTE Click this link to send us your description and photos via Whats…" at bounding box center [300, 159] width 104 height 32
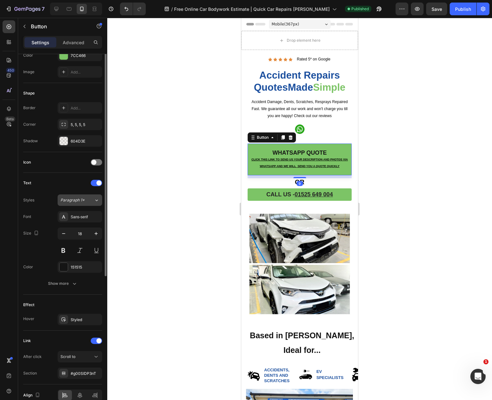
scroll to position [125, 0]
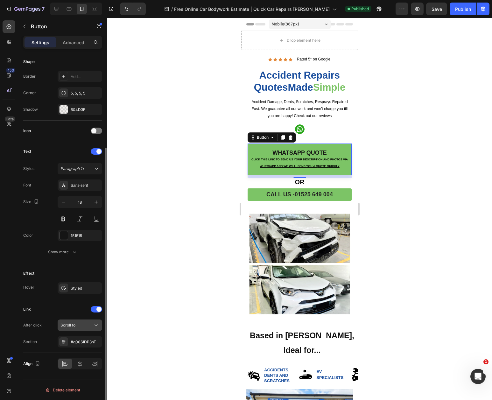
click at [87, 326] on div "Scroll to" at bounding box center [76, 325] width 32 height 6
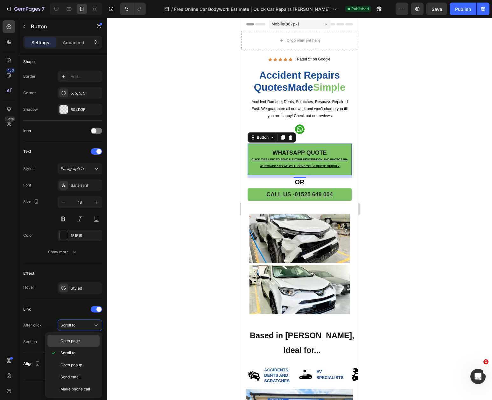
click at [60, 341] on span "Open page" at bounding box center [69, 341] width 19 height 6
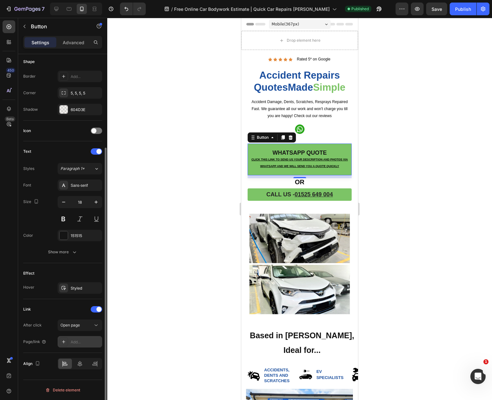
click at [79, 342] on div "Add..." at bounding box center [86, 342] width 30 height 6
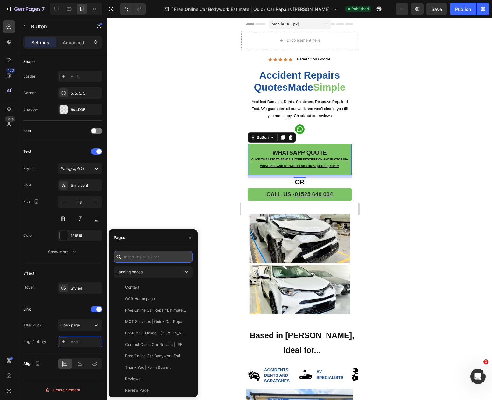
click at [149, 256] on input "text" at bounding box center [153, 256] width 79 height 11
paste input "Click this link to send us your description and photos via WhatsApp"
type input "Click this link to send us your description and photos via WhatsApp"
click at [150, 255] on input "Click this link to send us your description and photos via WhatsApp" at bounding box center [153, 256] width 79 height 11
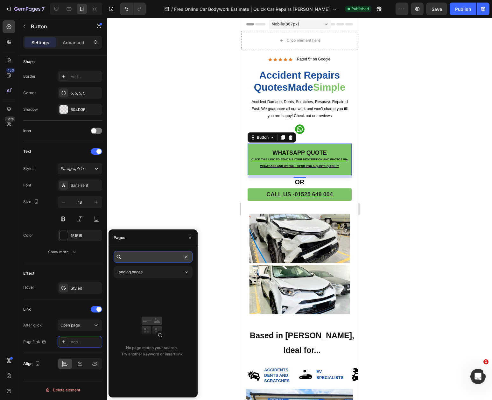
click at [150, 255] on input "Click this link to send us your description and photos via WhatsApp" at bounding box center [153, 256] width 79 height 11
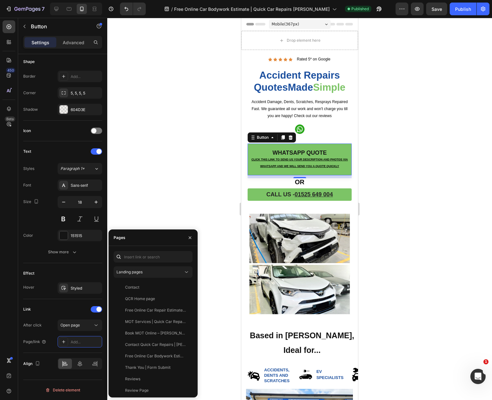
click at [173, 204] on div at bounding box center [299, 209] width 385 height 382
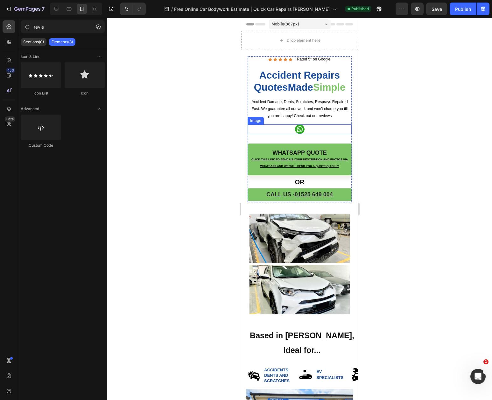
click at [301, 128] on img at bounding box center [300, 129] width 10 height 10
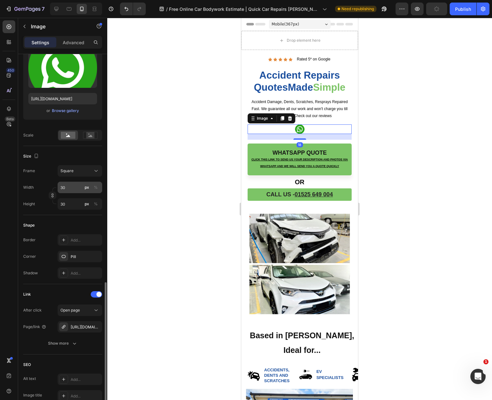
scroll to position [182, 0]
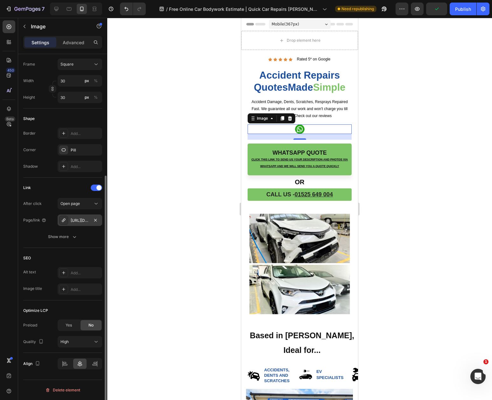
click at [82, 220] on div "https://wa.link/eaft4b" at bounding box center [80, 221] width 18 height 6
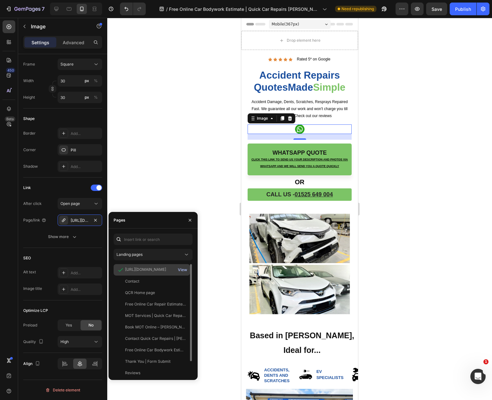
click at [183, 268] on div "View" at bounding box center [182, 270] width 9 height 6
drag, startPoint x: 164, startPoint y: 269, endPoint x: 117, endPoint y: 269, distance: 47.1
click at [117, 269] on div "https://wa.link/eaft4b" at bounding box center [151, 270] width 71 height 6
copy div "https://wa.link/eaft4b"
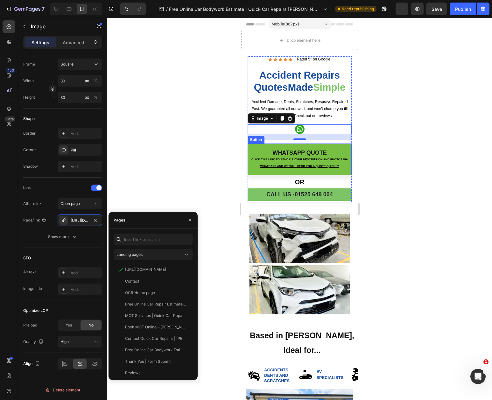
click at [250, 148] on button "Whatsapp QUOTE Click this link to send us your description and photos via Whats…" at bounding box center [300, 159] width 104 height 32
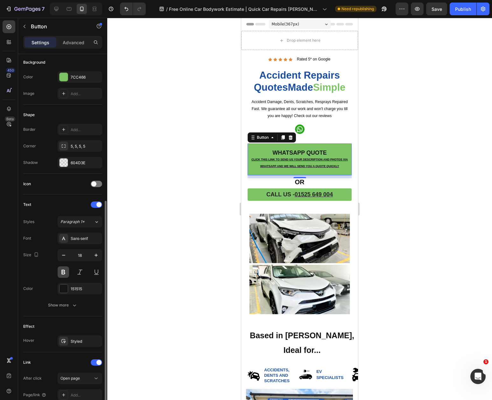
scroll to position [125, 0]
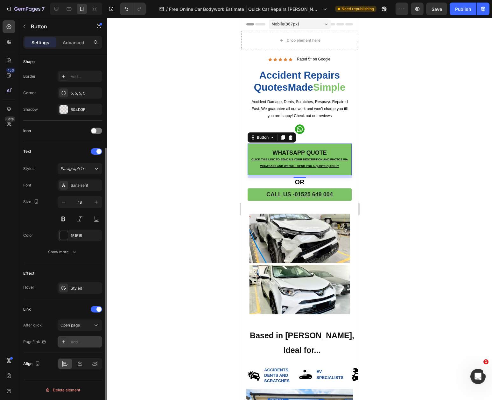
click at [75, 339] on div "Add..." at bounding box center [86, 342] width 30 height 6
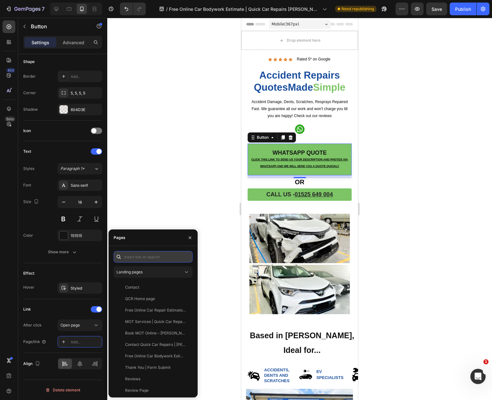
click at [135, 257] on input "text" at bounding box center [153, 256] width 79 height 11
paste input "https://wa.link/eaft4b"
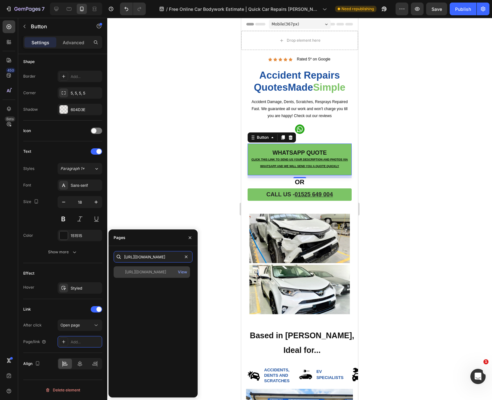
type input "https://wa.link/eaft4b"
click at [141, 276] on div "https://wa.link/eaft4b View" at bounding box center [152, 271] width 76 height 11
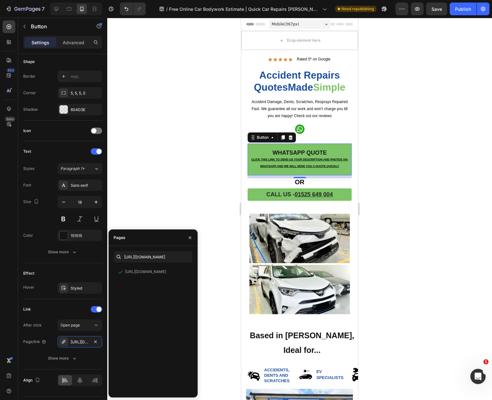
click at [178, 176] on div at bounding box center [299, 209] width 385 height 382
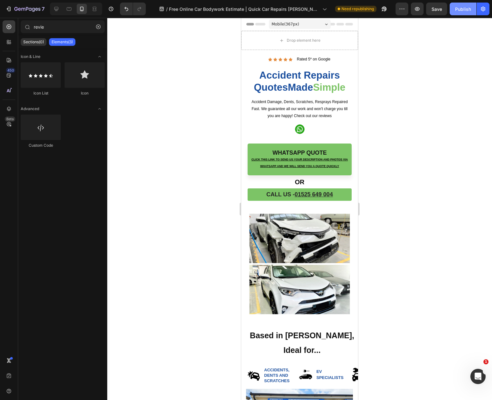
click at [461, 9] on div "Publish" at bounding box center [463, 9] width 16 height 7
click at [300, 128] on img at bounding box center [300, 129] width 10 height 10
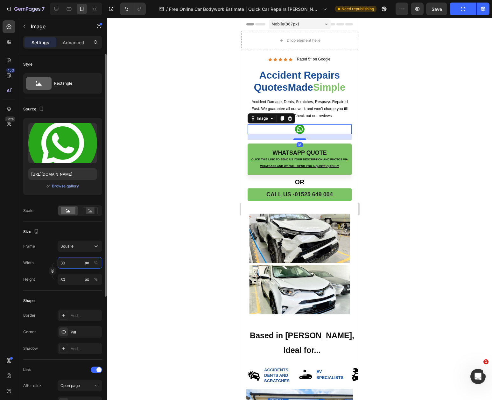
click at [67, 261] on input "30" at bounding box center [80, 262] width 45 height 11
type input "5"
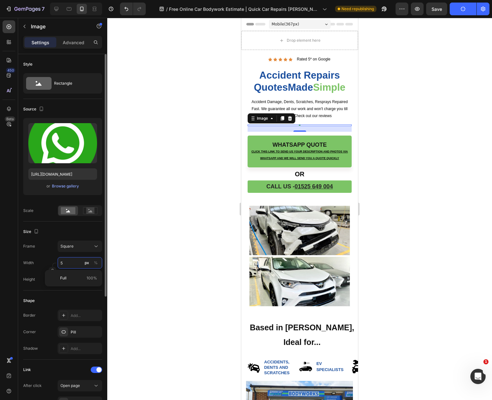
type input "50"
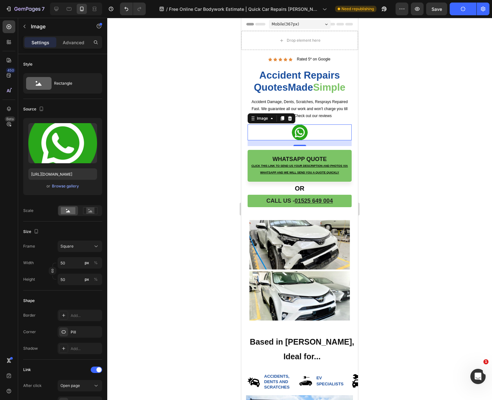
click at [159, 225] on div at bounding box center [299, 209] width 385 height 382
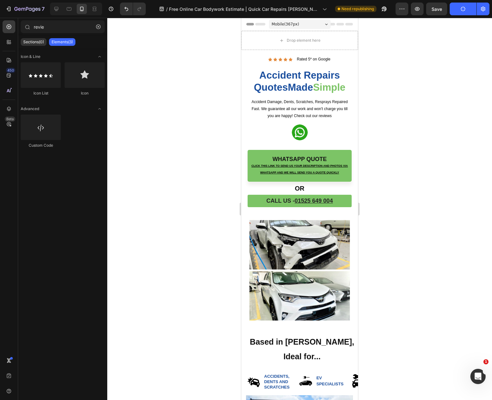
click at [458, 9] on button "Publish" at bounding box center [463, 9] width 27 height 13
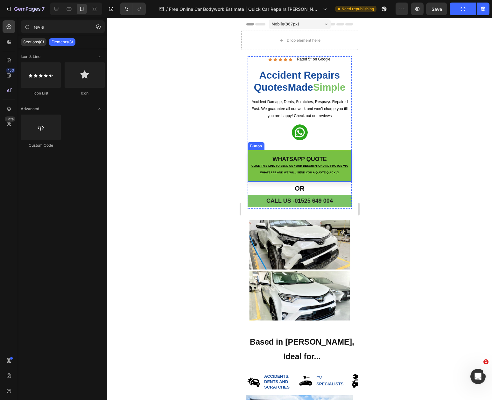
click at [254, 151] on link "Whatsapp QUOTE Click this link to send us your description and photos via Whats…" at bounding box center [300, 166] width 104 height 32
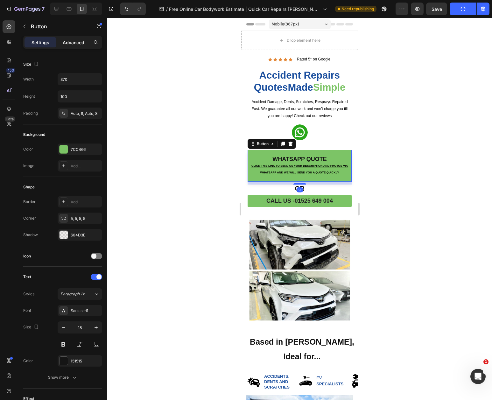
click at [75, 40] on p "Advanced" at bounding box center [74, 42] width 22 height 7
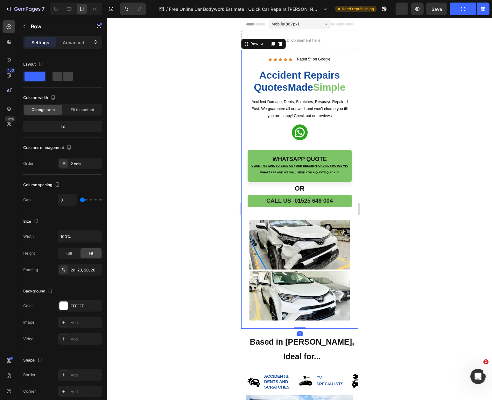
click at [245, 161] on div "Icon Icon Icon Icon Icon Icon List Rated 5* on Google Text Block Row Accident R…" at bounding box center [299, 189] width 117 height 279
click at [73, 41] on p "Advanced" at bounding box center [74, 42] width 22 height 7
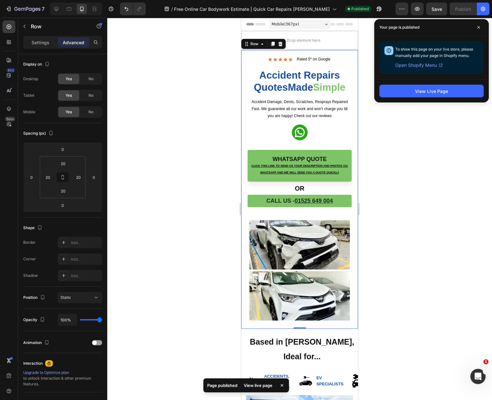
click at [426, 155] on div at bounding box center [299, 209] width 385 height 382
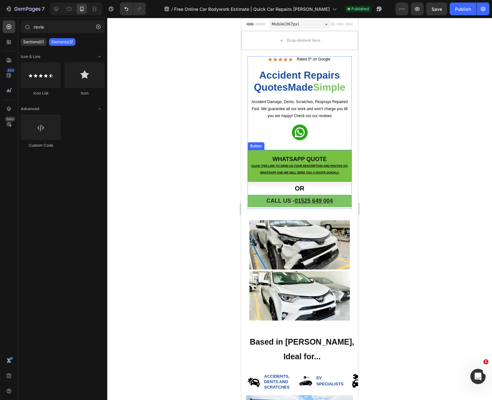
click at [253, 150] on link "Whatsapp QUOTE Click this link to send us your description and photos via Whats…" at bounding box center [300, 166] width 104 height 32
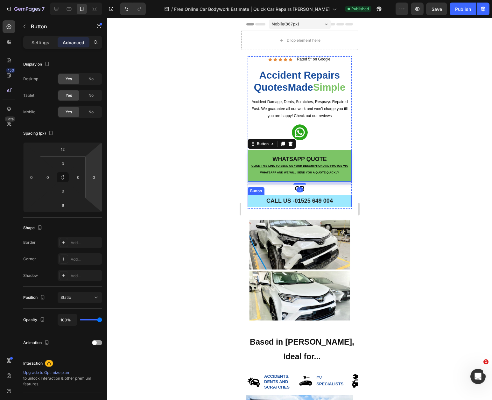
click at [253, 199] on link "CALL US - 01525 649 004" at bounding box center [300, 201] width 104 height 12
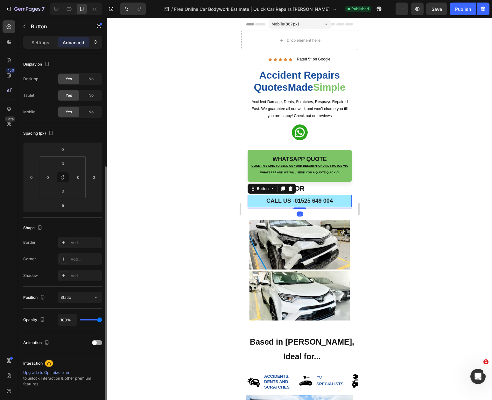
scroll to position [60, 0]
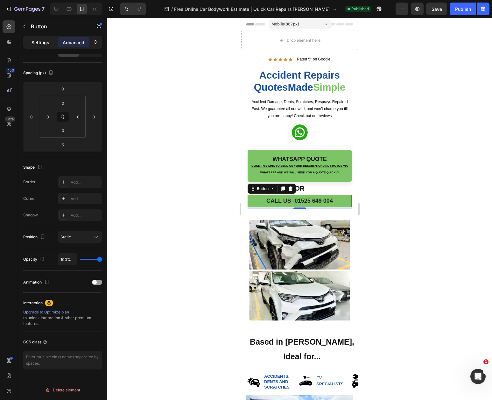
click at [41, 47] on div "Settings" at bounding box center [40, 42] width 32 height 10
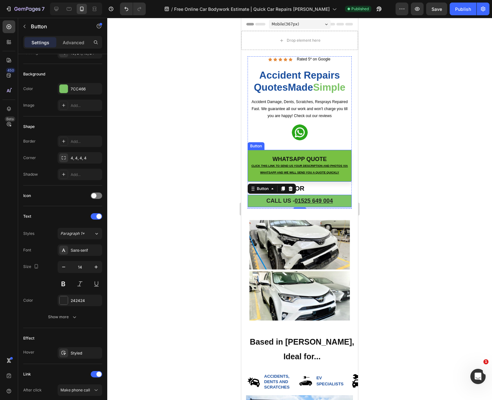
click at [251, 153] on link "Whatsapp QUOTE Click this link to send us your description and photos via Whats…" at bounding box center [300, 166] width 104 height 32
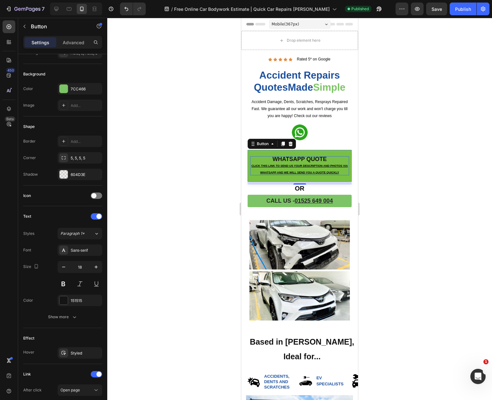
click at [344, 174] on p "Whatsapp QUOTE Click this link to send us your description and photos via Whats…" at bounding box center [299, 165] width 99 height 19
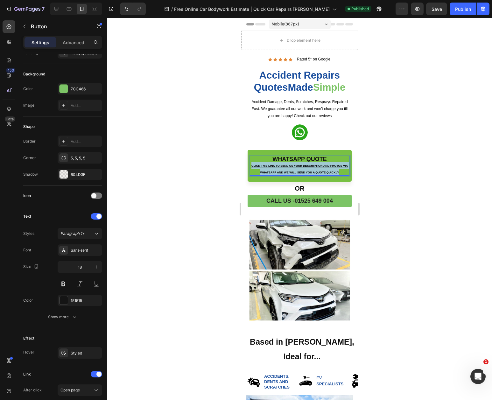
click at [344, 174] on p "Whatsapp QUOTE Click this link to send us your description and photos via Whats…" at bounding box center [299, 165] width 99 height 19
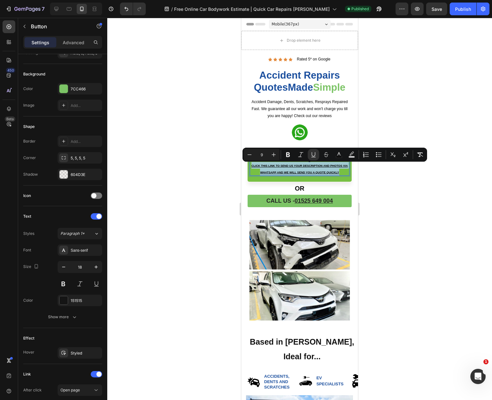
click at [344, 174] on p "Whatsapp QUOTE Click this link to send us your description and photos via Whats…" at bounding box center [299, 165] width 99 height 19
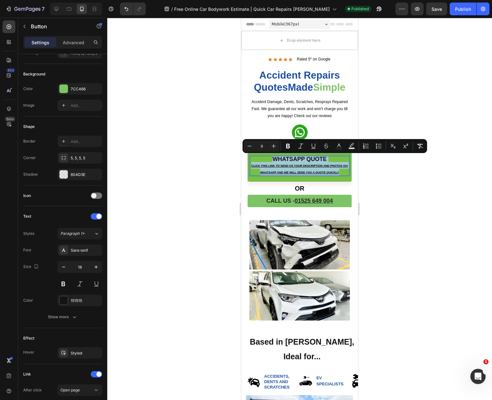
drag, startPoint x: 344, startPoint y: 174, endPoint x: 262, endPoint y: 151, distance: 85.8
click at [262, 151] on link "Whatsapp QUOTE Click this link to send us your description and photos via Whats…" at bounding box center [300, 166] width 104 height 32
copy p "Whatsapp QUOTE Click this link to send us your description and photos via Whats…"
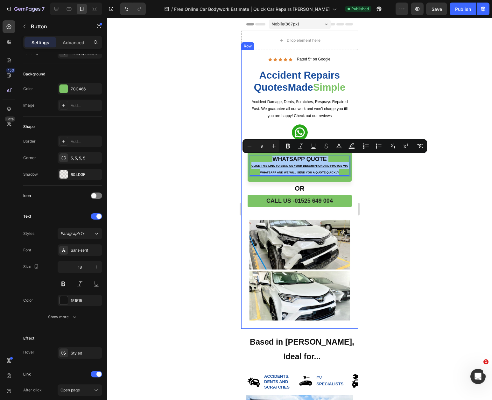
click at [219, 192] on div at bounding box center [299, 209] width 385 height 382
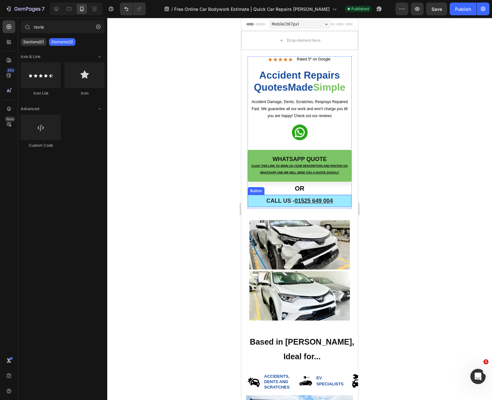
click at [254, 200] on link "CALL US - 01525 649 004" at bounding box center [300, 201] width 104 height 12
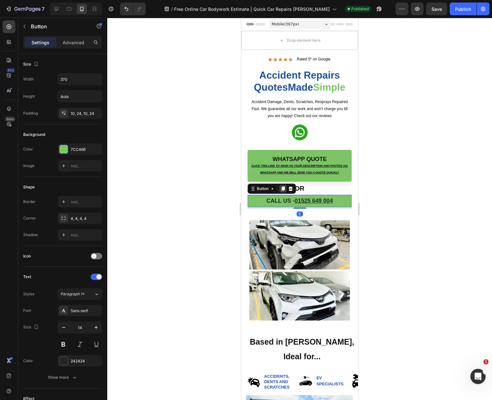
click at [283, 189] on icon at bounding box center [282, 188] width 3 height 4
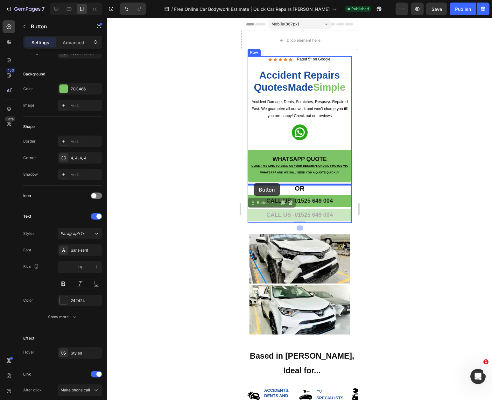
drag, startPoint x: 252, startPoint y: 202, endPoint x: 254, endPoint y: 183, distance: 19.8
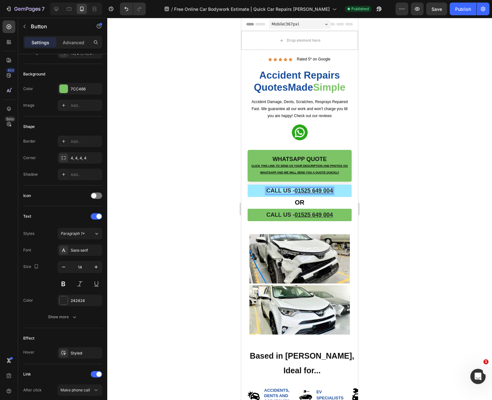
click at [277, 189] on span "CALL US - 01525 649 004" at bounding box center [299, 190] width 66 height 6
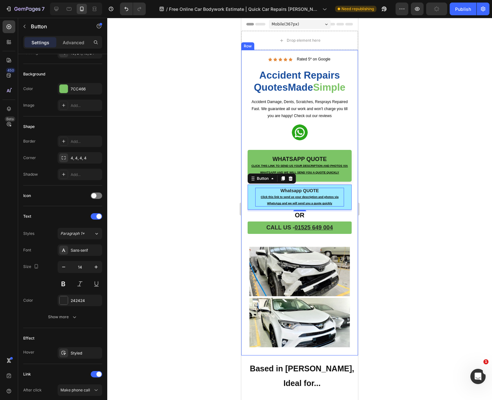
click at [214, 183] on div at bounding box center [299, 209] width 385 height 382
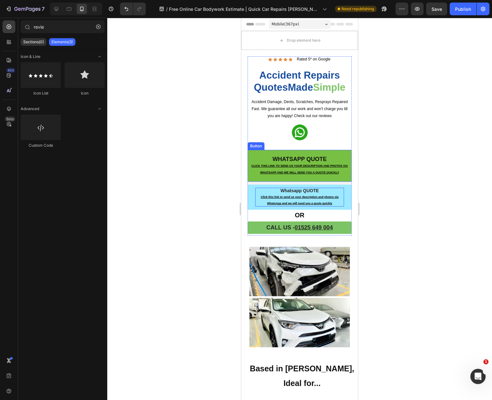
click at [255, 152] on link "Whatsapp QUOTE Click this link to send us your description and photos via Whats…" at bounding box center [300, 166] width 104 height 32
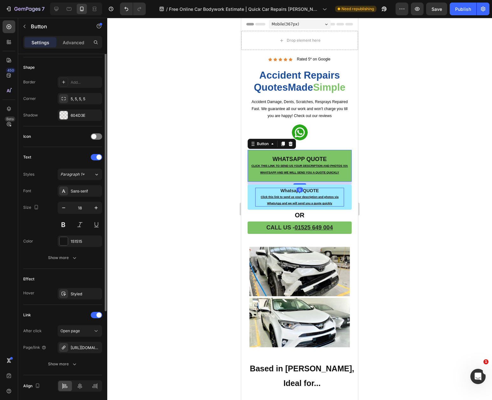
scroll to position [142, 0]
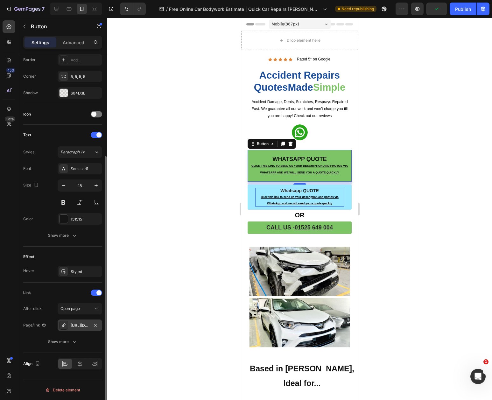
click at [80, 326] on div "https://wa.link/eaft4b" at bounding box center [80, 326] width 18 height 6
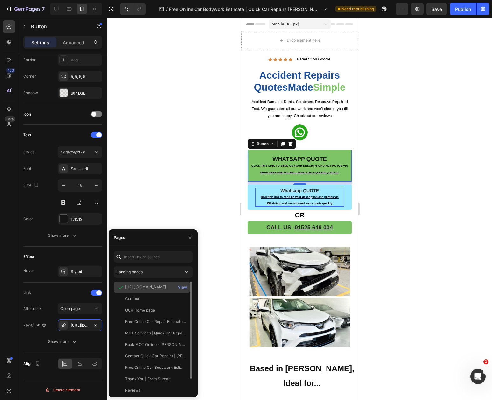
click at [147, 286] on div "https://wa.link/eaft4b" at bounding box center [145, 287] width 41 height 6
copy div "https://wa.link/eaft4b"
click at [250, 188] on link "Whatsapp QUOTE Click this link to send us your description and photos via Whats…" at bounding box center [300, 197] width 104 height 25
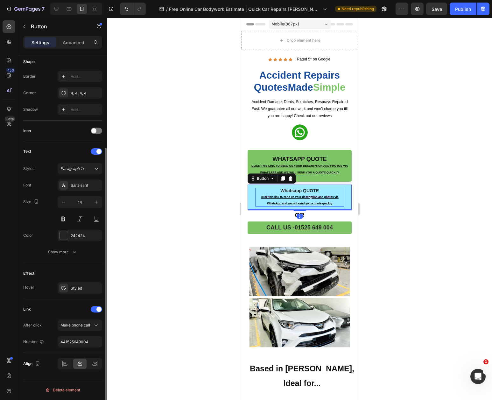
scroll to position [125, 0]
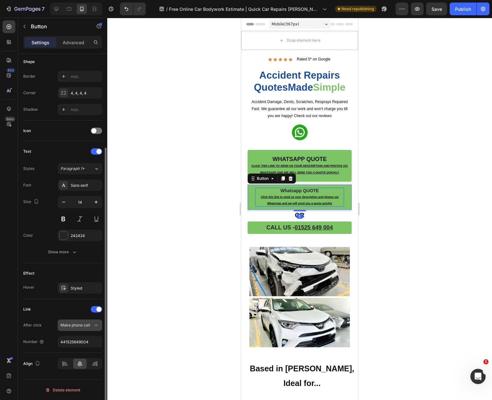
click at [82, 325] on span "Make phone call" at bounding box center [75, 325] width 30 height 5
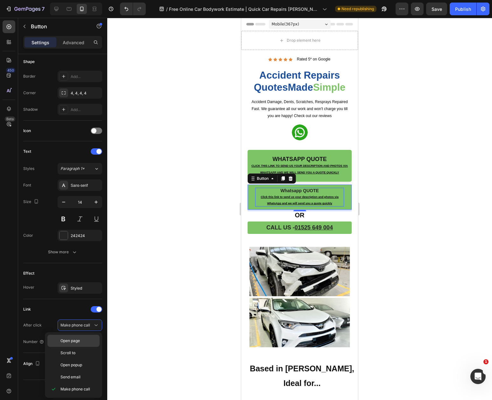
click at [67, 339] on span "Open page" at bounding box center [69, 341] width 19 height 6
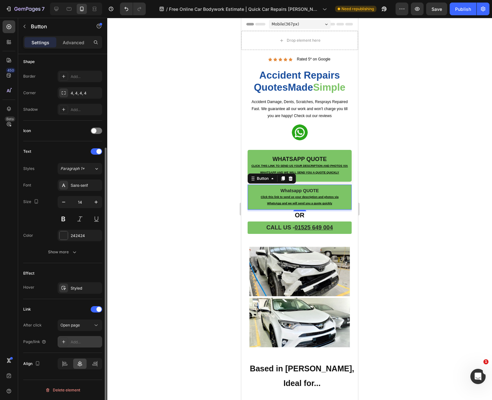
click at [74, 344] on div "Add..." at bounding box center [86, 342] width 30 height 6
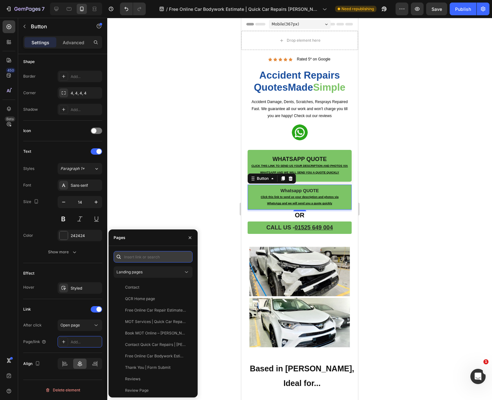
click at [142, 259] on input "text" at bounding box center [153, 256] width 79 height 11
paste input "https://wa.link/eaft4b"
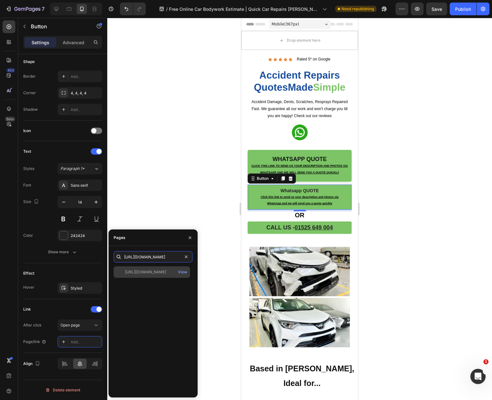
type input "https://wa.link/eaft4b"
click at [140, 274] on div "https://wa.link/eaft4b" at bounding box center [145, 272] width 41 height 6
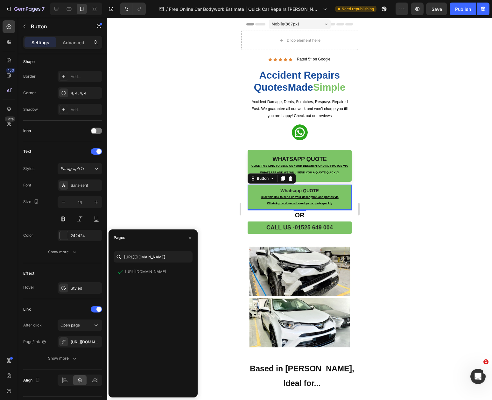
click at [168, 200] on div at bounding box center [299, 209] width 385 height 382
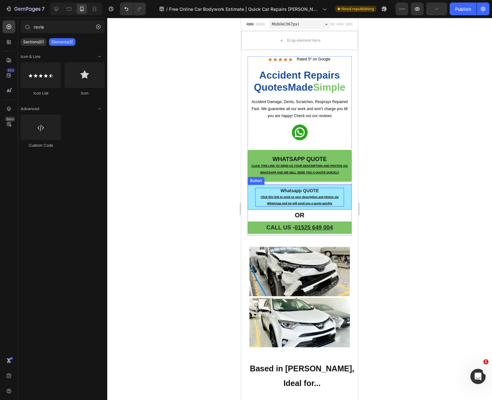
click at [290, 189] on p "Whatsapp QUOTE Click this link to send us your description and photos via Whats…" at bounding box center [299, 197] width 89 height 19
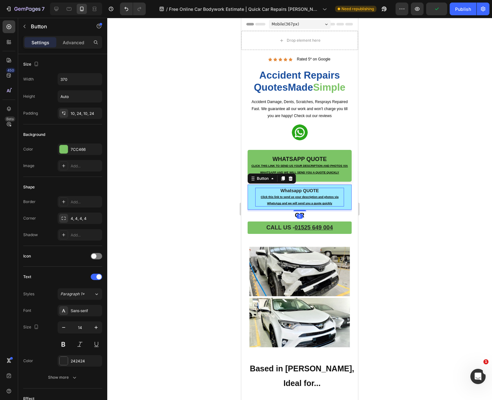
click at [290, 189] on p "Whatsapp QUOTE Click this link to send us your description and photos via Whats…" at bounding box center [299, 197] width 89 height 19
click at [203, 180] on div at bounding box center [299, 209] width 385 height 382
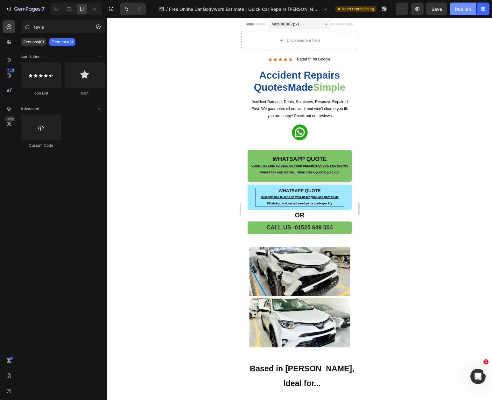
click at [461, 11] on div "Publish" at bounding box center [463, 9] width 16 height 7
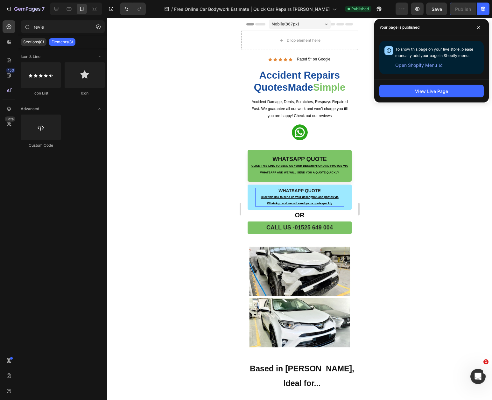
click at [158, 162] on div at bounding box center [299, 209] width 385 height 382
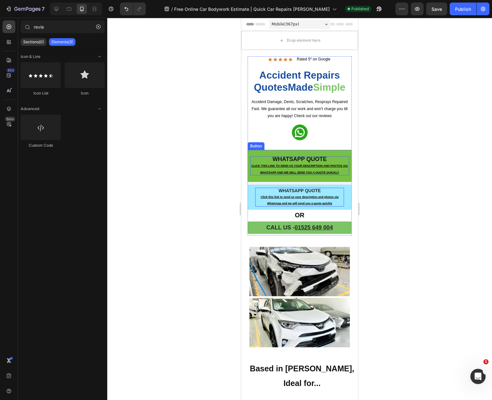
click at [253, 156] on p "Whatsapp QUOTE Click this link to send us your description and photos via Whats…" at bounding box center [299, 165] width 99 height 19
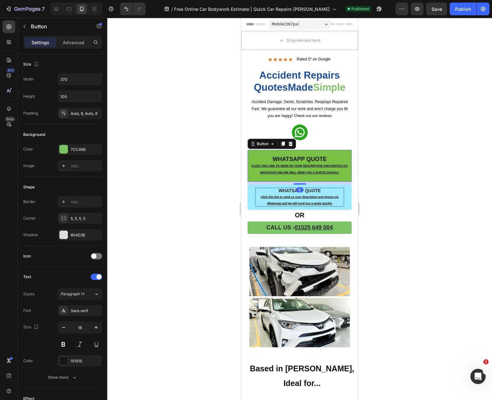
click at [254, 153] on link "Whatsapp QUOTE Click this link to send us your description and photos via Whats…" at bounding box center [300, 166] width 104 height 32
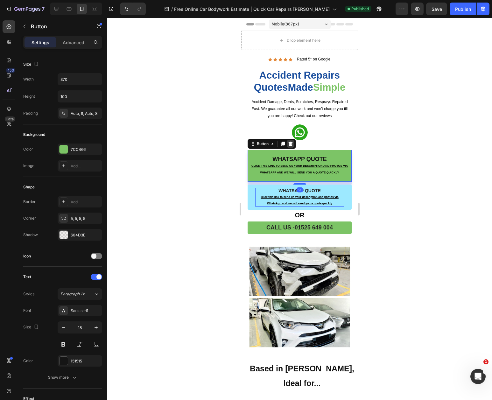
click at [292, 144] on icon at bounding box center [291, 144] width 4 height 4
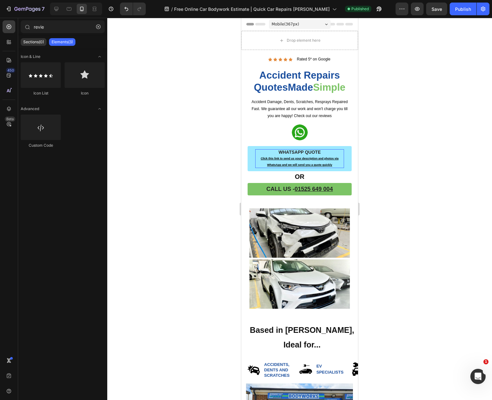
click at [417, 152] on div at bounding box center [299, 209] width 385 height 382
click at [461, 8] on div "Publish" at bounding box center [463, 9] width 16 height 7
click at [17, 9] on icon "button" at bounding box center [15, 9] width 3 height 4
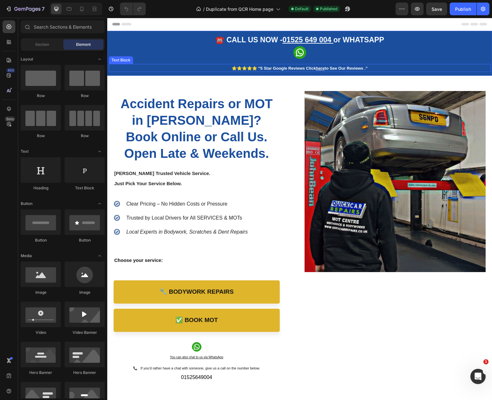
click at [190, 69] on p "⭐⭐⭐⭐⭐ “5 star google reviews click here to see our reviews .”" at bounding box center [299, 68] width 381 height 5
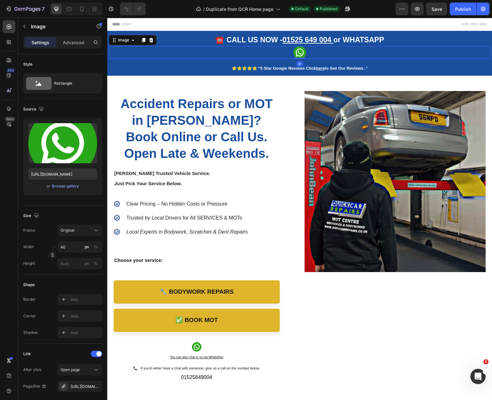
click at [192, 47] on link at bounding box center [300, 52] width 382 height 13
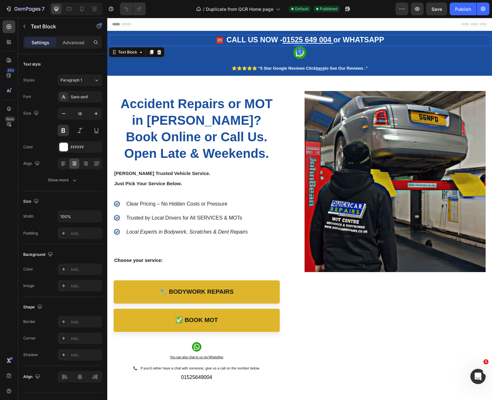
click at [178, 37] on p "☎️ CALL US NOW - [PHONE_NUMBER] or WHATSAPP" at bounding box center [299, 40] width 381 height 10
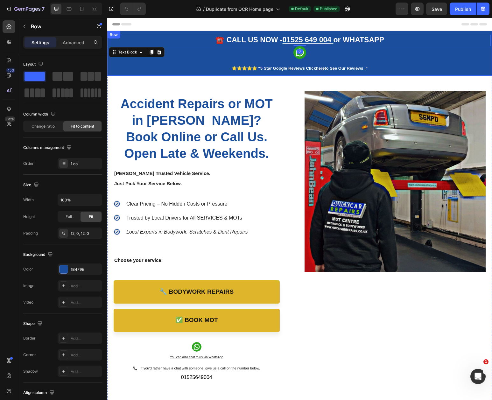
click at [165, 33] on div "☎️ CALL US NOW - [PHONE_NUMBER] or WHATSAPP Text Block ☎️ CALL US NOW - [PHONE_…" at bounding box center [299, 53] width 385 height 45
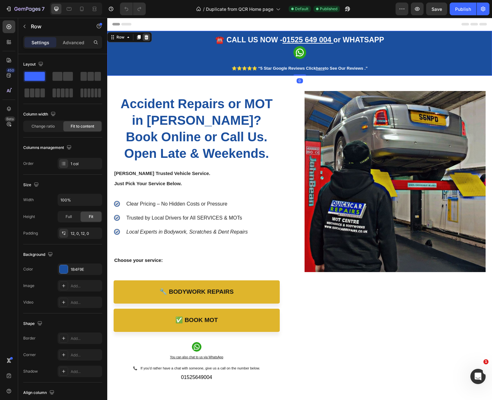
click at [149, 39] on div at bounding box center [147, 37] width 8 height 8
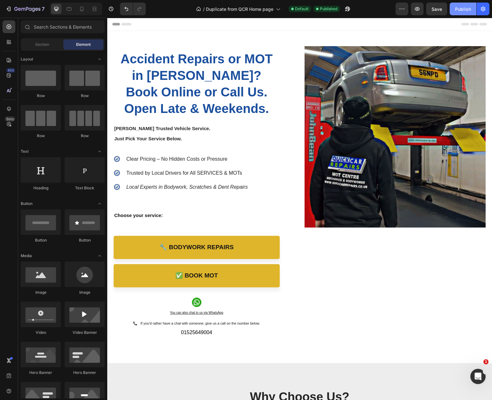
click at [469, 12] on div "Publish" at bounding box center [463, 9] width 16 height 7
click at [13, 12] on div "7" at bounding box center [24, 9] width 39 height 8
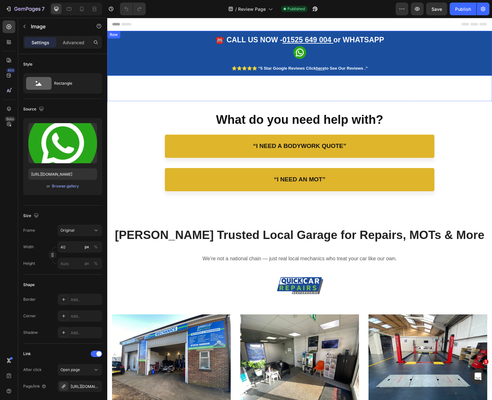
click at [180, 58] on link at bounding box center [300, 52] width 382 height 13
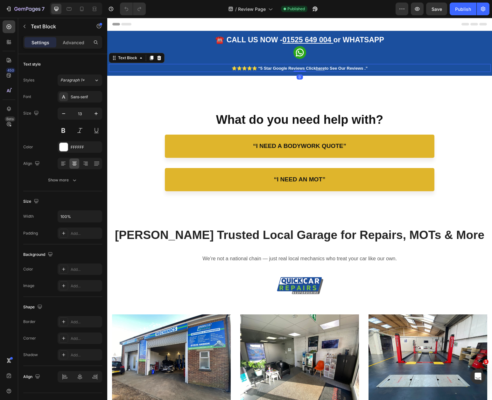
click at [213, 70] on p "⭐⭐⭐⭐⭐ “5 star google reviews click here to see our reviews .”" at bounding box center [299, 68] width 381 height 5
click at [158, 59] on icon at bounding box center [159, 57] width 5 height 5
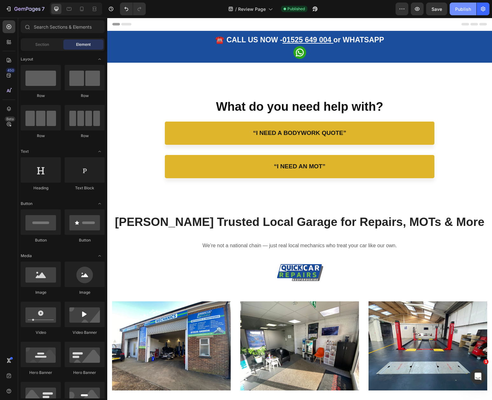
click at [458, 8] on div "Publish" at bounding box center [463, 9] width 16 height 7
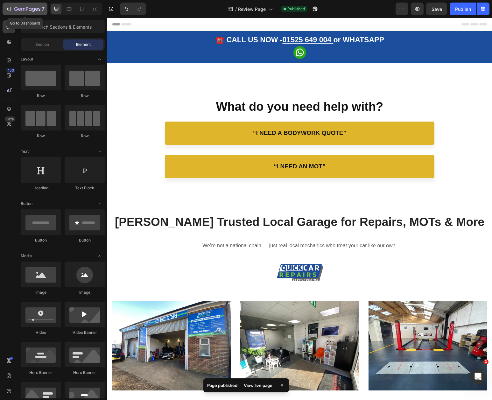
click at [8, 10] on icon "button" at bounding box center [8, 9] width 6 height 6
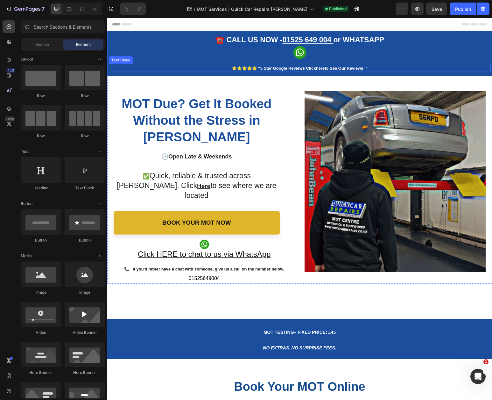
click at [381, 70] on p "⭐⭐⭐⭐⭐ “5 star google reviews click here to see our reviews .”" at bounding box center [299, 68] width 381 height 5
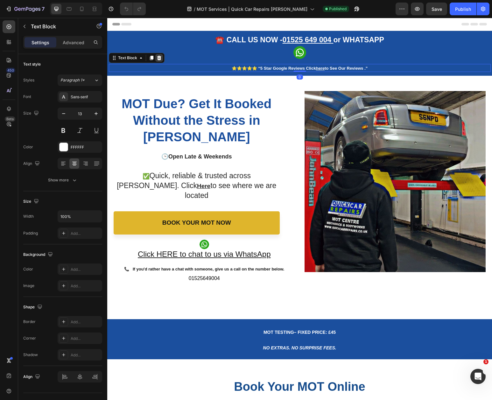
click at [160, 58] on icon at bounding box center [159, 58] width 4 height 4
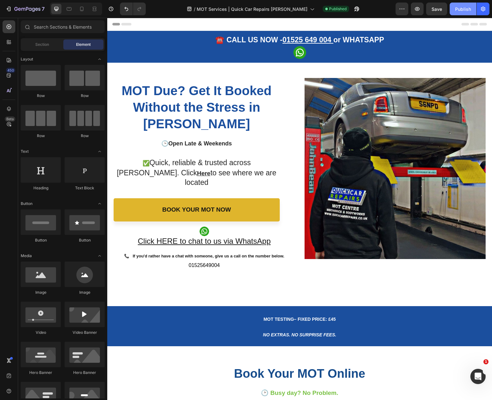
click at [458, 9] on div "Publish" at bounding box center [463, 9] width 16 height 7
click at [10, 10] on icon "button" at bounding box center [9, 9] width 3 height 4
